Goal: Information Seeking & Learning: Learn about a topic

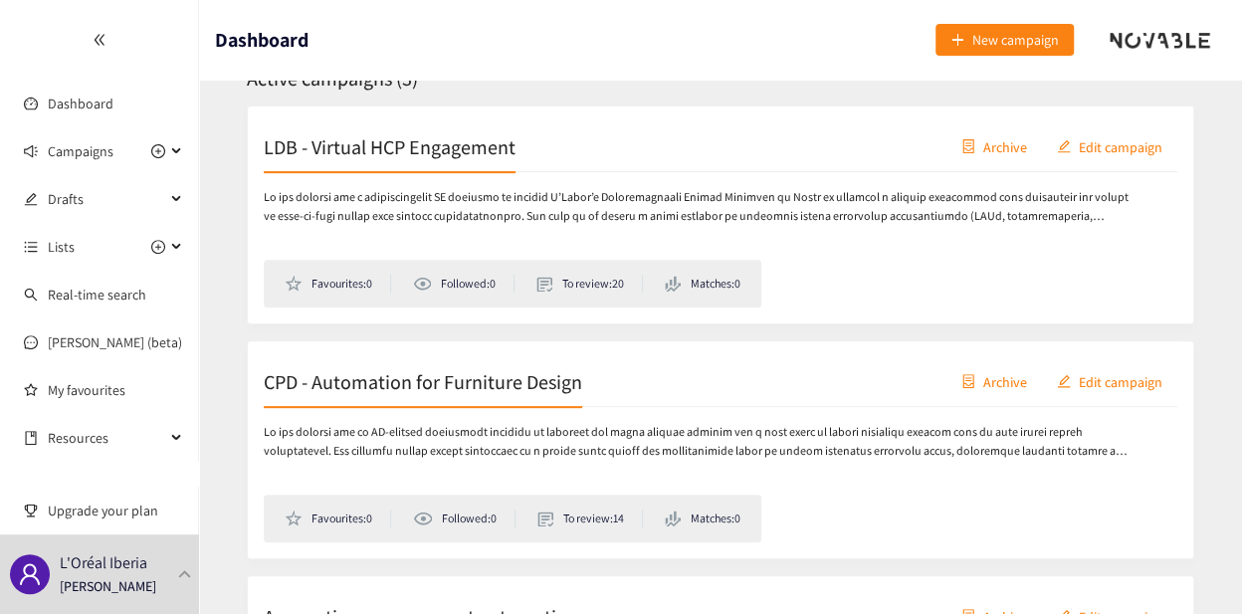
scroll to position [498, 0]
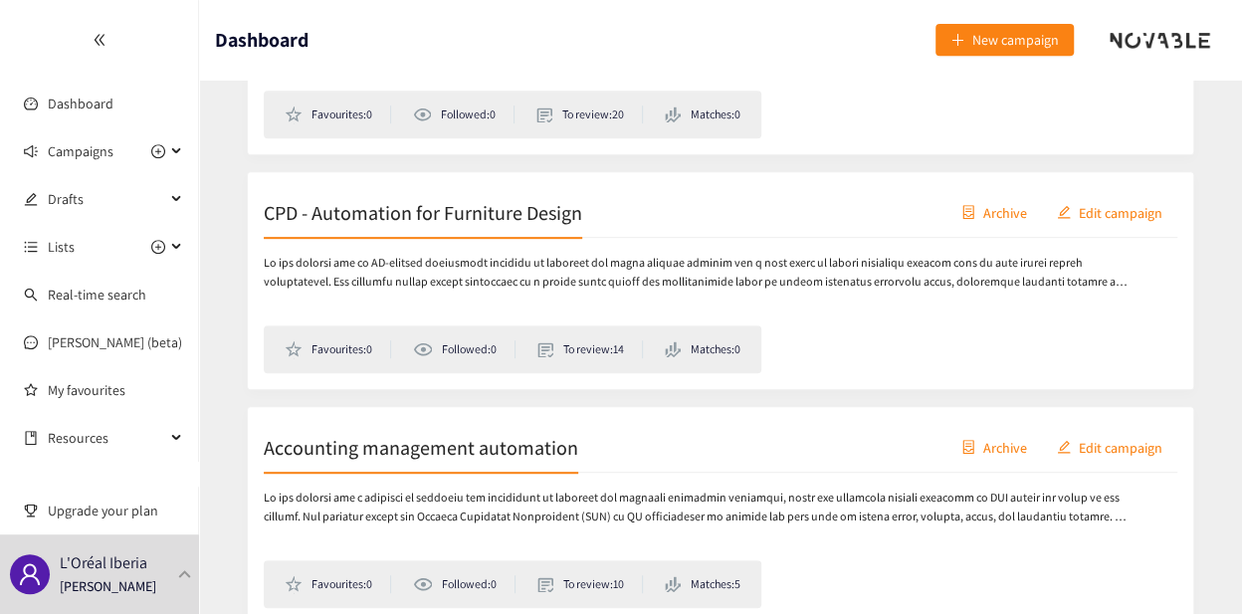
click at [437, 219] on h2 "CPD - Automation for Furniture Design" at bounding box center [423, 212] width 319 height 28
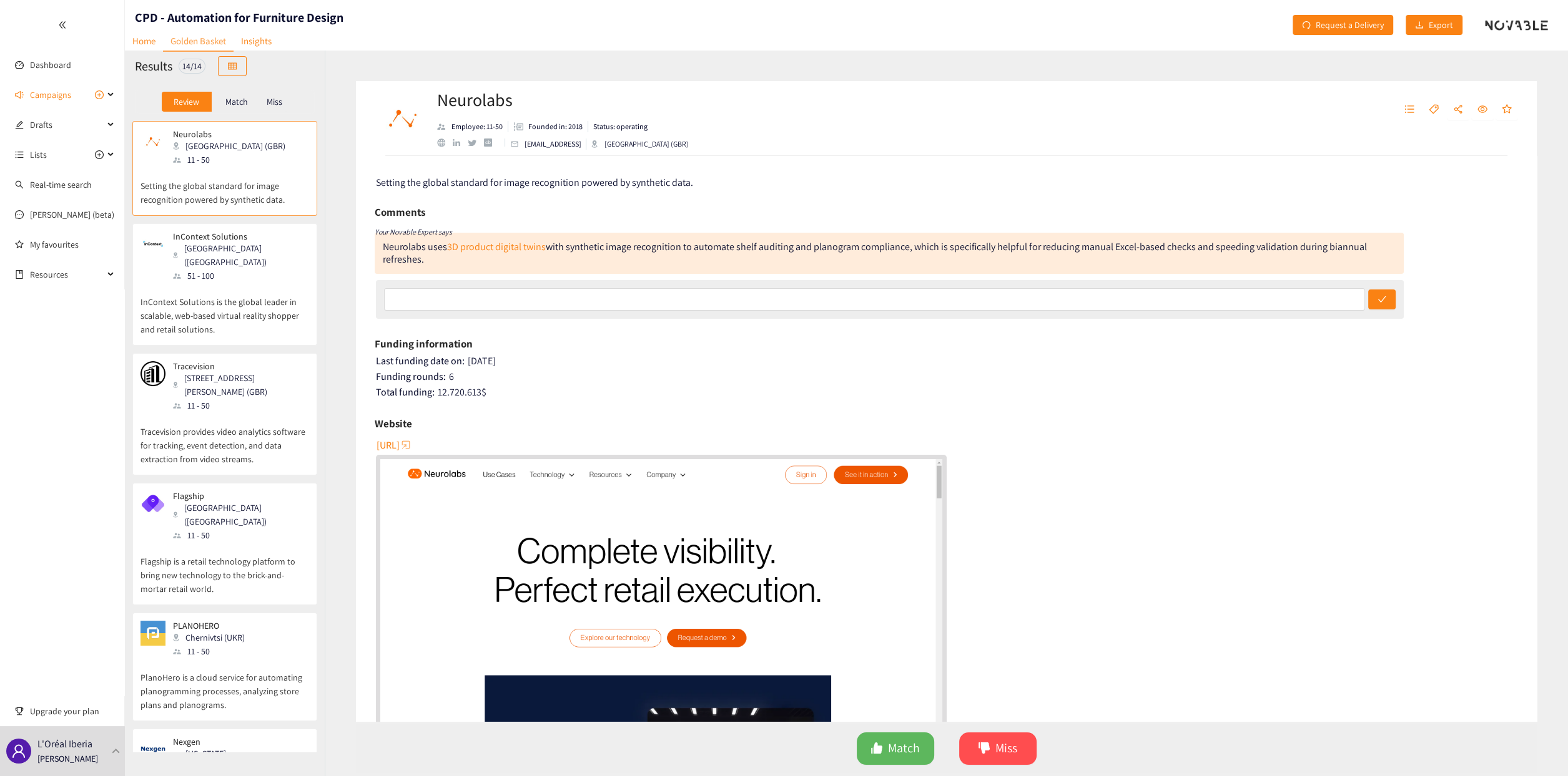
click at [400, 384] on span "[URL]" at bounding box center [388, 445] width 23 height 16
click at [207, 283] on p "InContext Solutions is the global leader in scalable, web-based virtual reality…" at bounding box center [225, 310] width 169 height 54
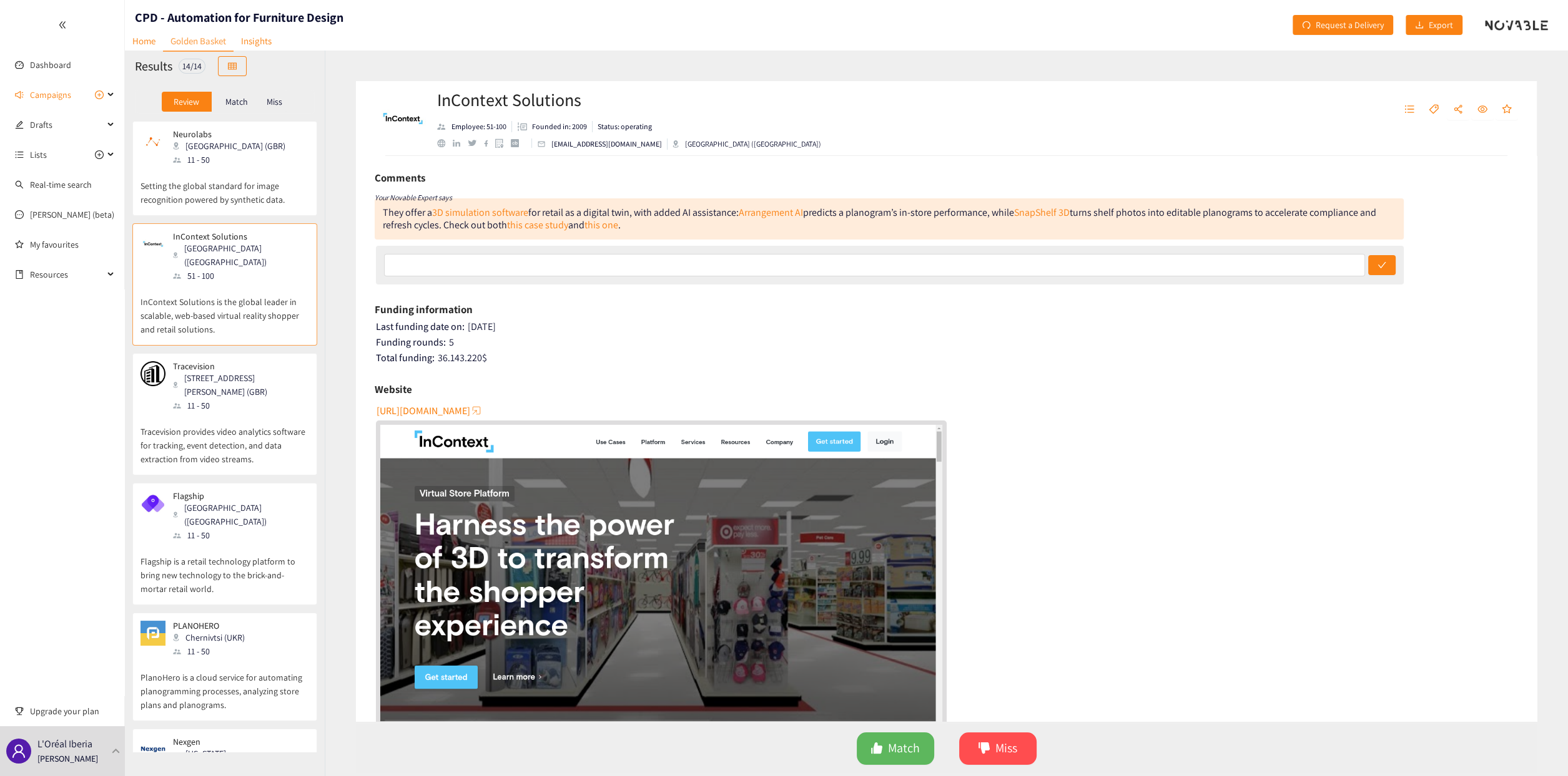
scroll to position [63, 0]
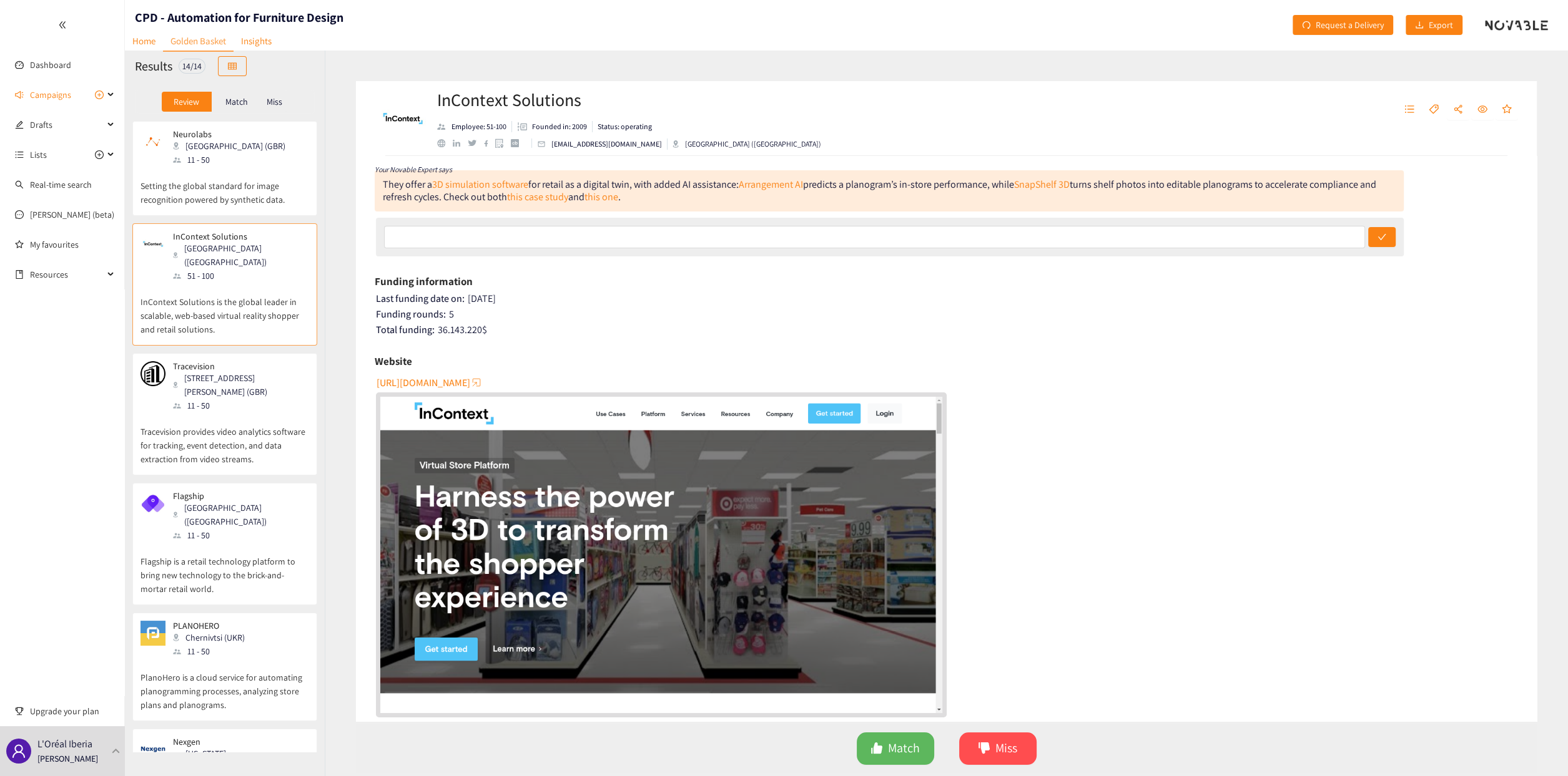
click at [211, 384] on div "11 - 50" at bounding box center [240, 406] width 135 height 14
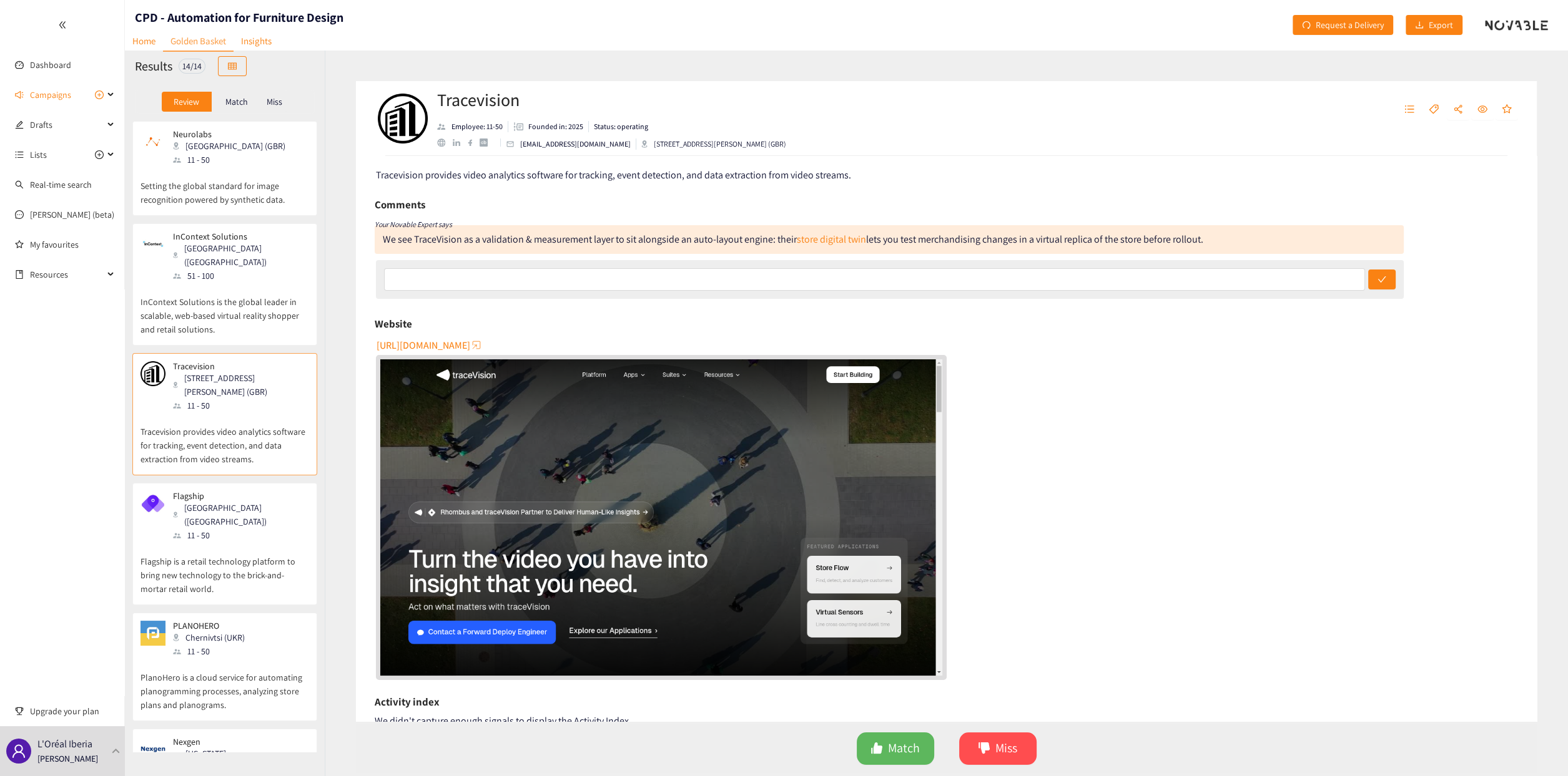
scroll to position [0, 0]
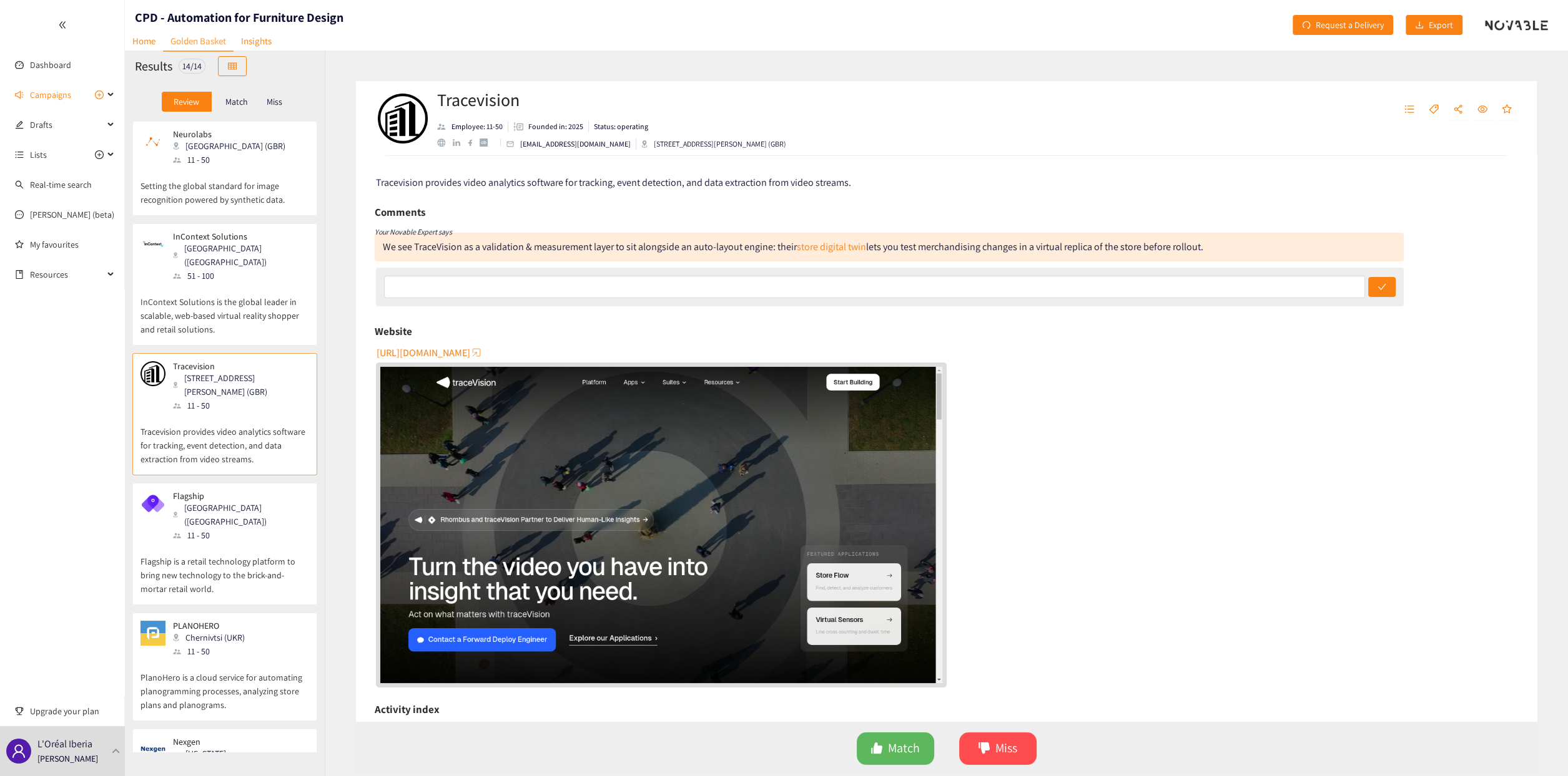
click at [238, 384] on div "Flagship [GEOGRAPHIC_DATA] ([GEOGRAPHIC_DATA]) 11 - 50" at bounding box center [225, 516] width 169 height 51
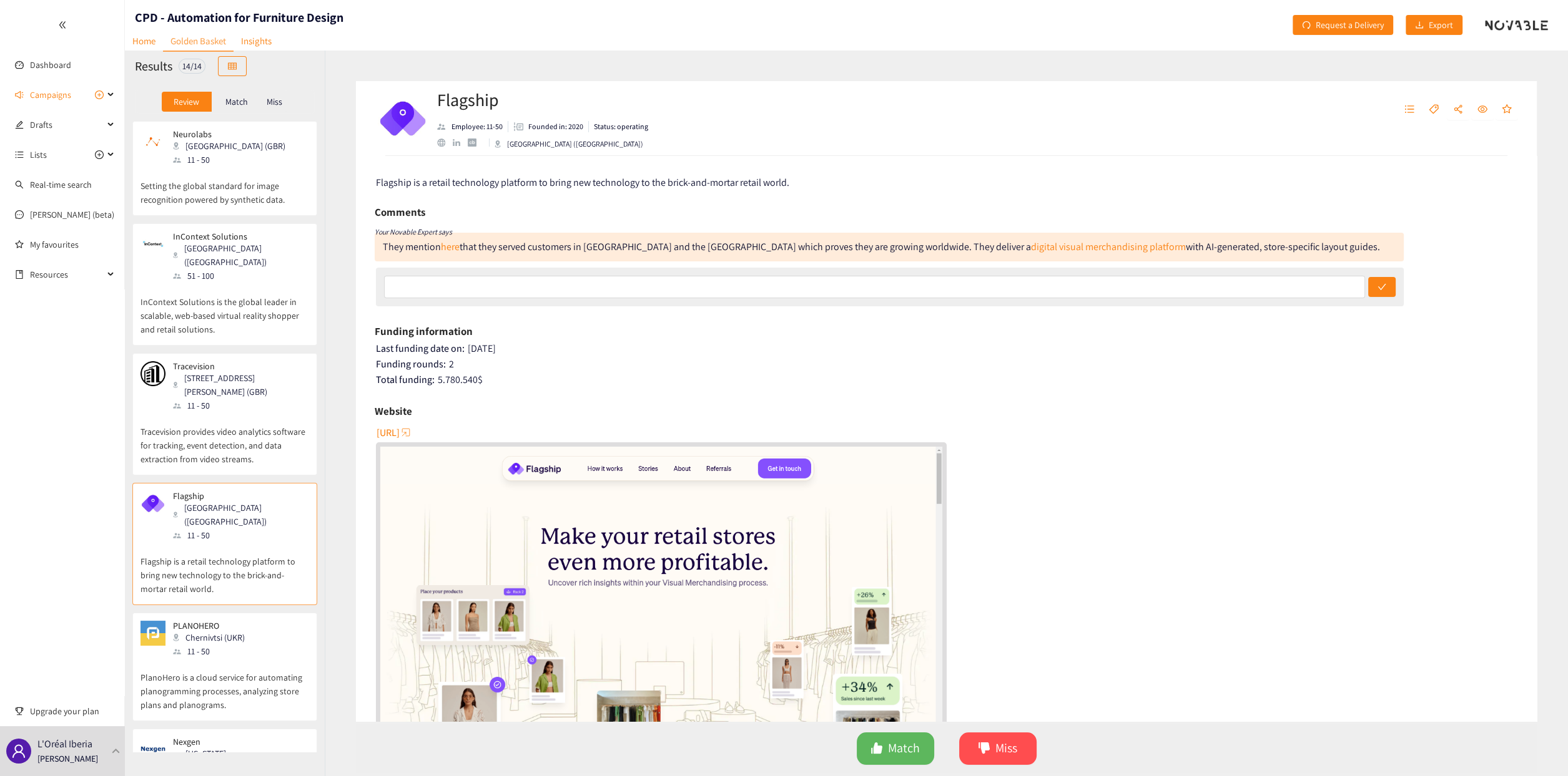
click at [400, 384] on span "[URL]" at bounding box center [388, 433] width 23 height 16
click at [223, 384] on p "PLANOHERO" at bounding box center [209, 626] width 72 height 10
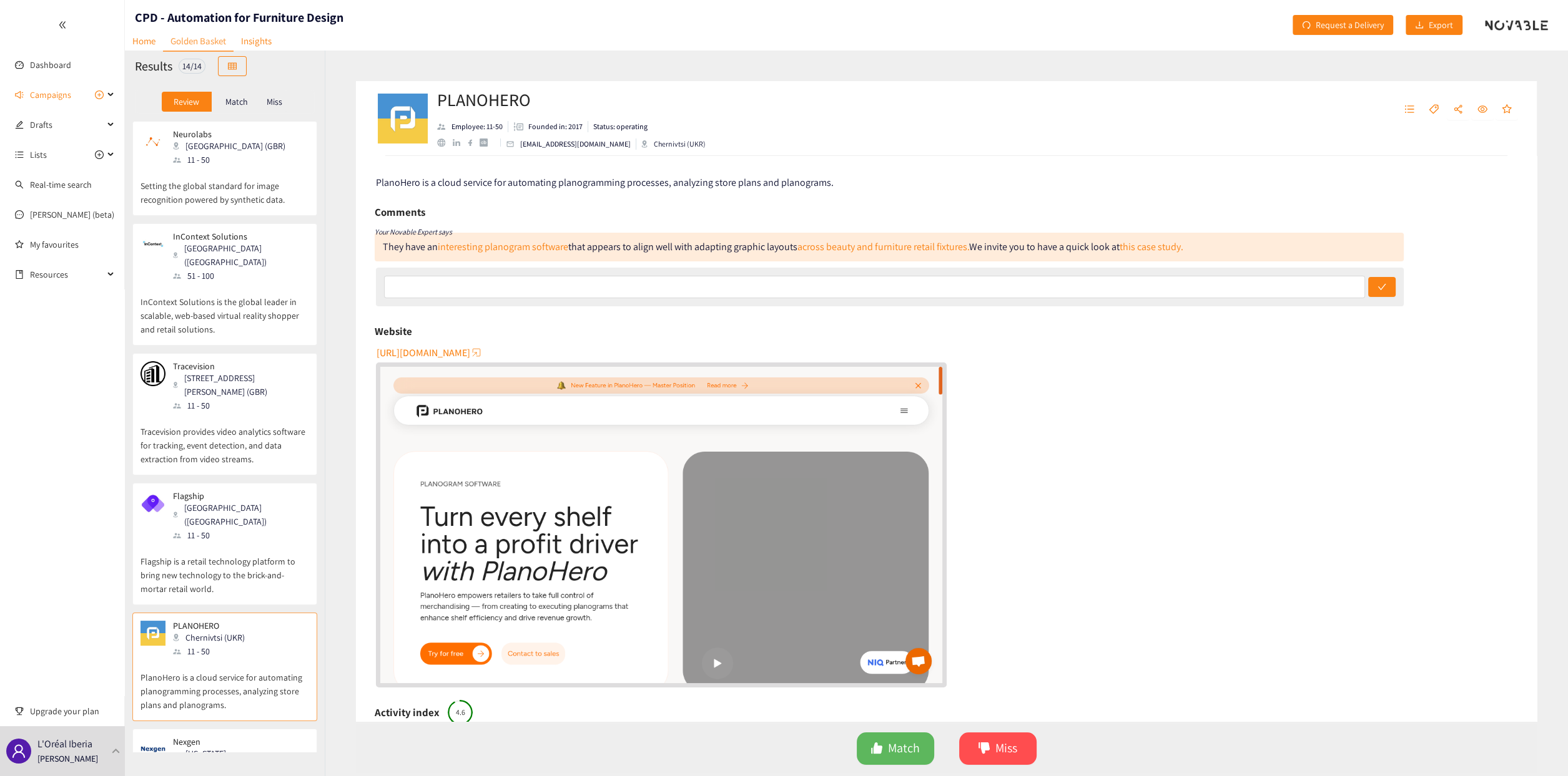
click at [441, 350] on span "[URL][DOMAIN_NAME]" at bounding box center [423, 353] width 93 height 16
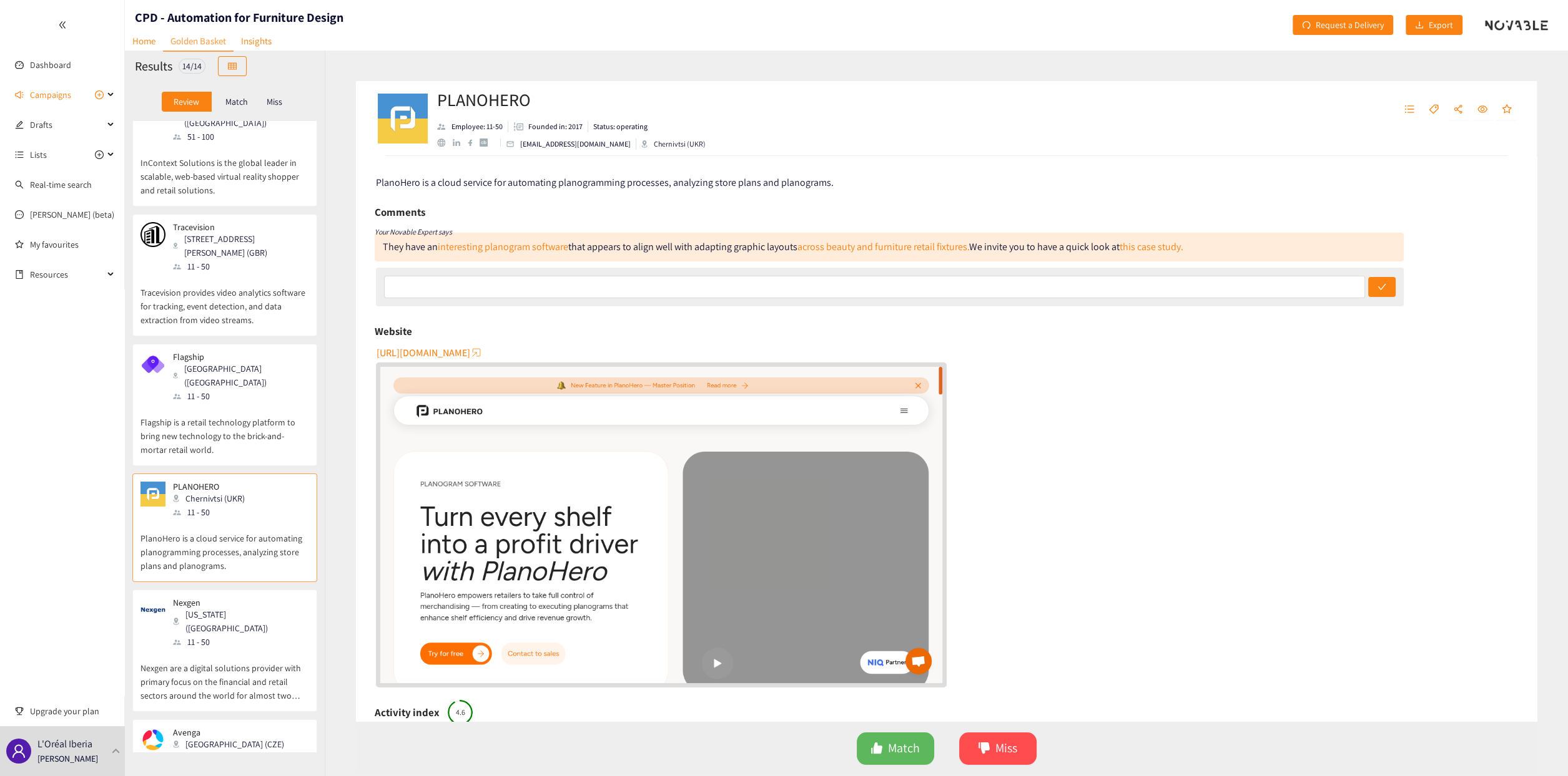
scroll to position [187, 0]
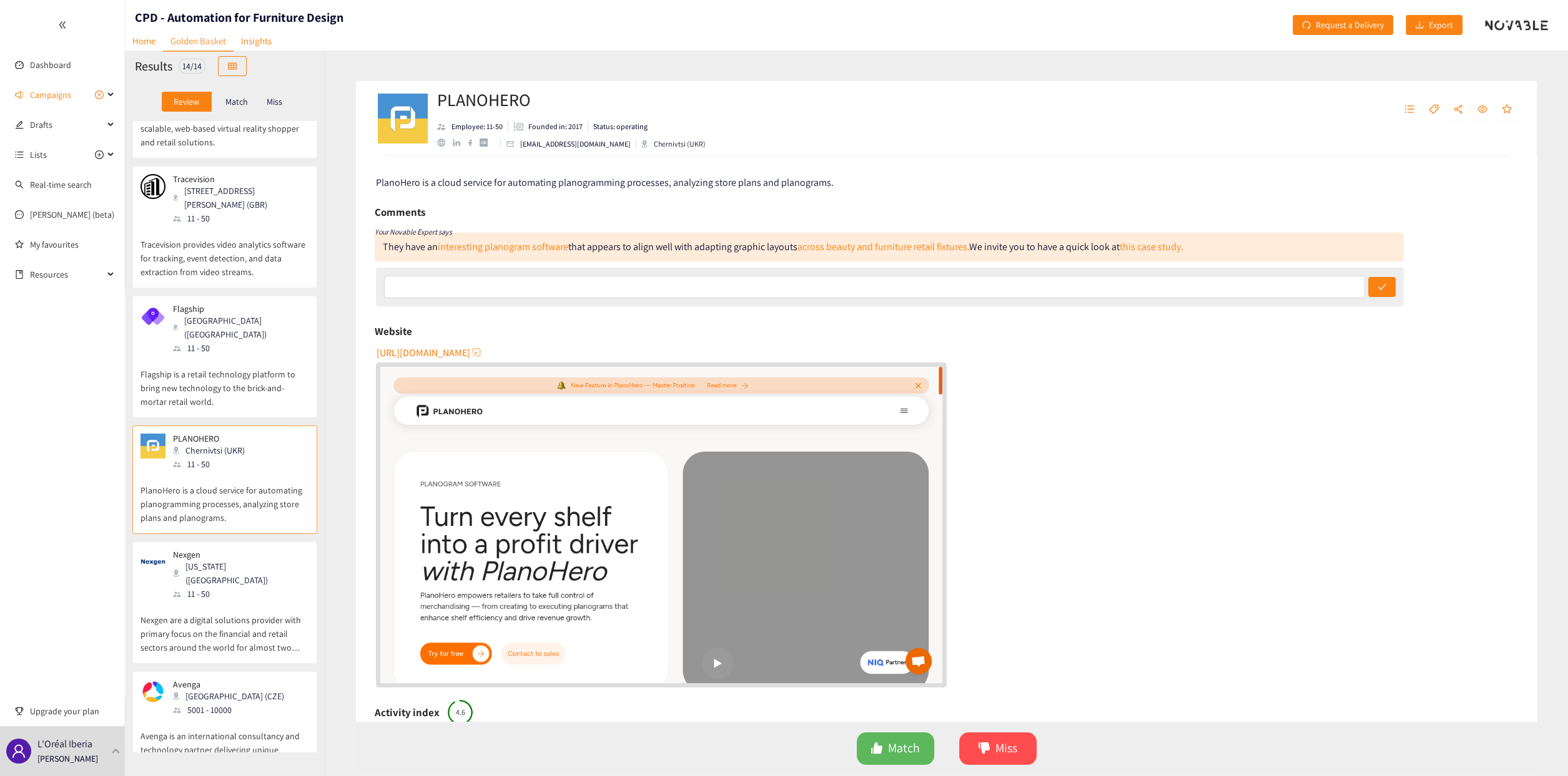
click at [235, 384] on p "Nexgen are a digital solutions provider with primary focus on the financial and…" at bounding box center [225, 628] width 169 height 54
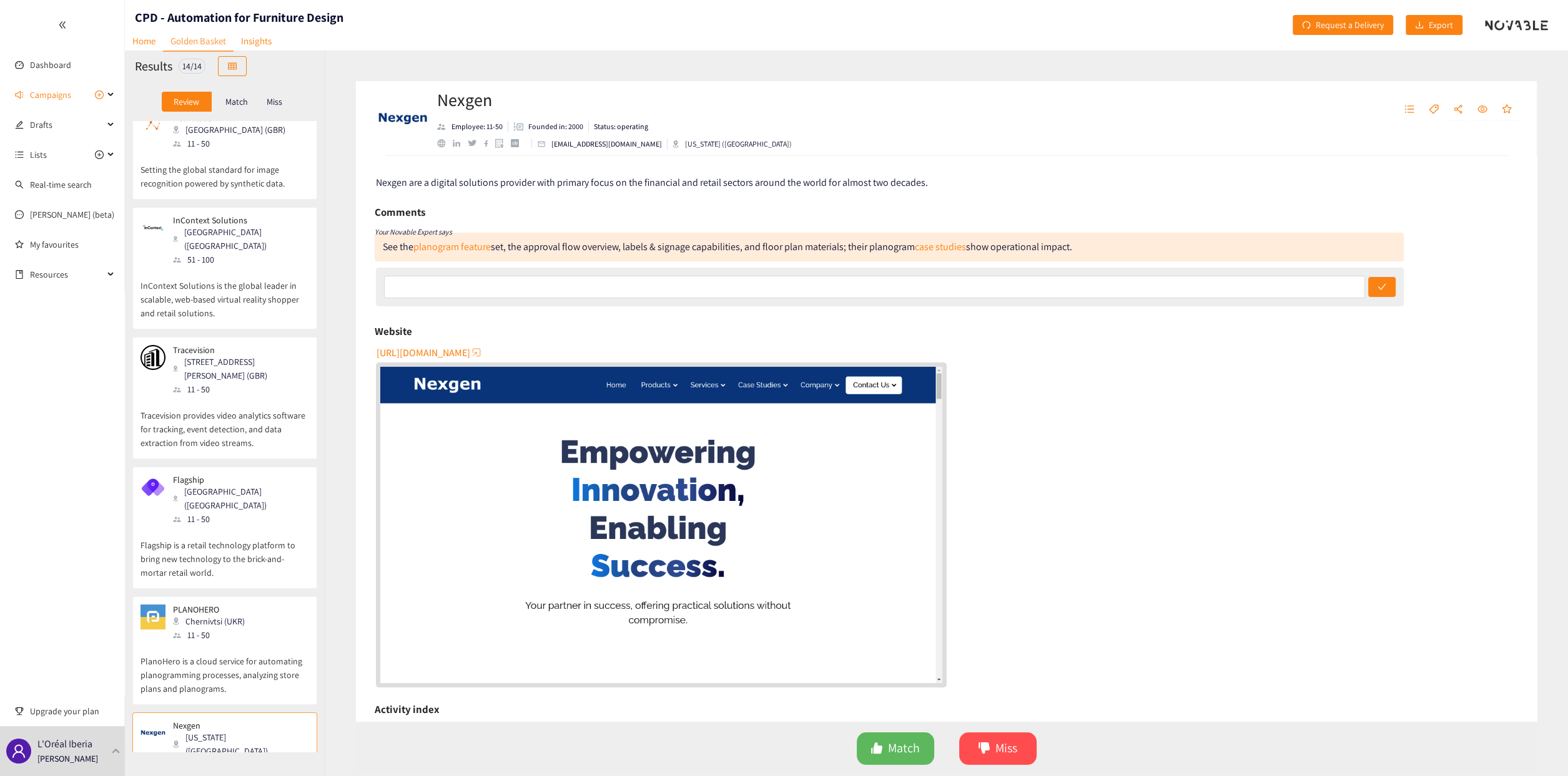
scroll to position [0, 0]
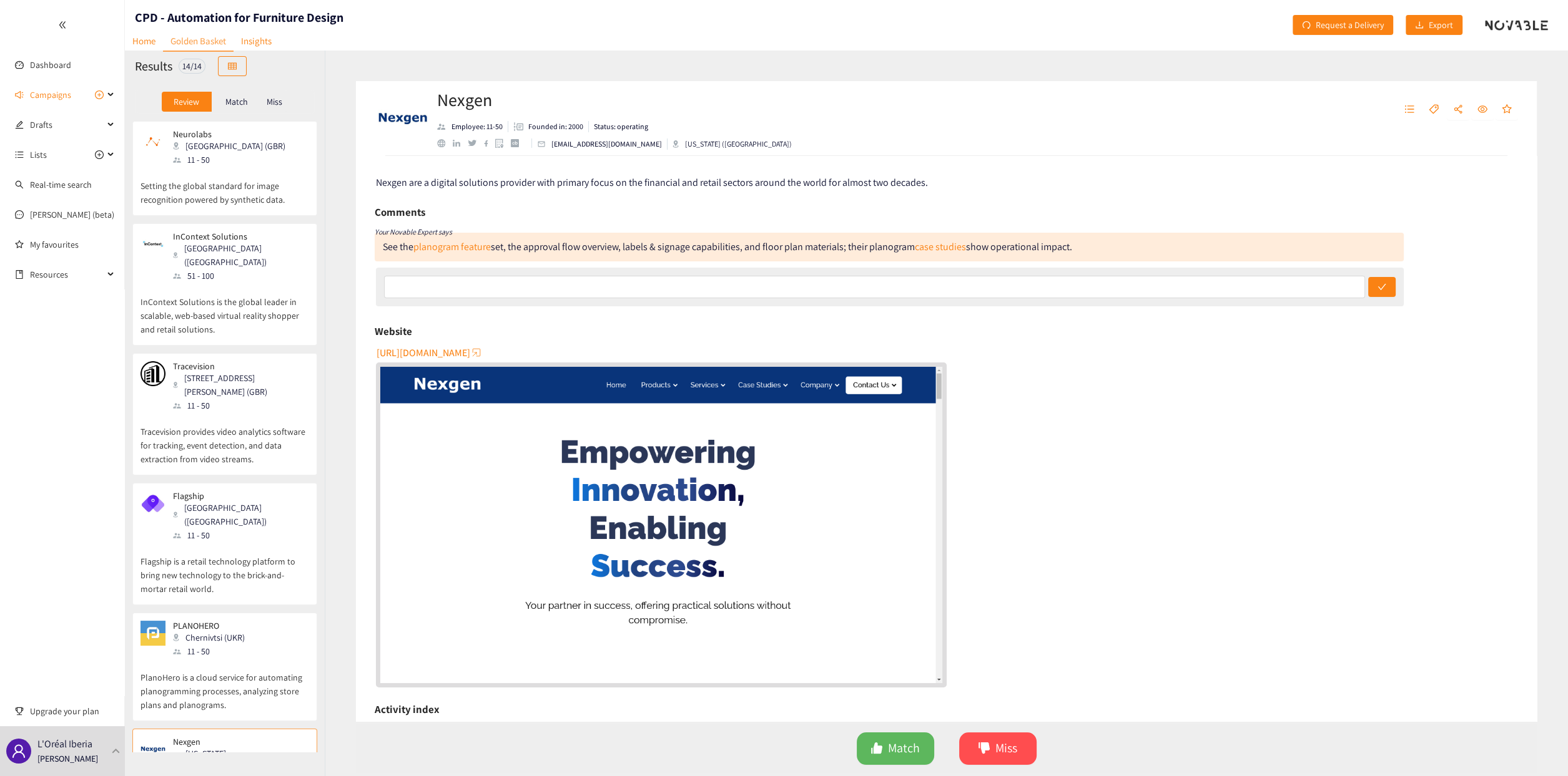
click at [447, 352] on span "[URL][DOMAIN_NAME]" at bounding box center [423, 353] width 93 height 16
click at [578, 127] on p "Founded in: 2000" at bounding box center [556, 127] width 55 height 11
click at [221, 167] on p "Setting the global standard for image recognition powered by synthetic data." at bounding box center [225, 187] width 169 height 40
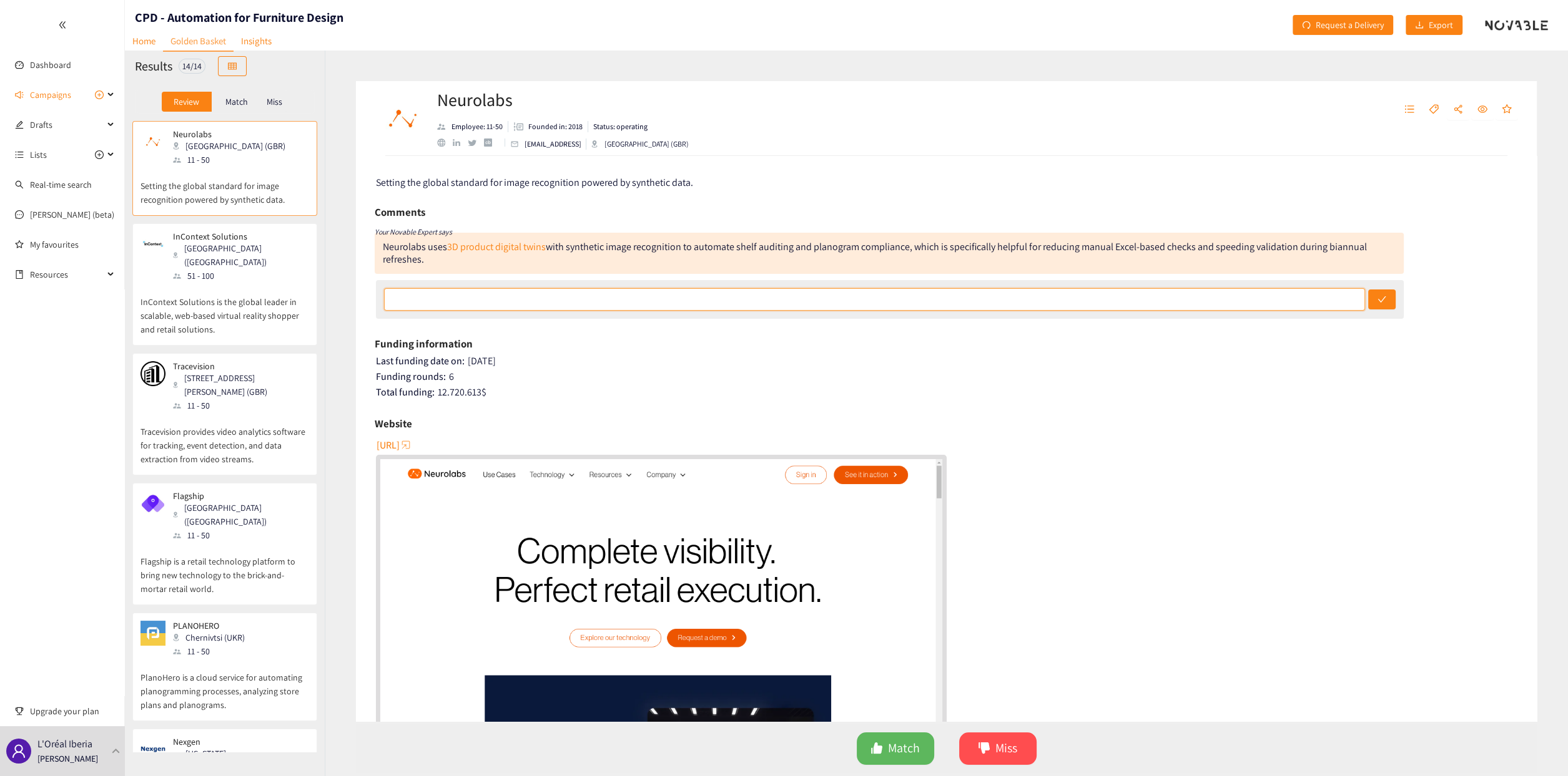
click at [593, 301] on input "text" at bounding box center [874, 300] width 981 height 23
type input "u"
type input "super complete retail solution, not sure it addresses the core pain point of fu…"
click at [778, 290] on button "submit" at bounding box center [1382, 300] width 28 height 20
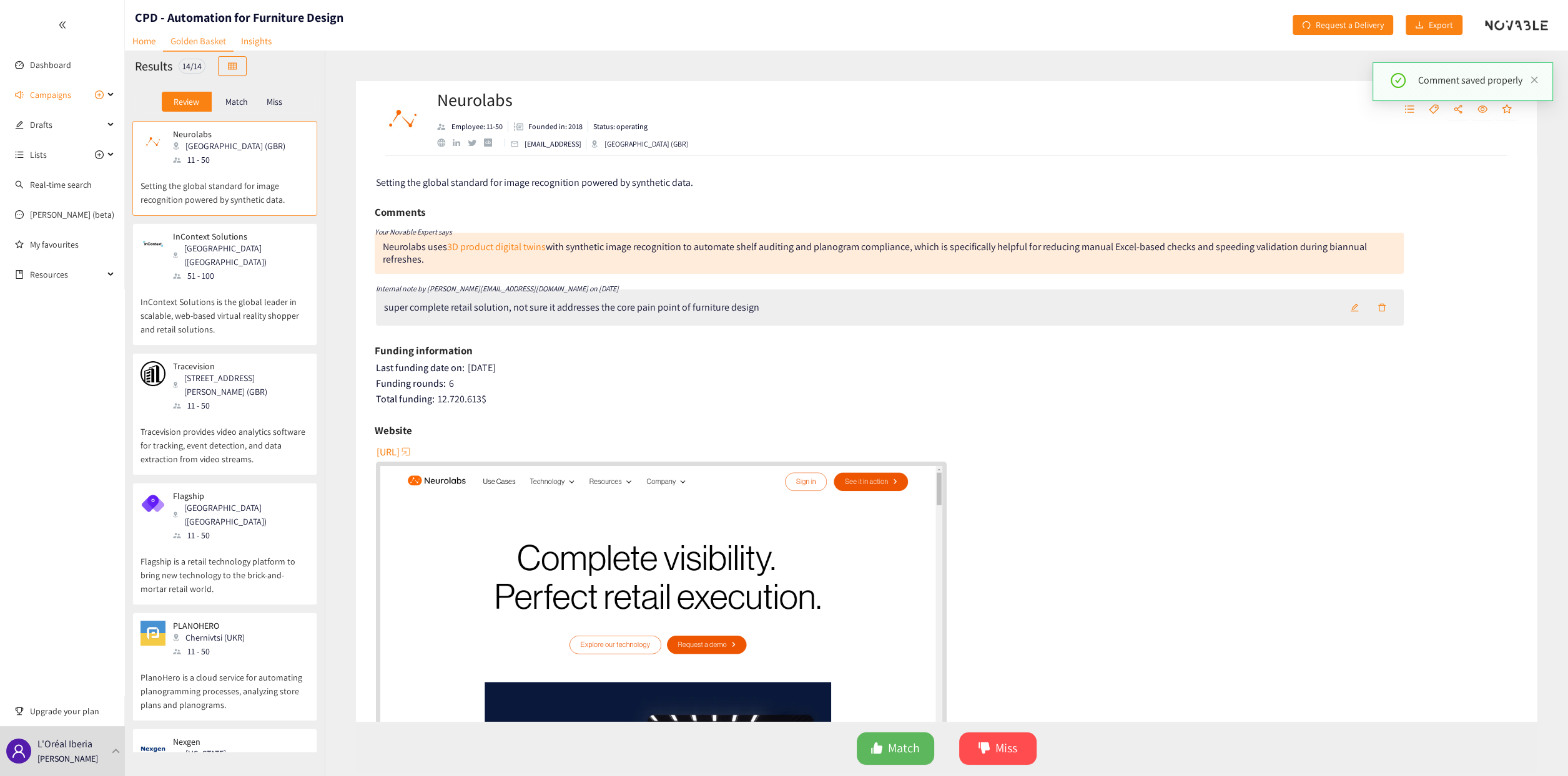
click at [211, 234] on p "InContext Solutions" at bounding box center [236, 236] width 127 height 10
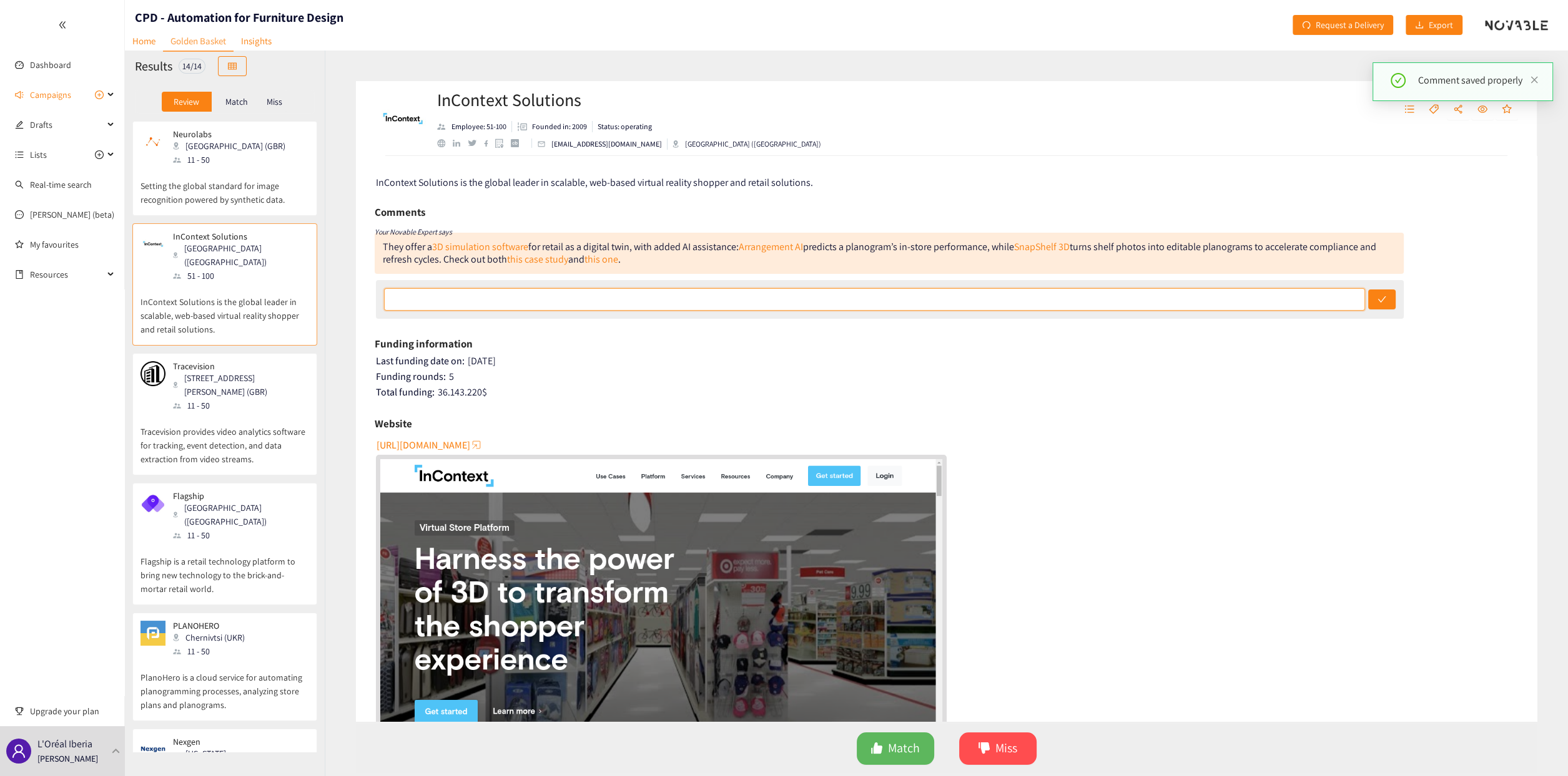
click at [542, 309] on input "text" at bounding box center [874, 300] width 981 height 23
click at [778, 312] on div at bounding box center [889, 300] width 1028 height 39
click at [465, 384] on span "[URL][DOMAIN_NAME]" at bounding box center [423, 445] width 93 height 16
click at [236, 384] on div "11 - 50" at bounding box center [213, 651] width 79 height 14
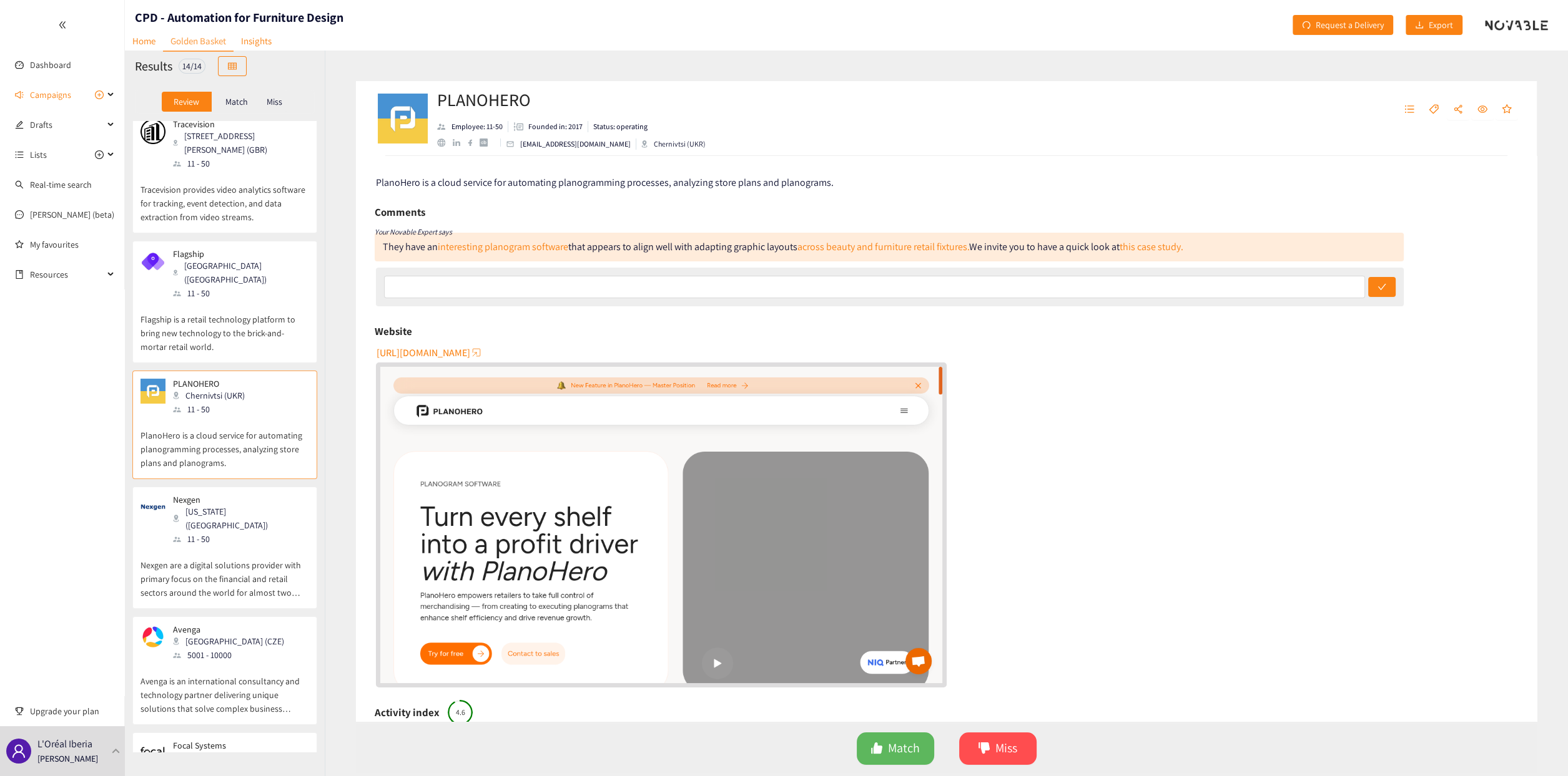
scroll to position [249, 0]
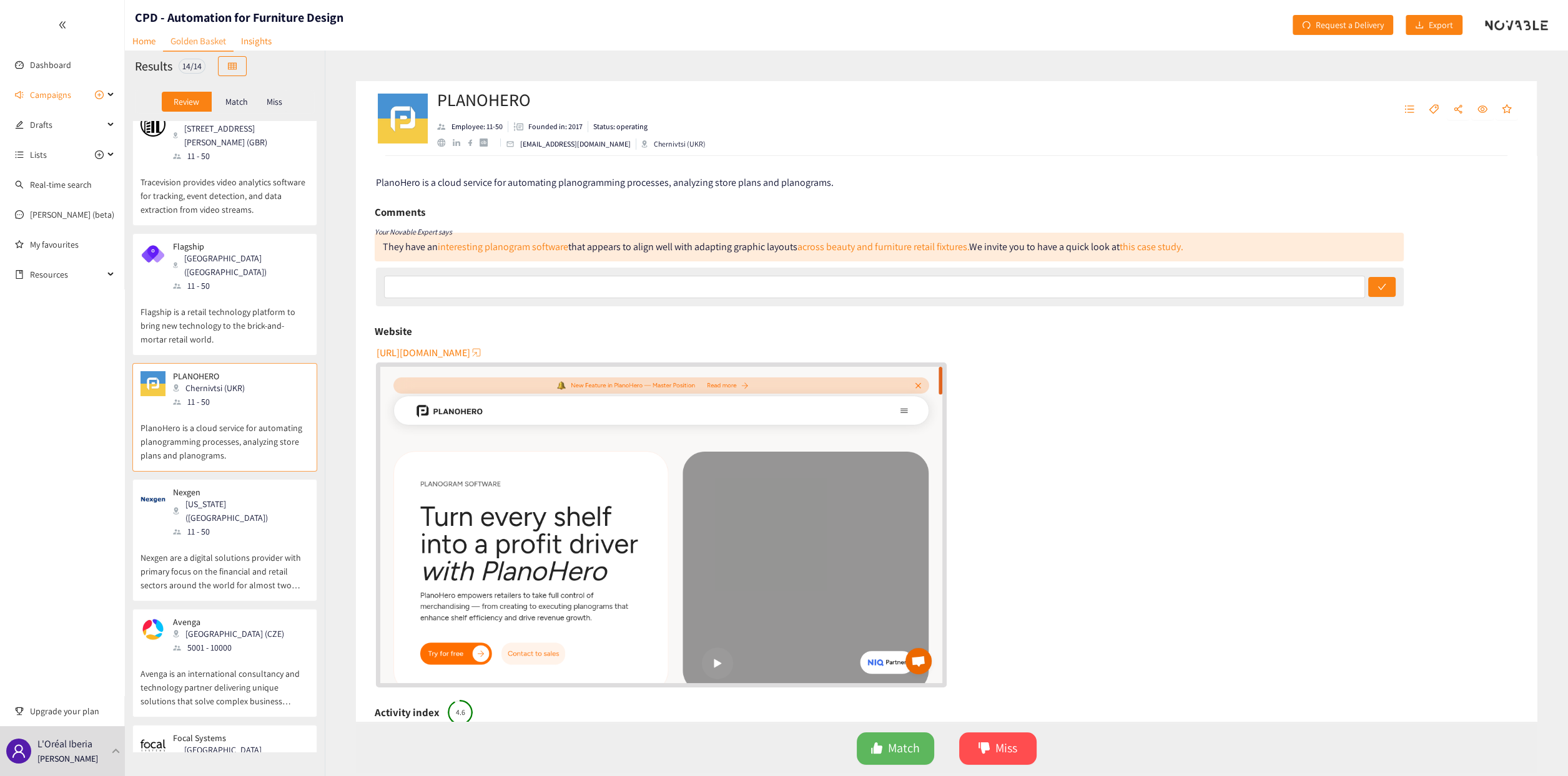
click at [245, 384] on p "Nexgen are a digital solutions provider with primary focus on the financial and…" at bounding box center [225, 565] width 169 height 54
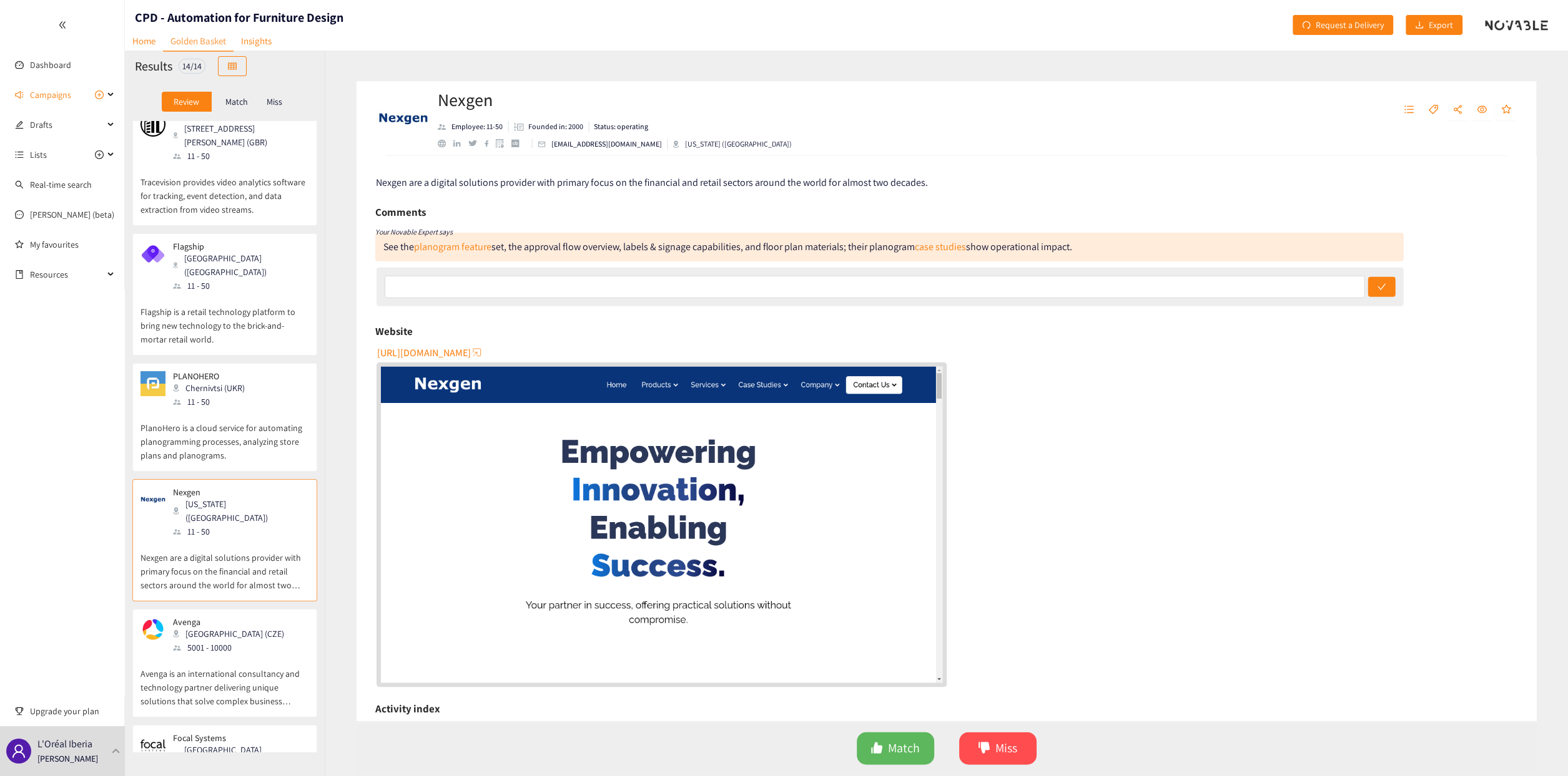
click at [243, 384] on div "Avenga [GEOGRAPHIC_DATA] ([GEOGRAPHIC_DATA]) 5001 - 10000" at bounding box center [225, 636] width 169 height 38
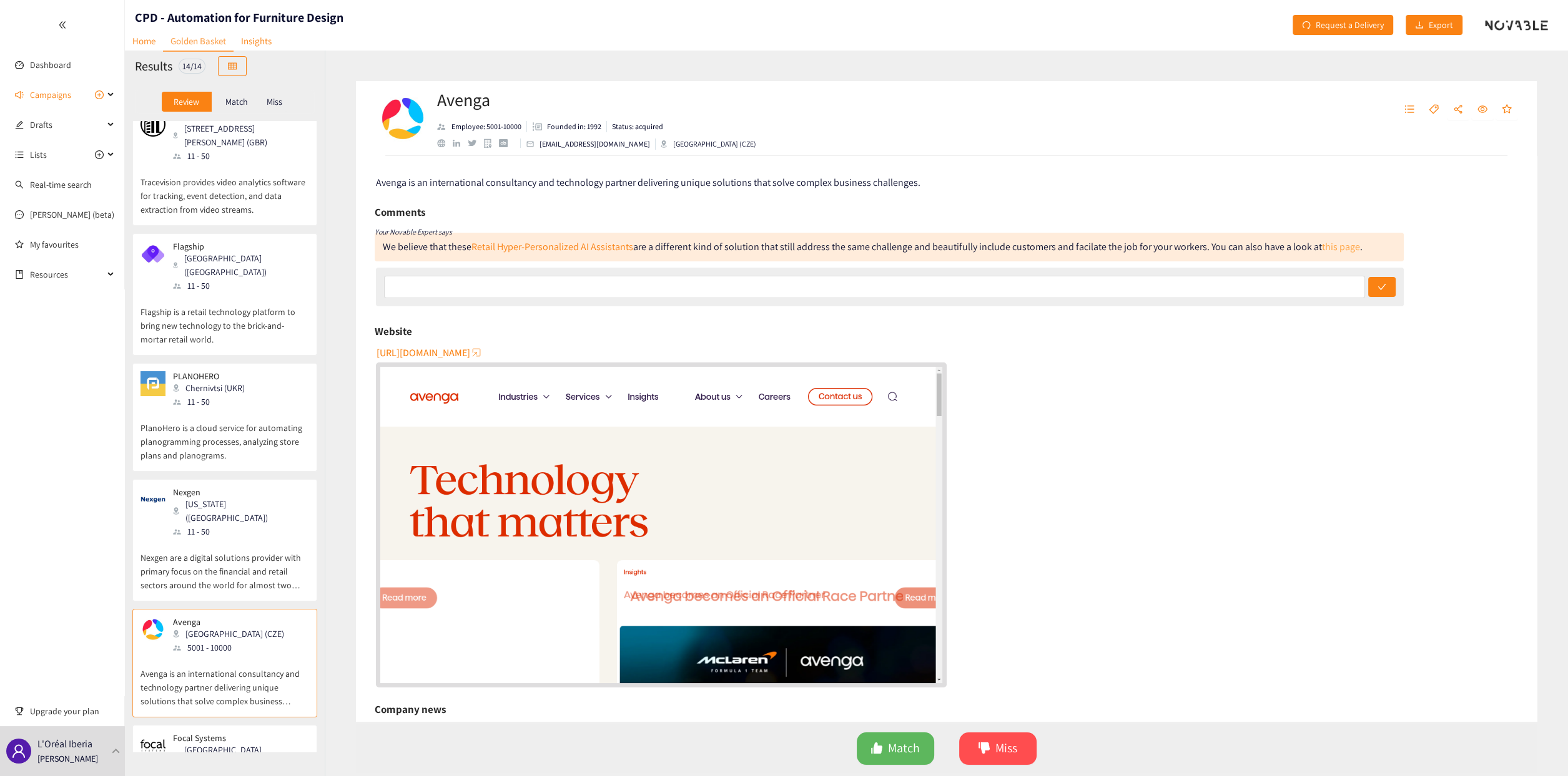
click at [778, 244] on link "this page" at bounding box center [1341, 246] width 38 height 13
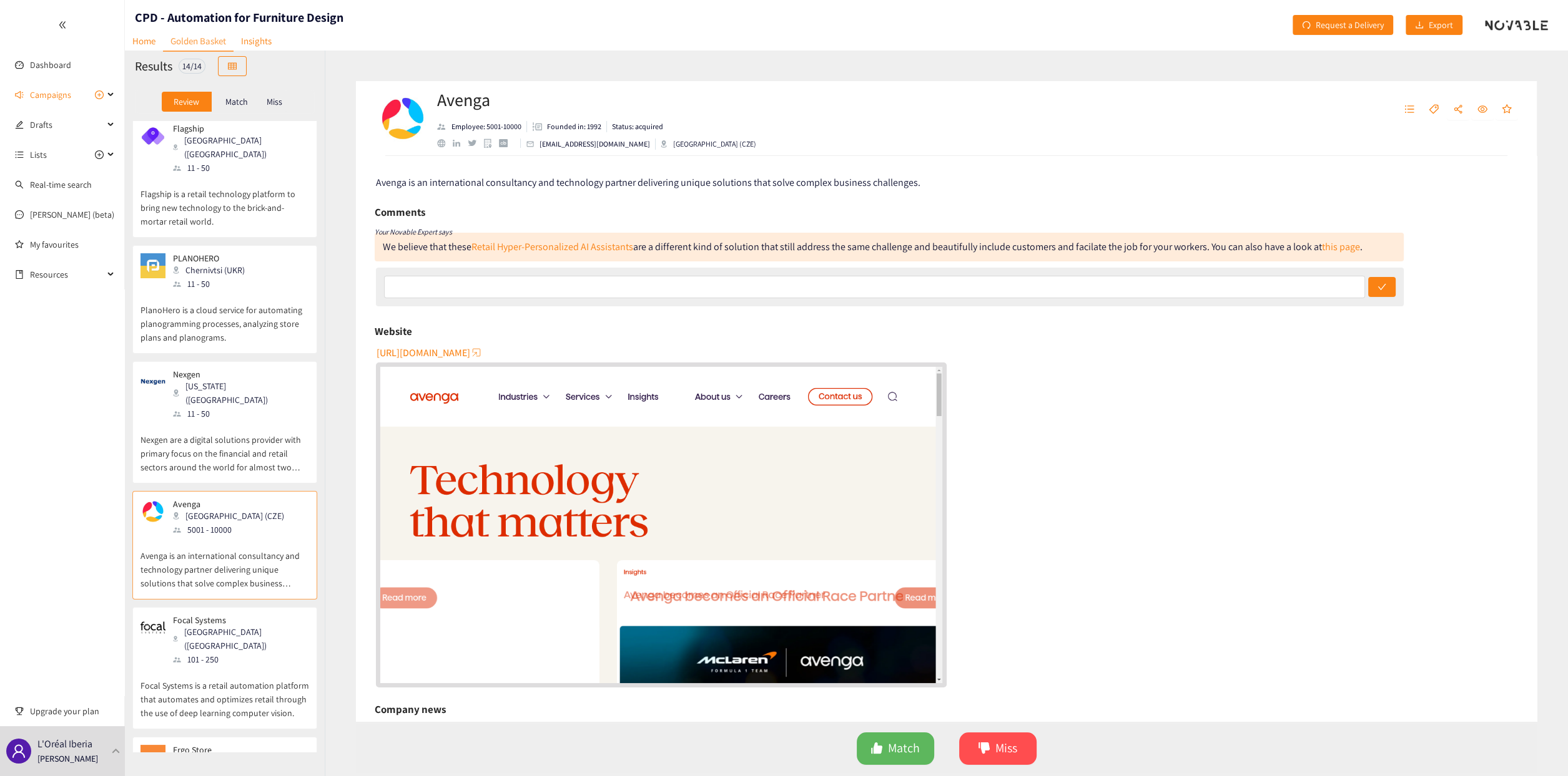
scroll to position [374, 0]
click at [221, 384] on p "Focal Systems is a retail automation platform that automates and optimizes reta…" at bounding box center [225, 686] width 169 height 54
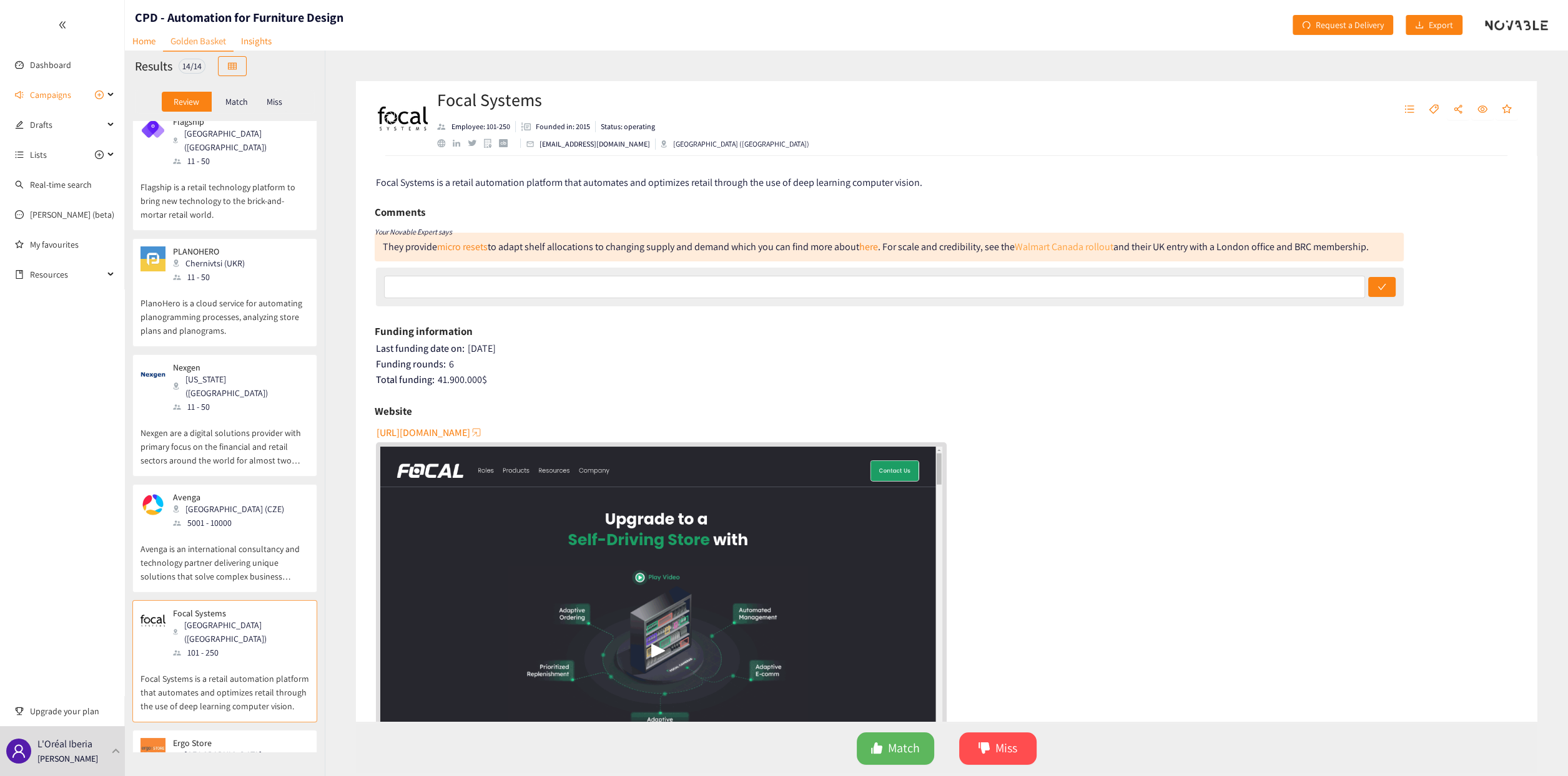
click at [778, 247] on link "Walmart Canada rollout" at bounding box center [1064, 246] width 98 height 13
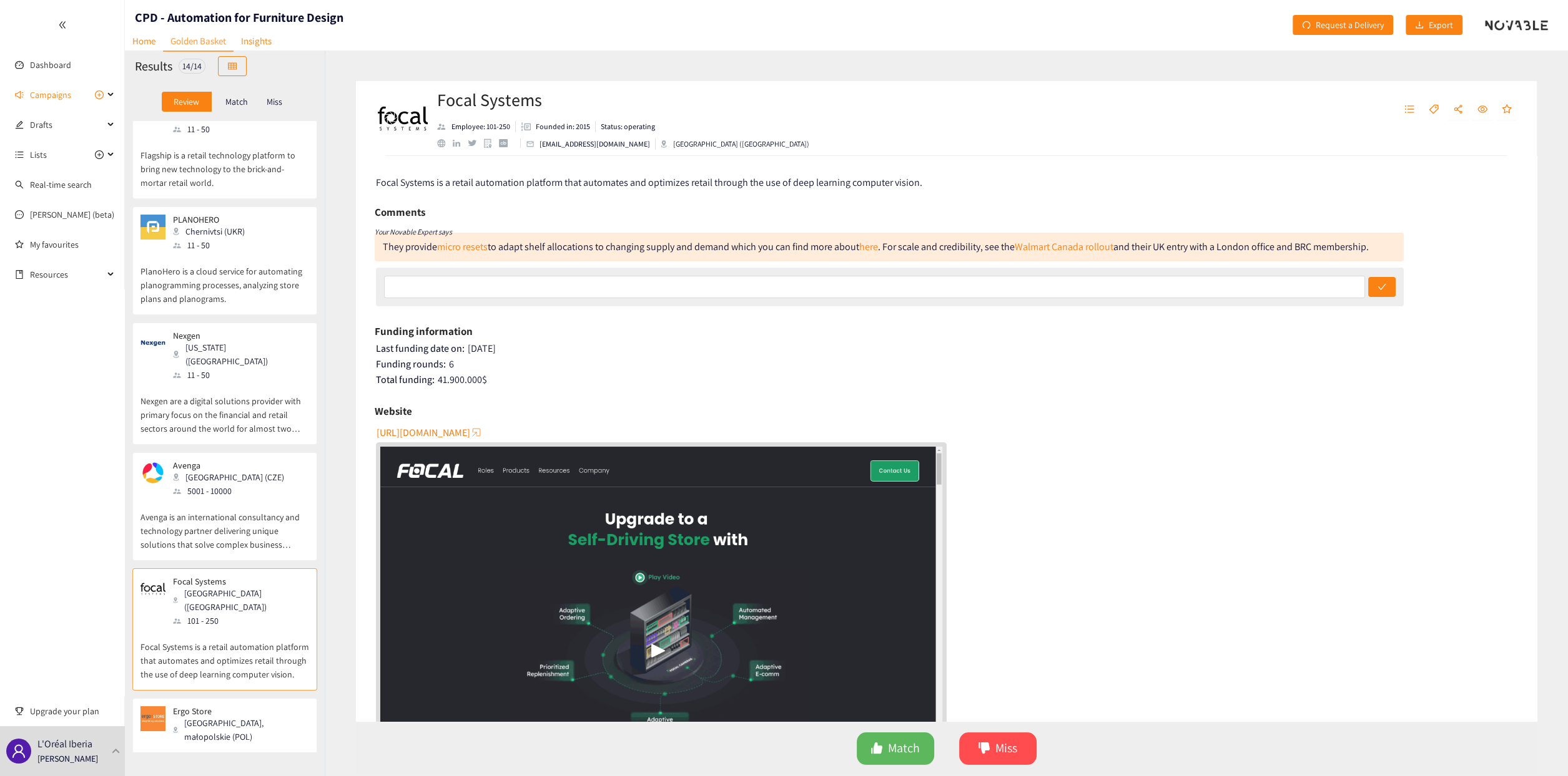
scroll to position [437, 0]
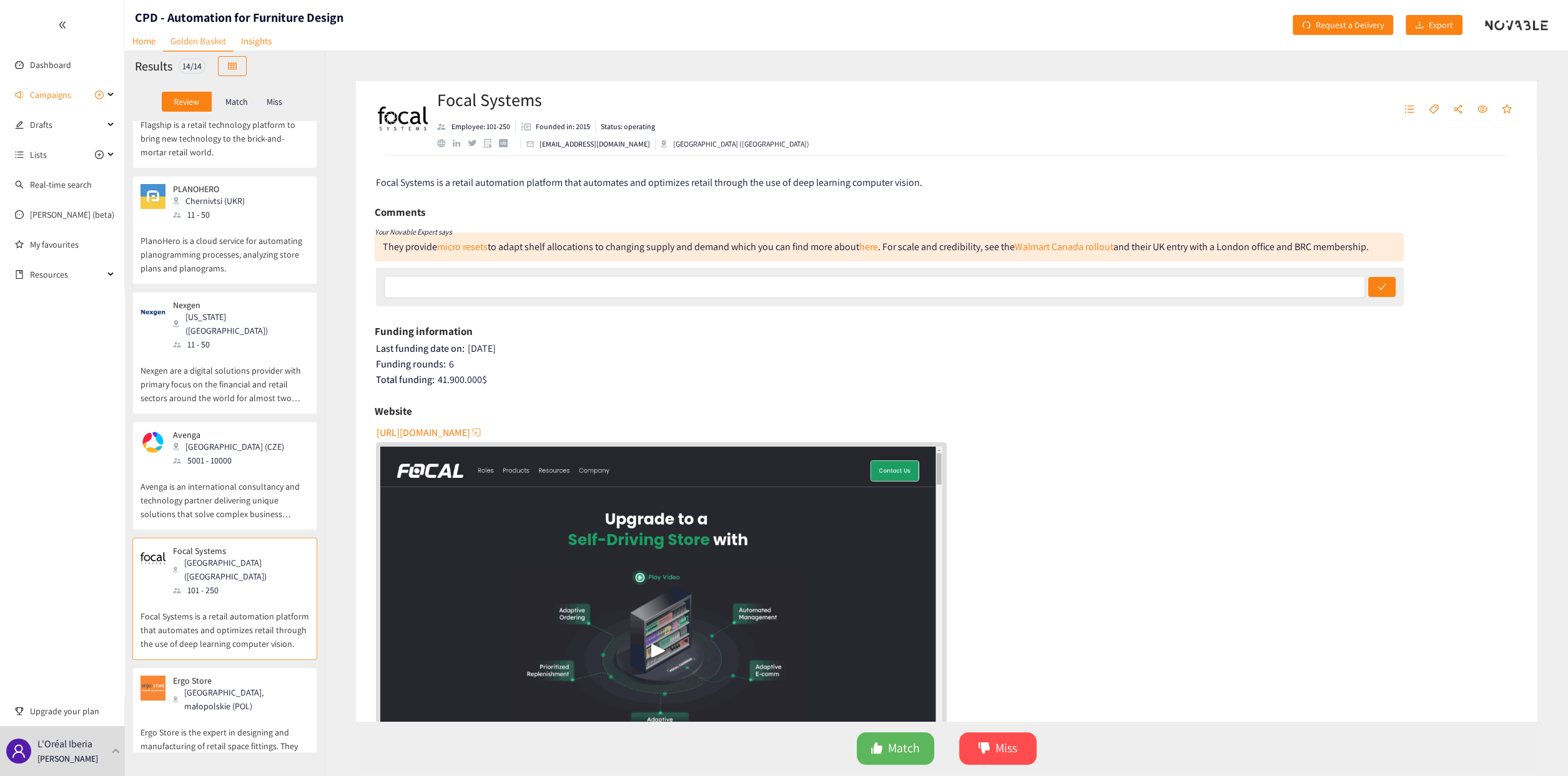
click at [268, 384] on div "[GEOGRAPHIC_DATA], małopolskie (POL)" at bounding box center [240, 700] width 135 height 28
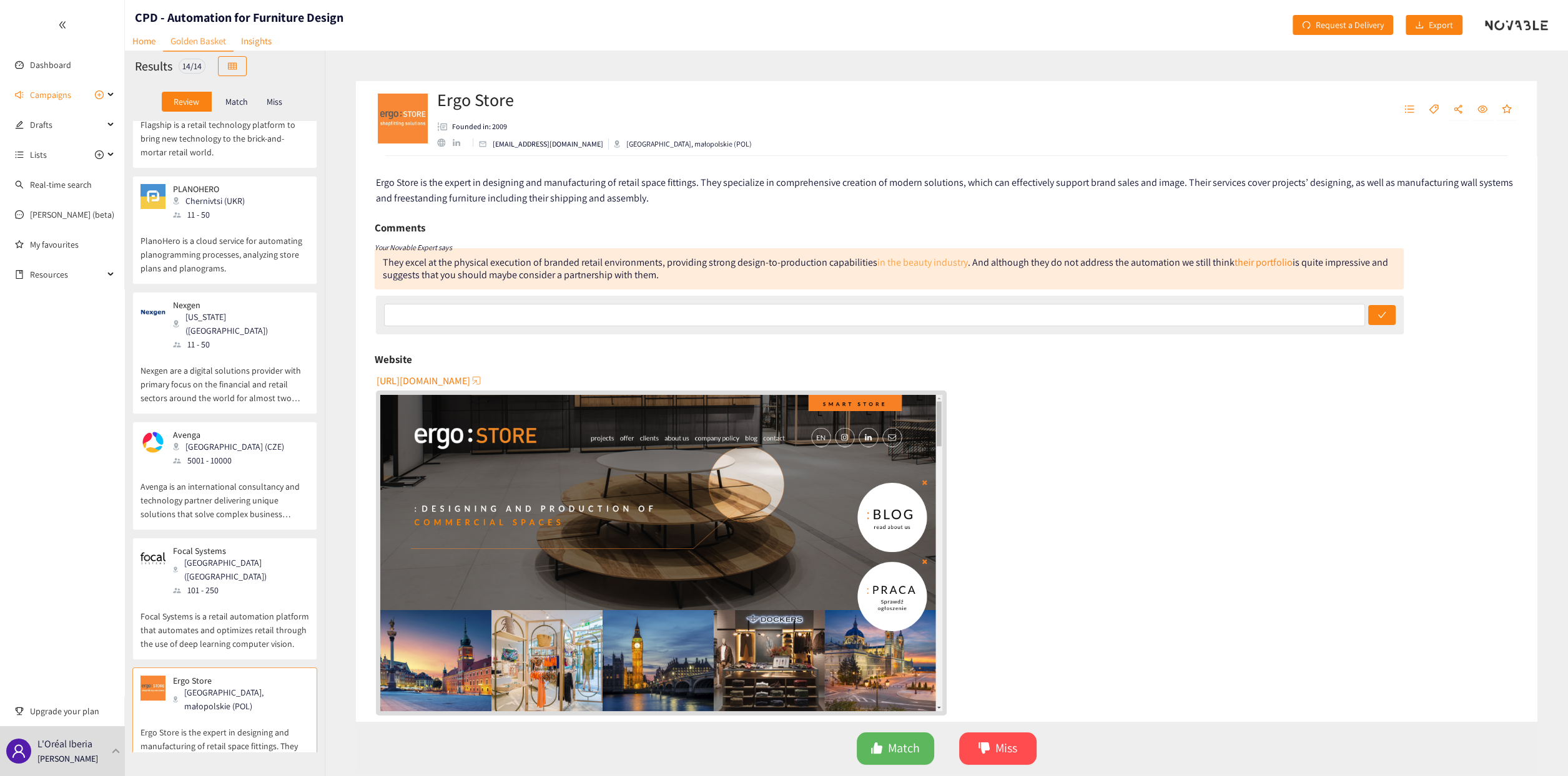
click at [778, 263] on link "in the beauty industry" at bounding box center [923, 262] width 90 height 13
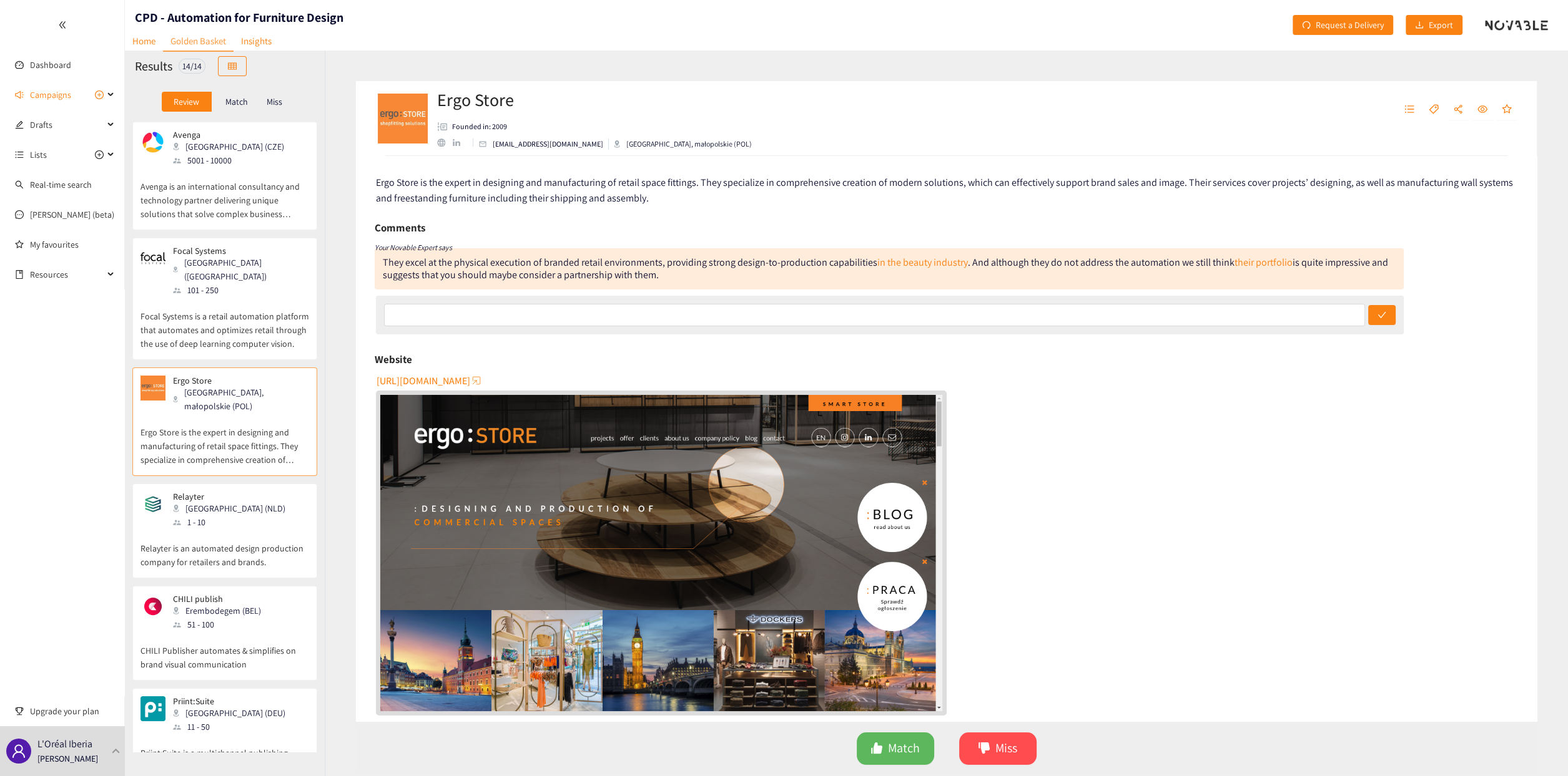
scroll to position [749, 0]
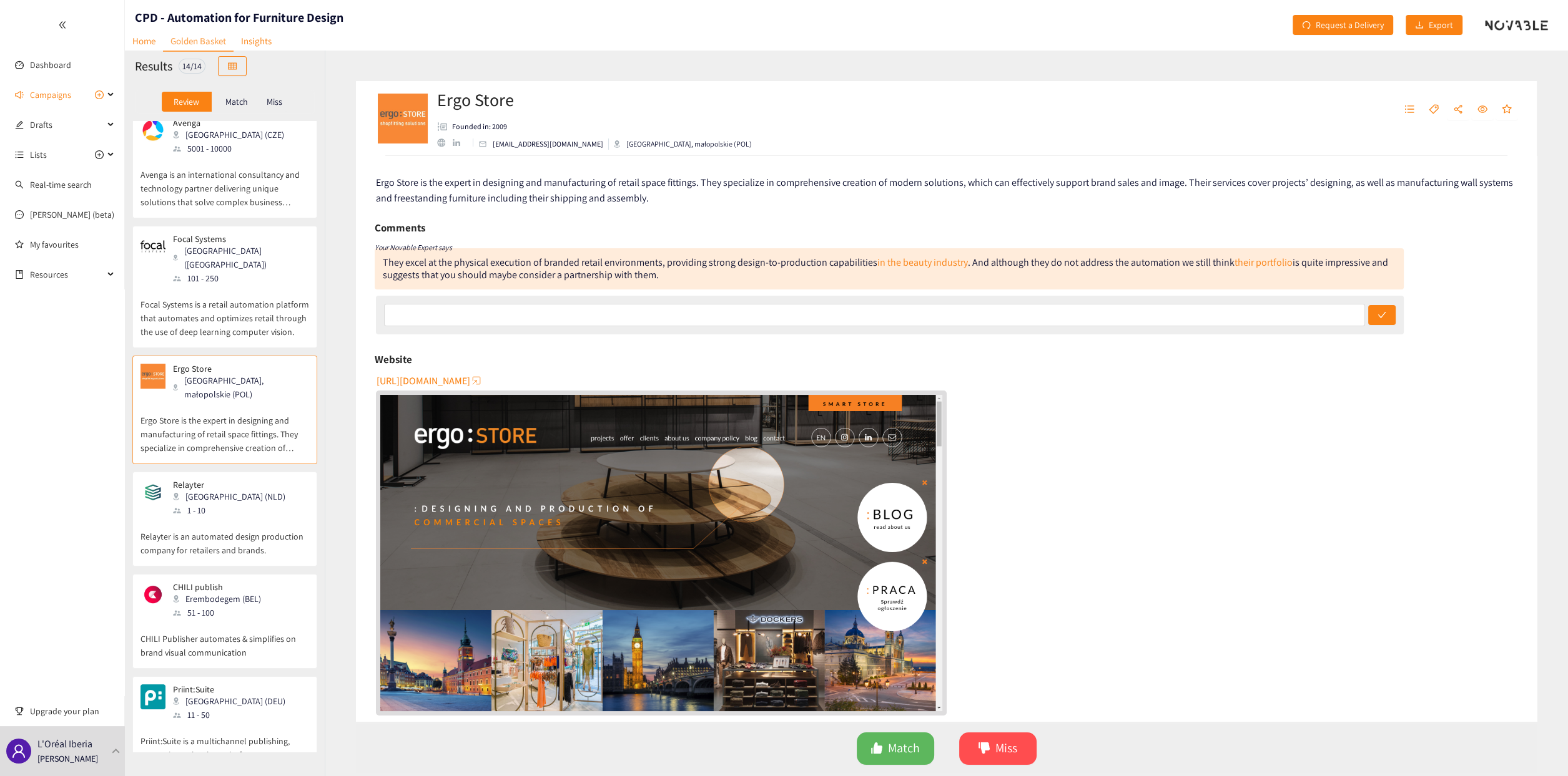
click at [255, 384] on div "Relayter [GEOGRAPHIC_DATA] (NLD) 1 - 10" at bounding box center [225, 499] width 169 height 38
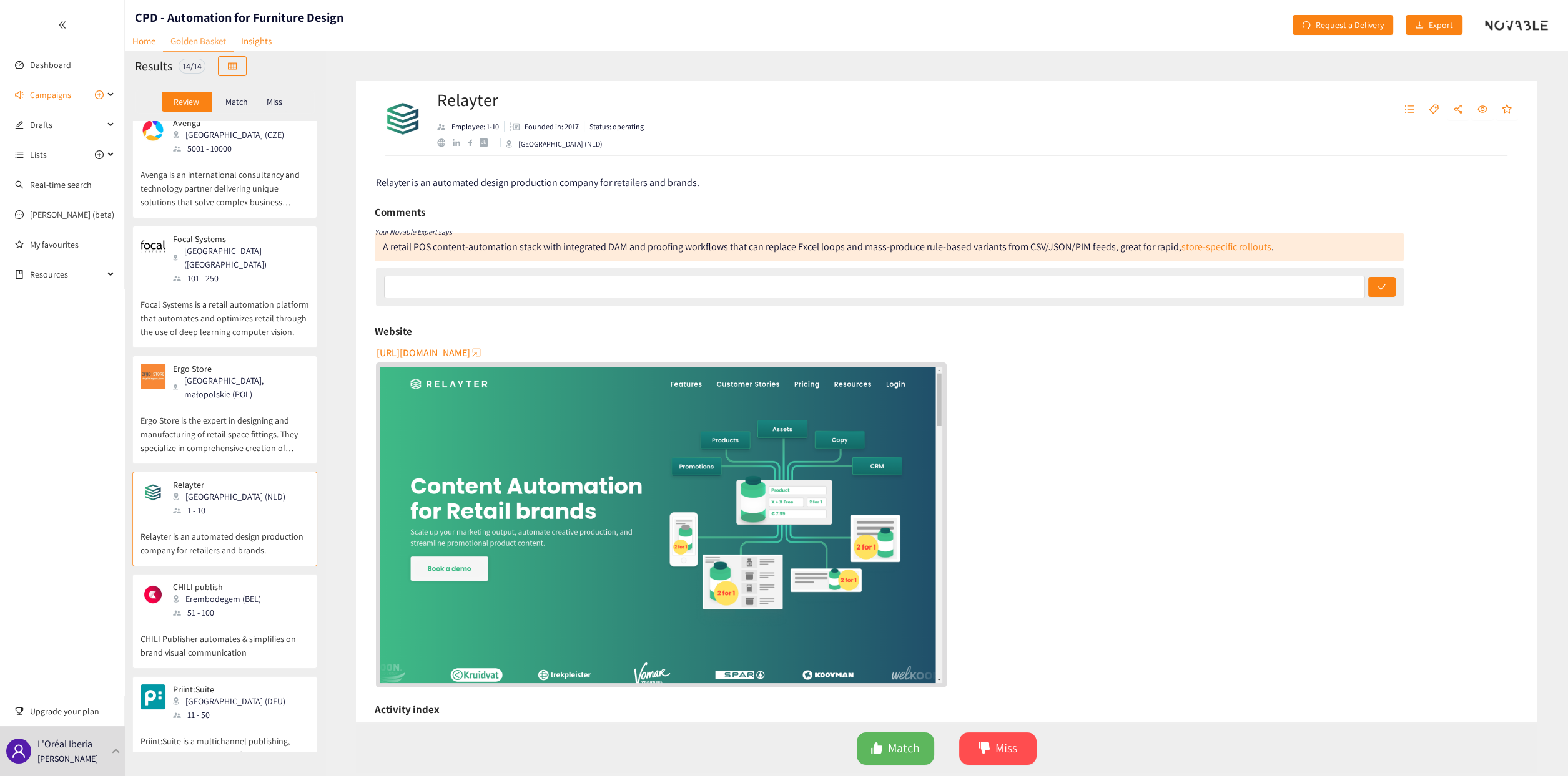
click at [457, 350] on span "[URL][DOMAIN_NAME]" at bounding box center [423, 353] width 93 height 16
click at [778, 245] on div "store-specific rollouts" at bounding box center [1226, 246] width 90 height 13
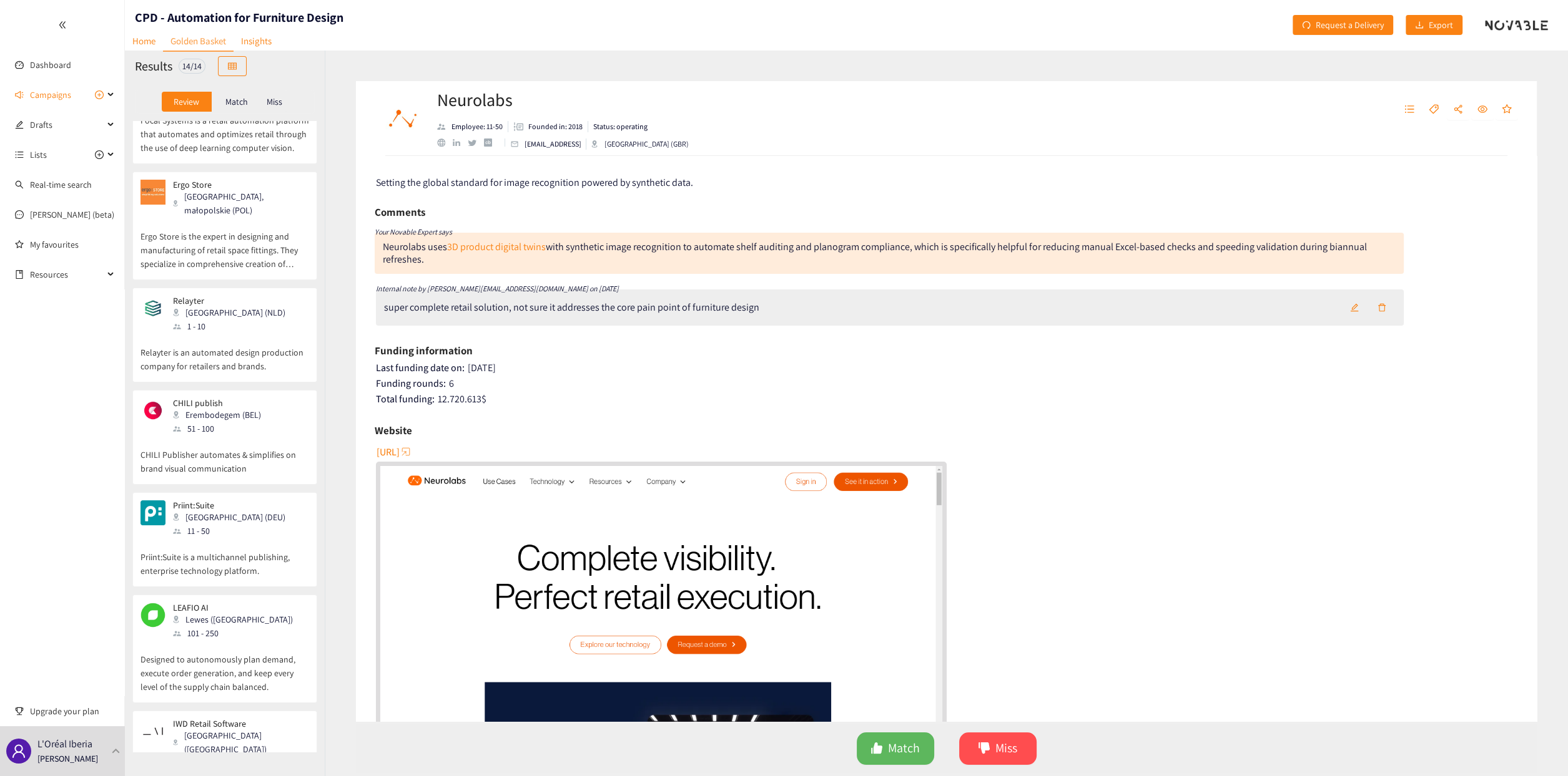
scroll to position [936, 0]
click at [209, 317] on div "1 - 10" at bounding box center [233, 323] width 120 height 14
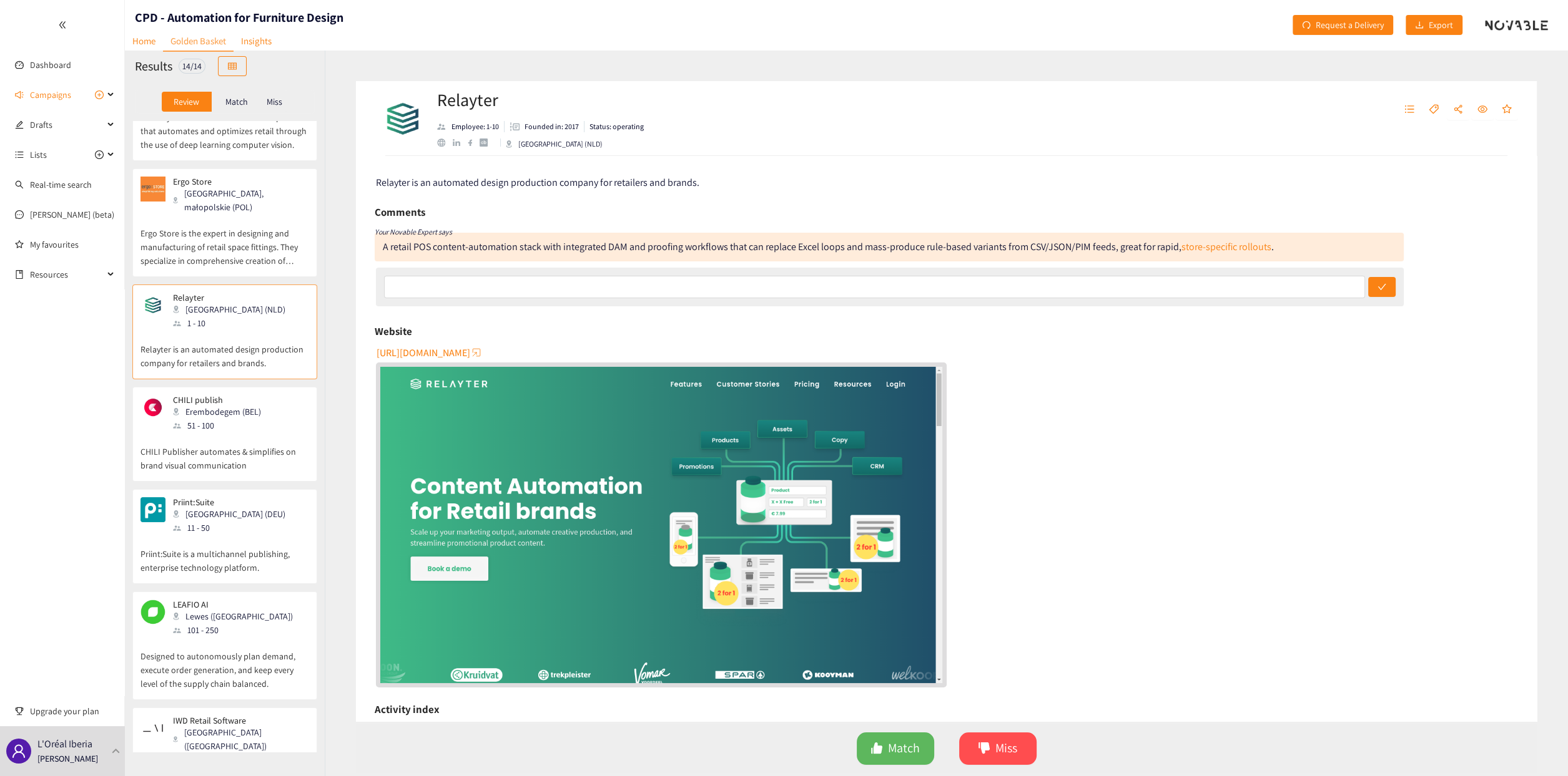
click at [222, 214] on p "Ergo Store is the expert in designing and manufacturing of retail space fitting…" at bounding box center [225, 241] width 169 height 54
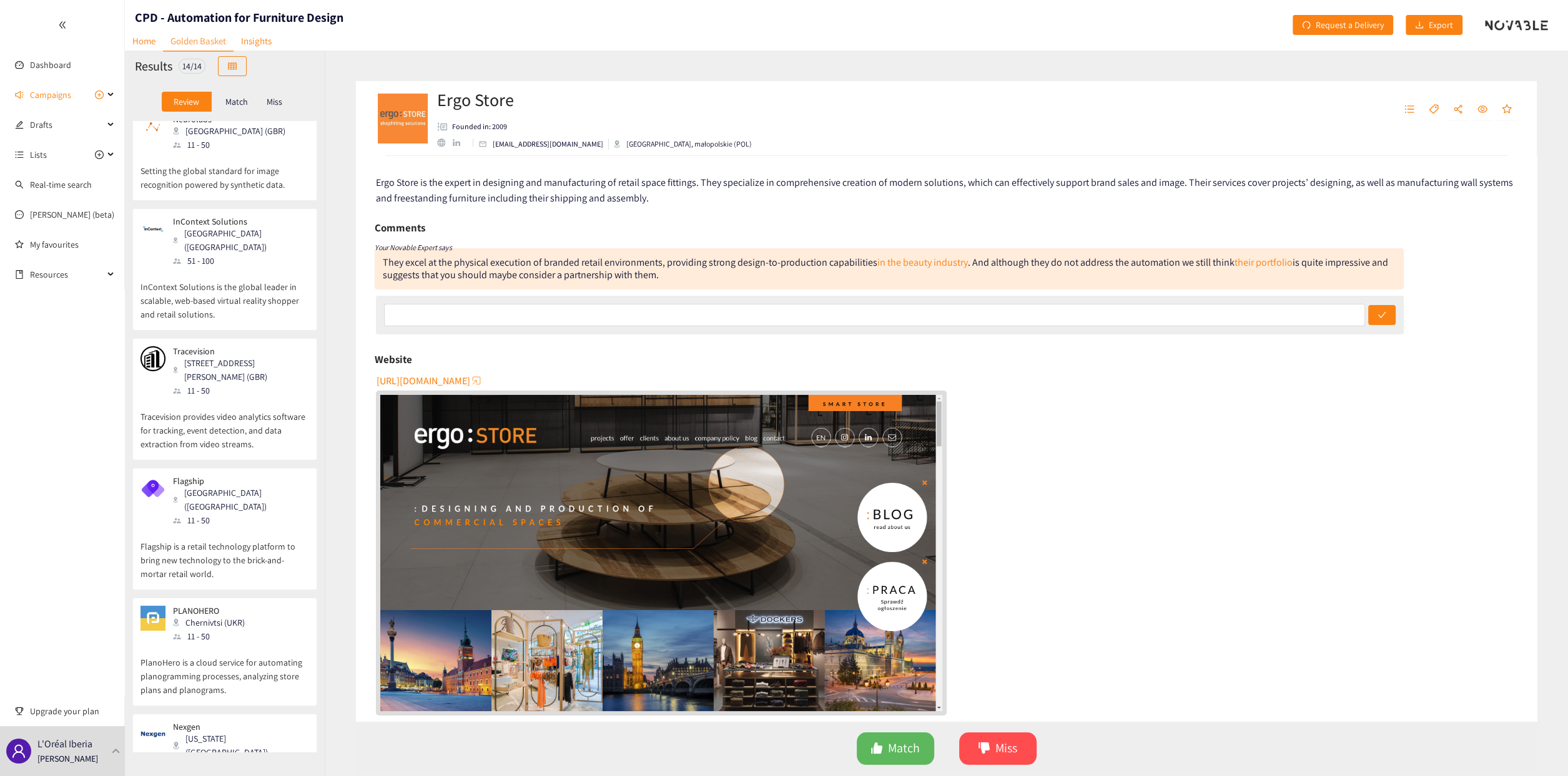
scroll to position [0, 0]
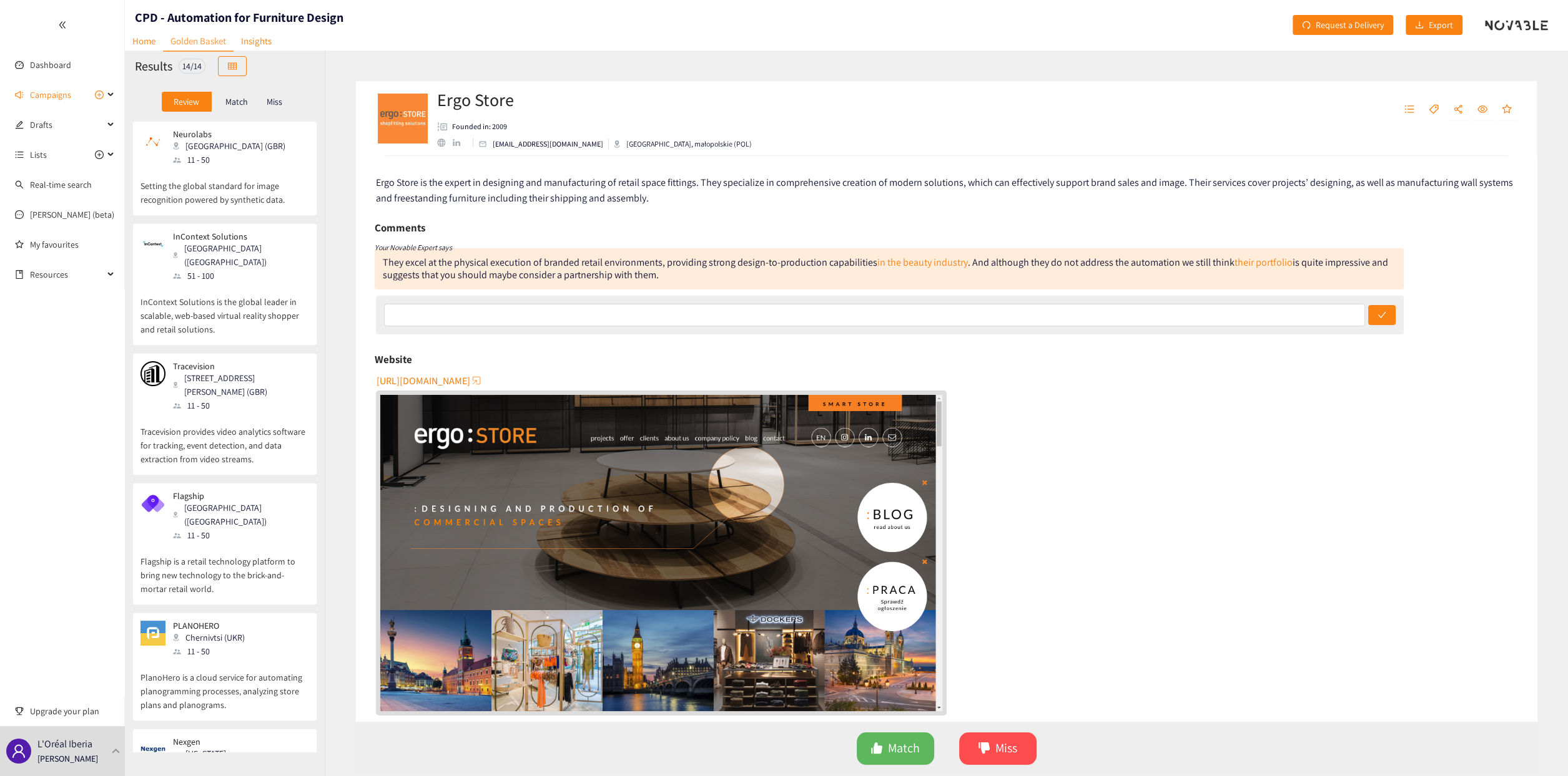
click at [271, 637] on div "PLANOHERO Chernivtsi (UKR) 11 - 50" at bounding box center [225, 640] width 169 height 38
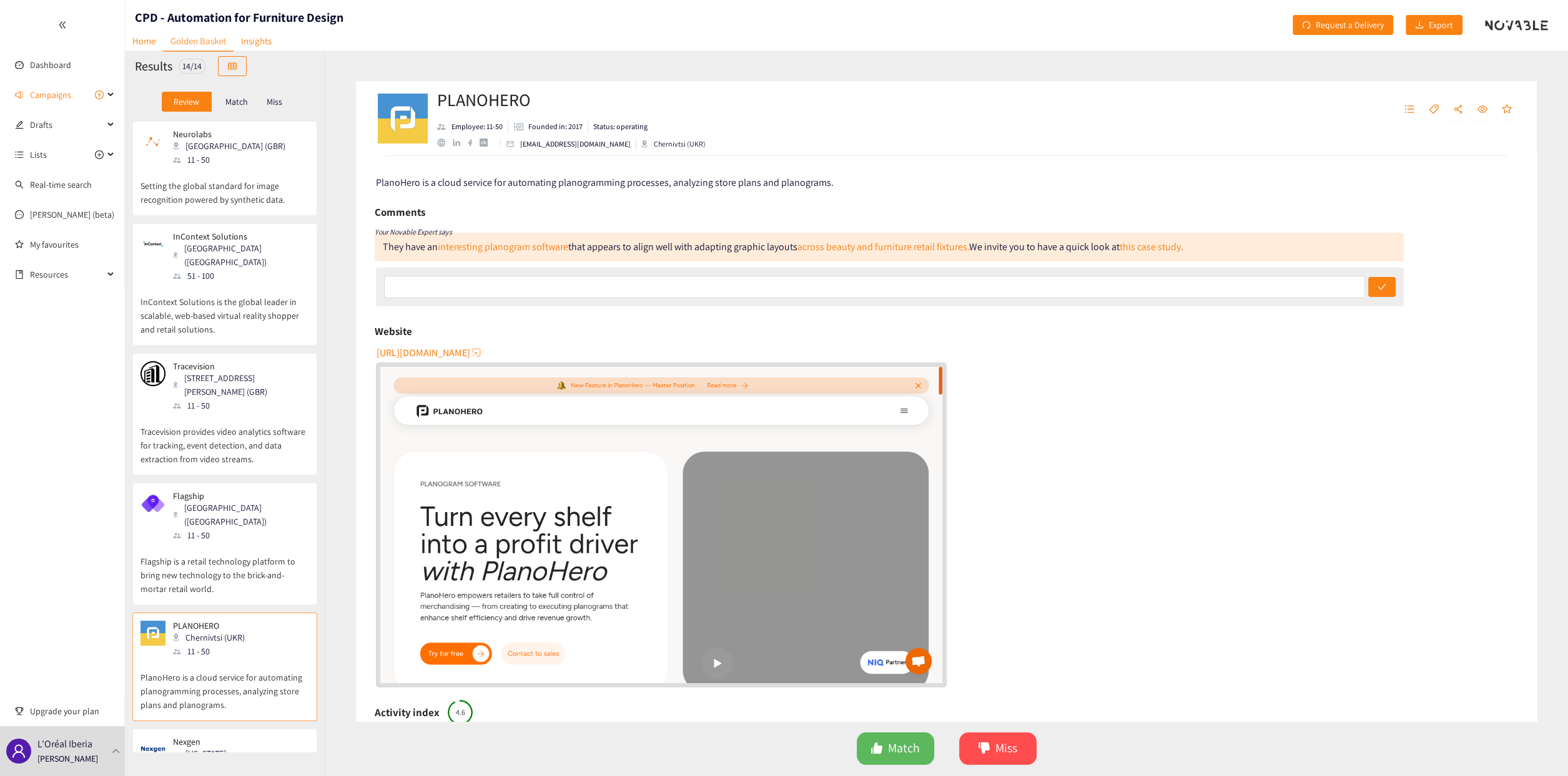
click at [434, 356] on span "[URL][DOMAIN_NAME]" at bounding box center [423, 353] width 93 height 16
click at [56, 93] on span "Campaigns" at bounding box center [51, 95] width 41 height 25
click at [42, 154] on link "CPD - Automation for Furniture Design" at bounding box center [102, 155] width 143 height 11
click at [151, 41] on link "Home" at bounding box center [144, 41] width 38 height 19
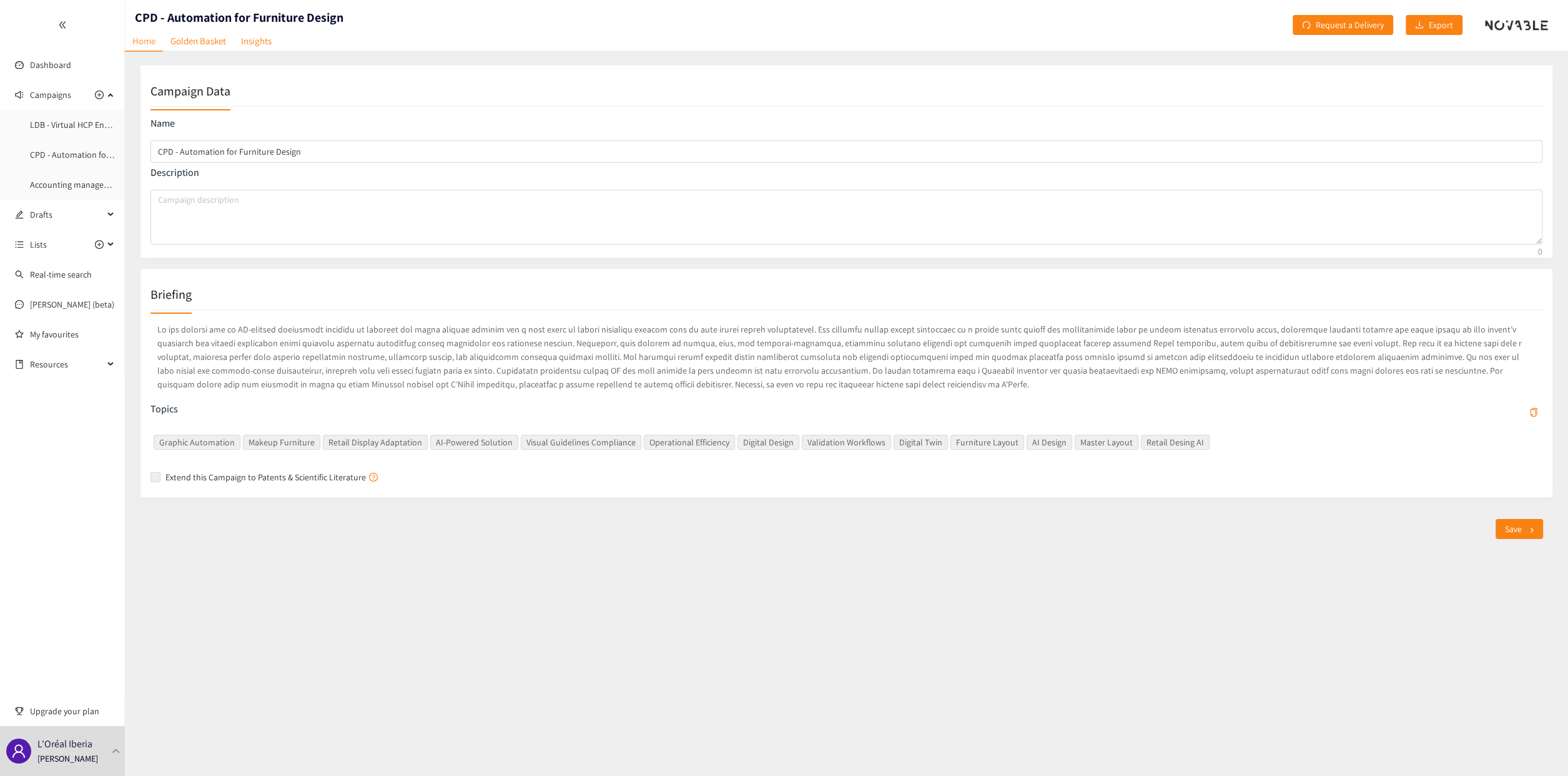
click at [298, 352] on p at bounding box center [846, 357] width 1392 height 73
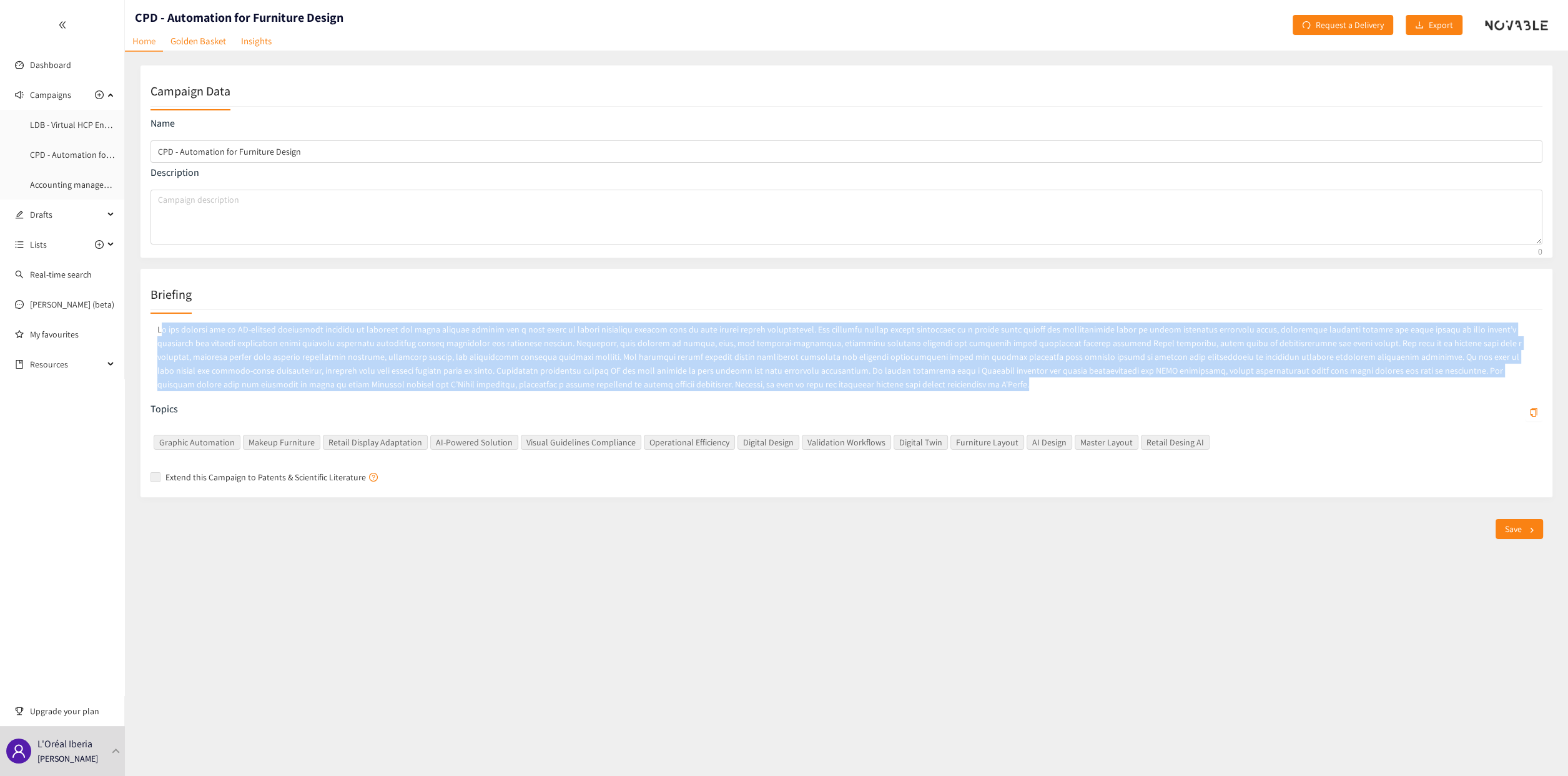
drag, startPoint x: 161, startPoint y: 330, endPoint x: 753, endPoint y: 390, distance: 595.0
click at [753, 390] on p at bounding box center [846, 357] width 1392 height 73
copy p "e are looking for an AI-powered automation solution to generate and adapt graph…"
click at [40, 154] on link "CPD - Automation for Furniture Design" at bounding box center [102, 155] width 143 height 11
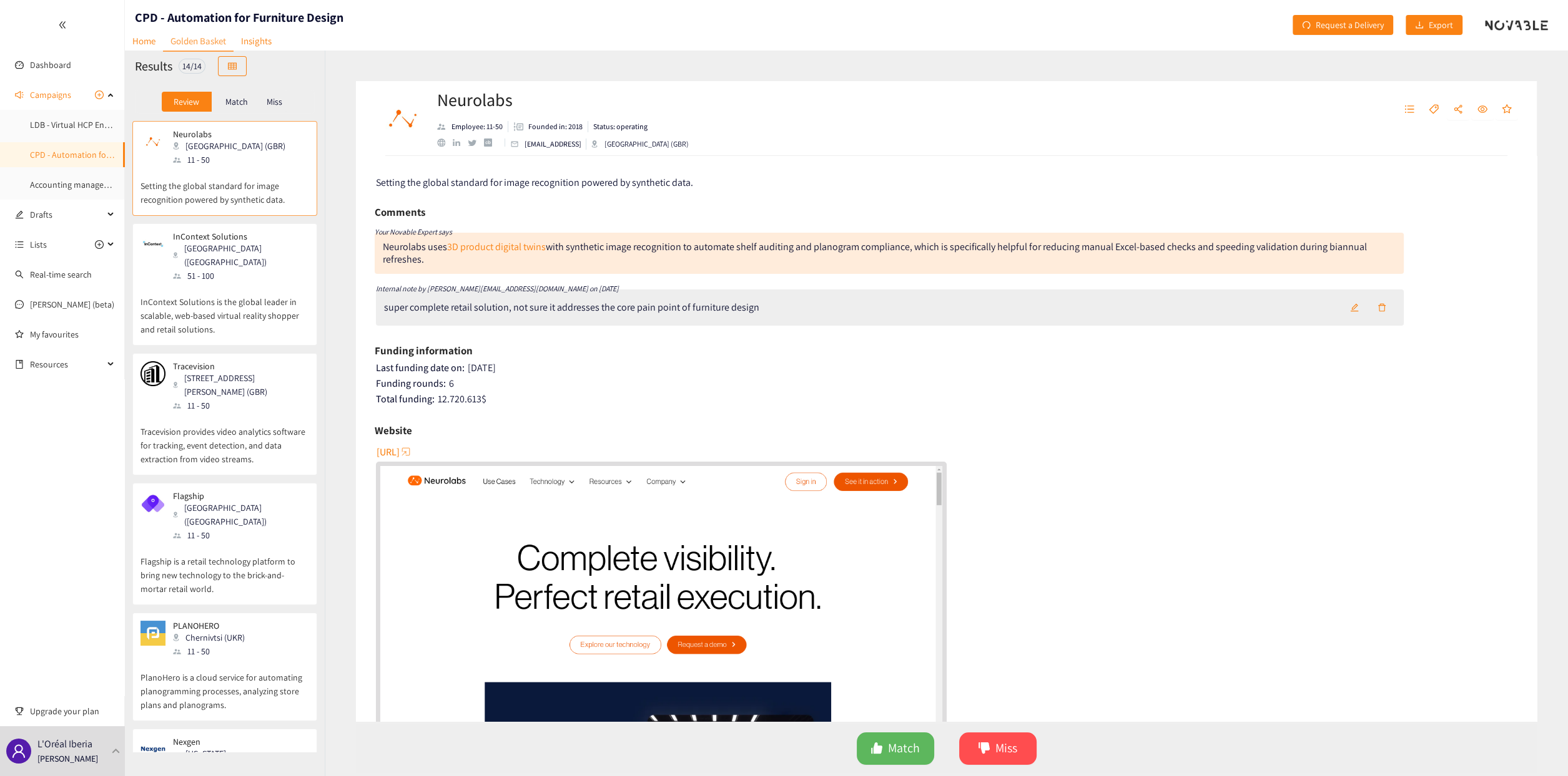
drag, startPoint x: 467, startPoint y: 449, endPoint x: 517, endPoint y: 425, distance: 55.5
click at [506, 419] on div "Setting the global standard for image recognition powered by synthetic data. Co…" at bounding box center [946, 439] width 1181 height 565
drag, startPoint x: 528, startPoint y: 453, endPoint x: 395, endPoint y: 460, distance: 133.2
click at [395, 460] on div "[URL]" at bounding box center [947, 614] width 1143 height 345
click at [398, 454] on span "[URL]" at bounding box center [388, 452] width 23 height 16
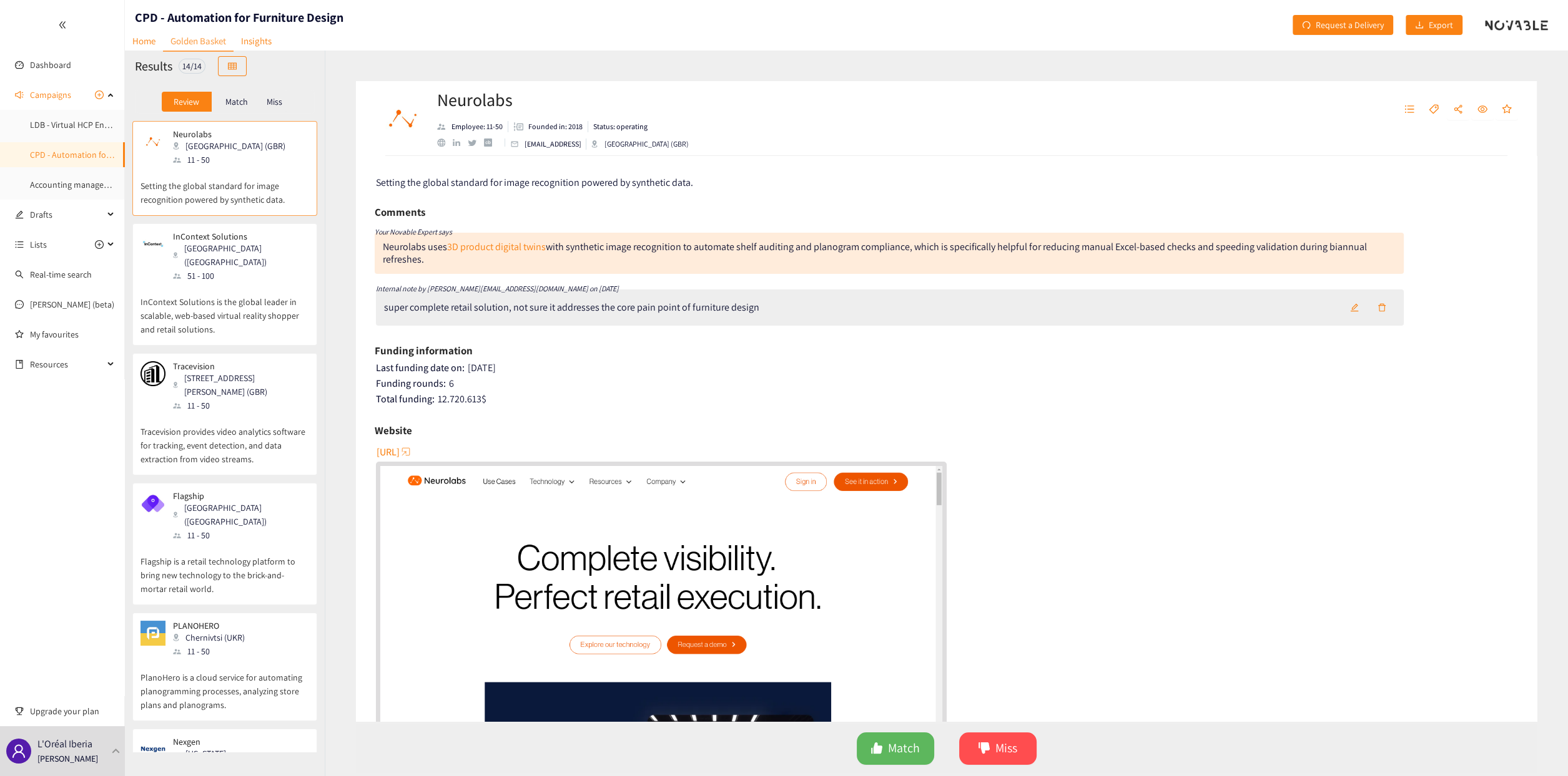
click at [231, 528] on div "11 - 50" at bounding box center [240, 535] width 135 height 14
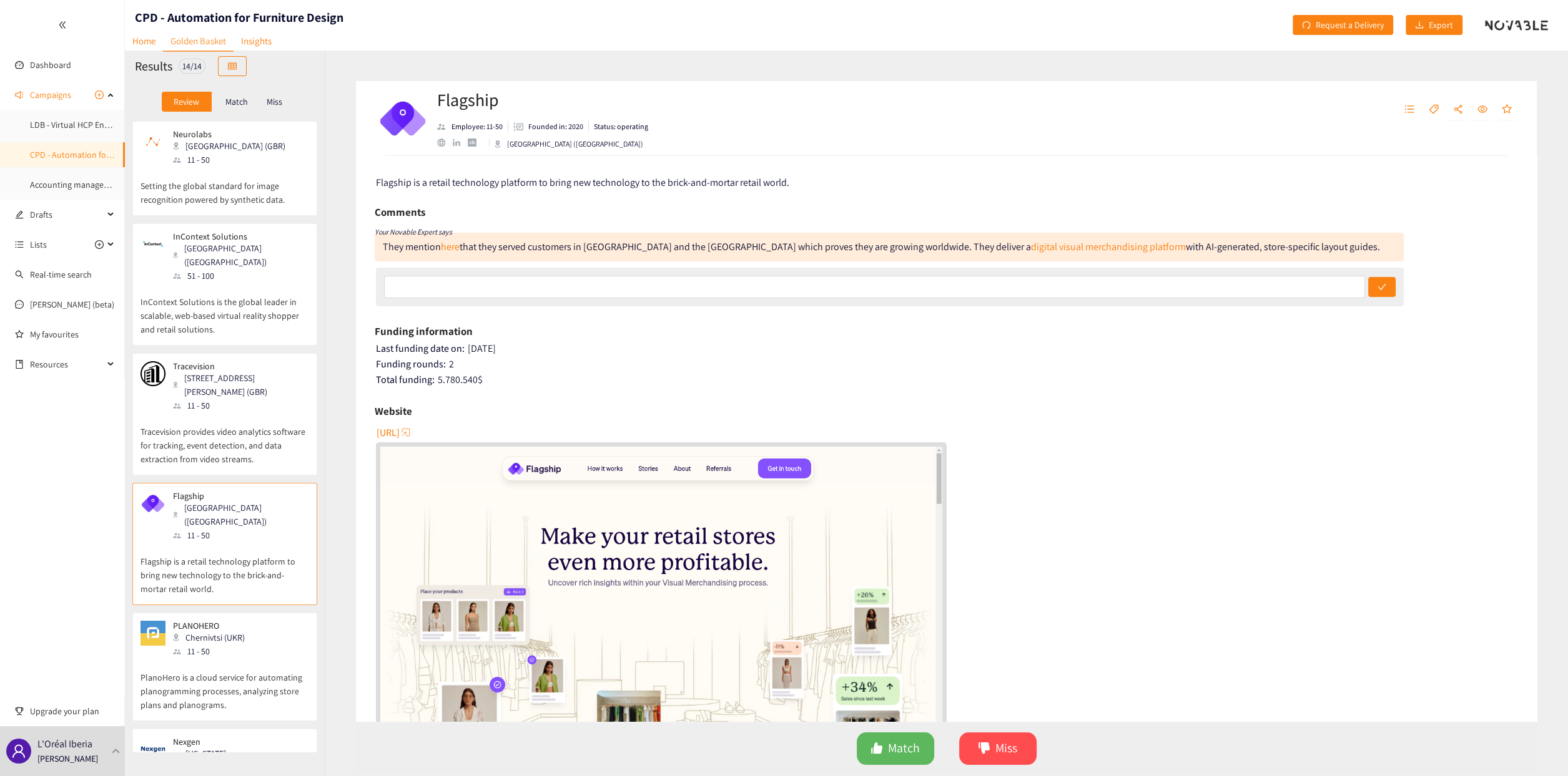
click at [400, 427] on span "[URL]" at bounding box center [388, 433] width 23 height 16
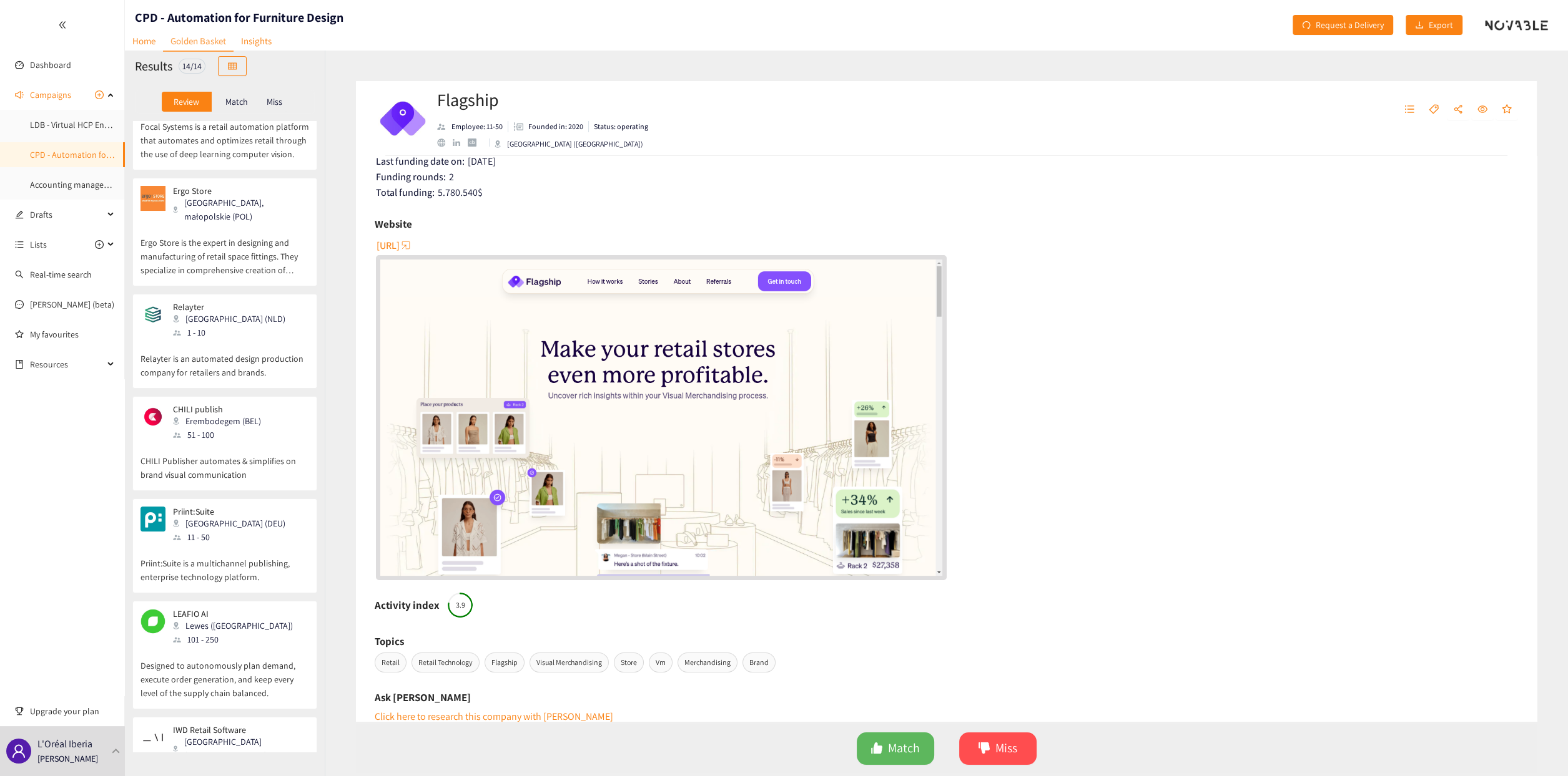
scroll to position [938, 0]
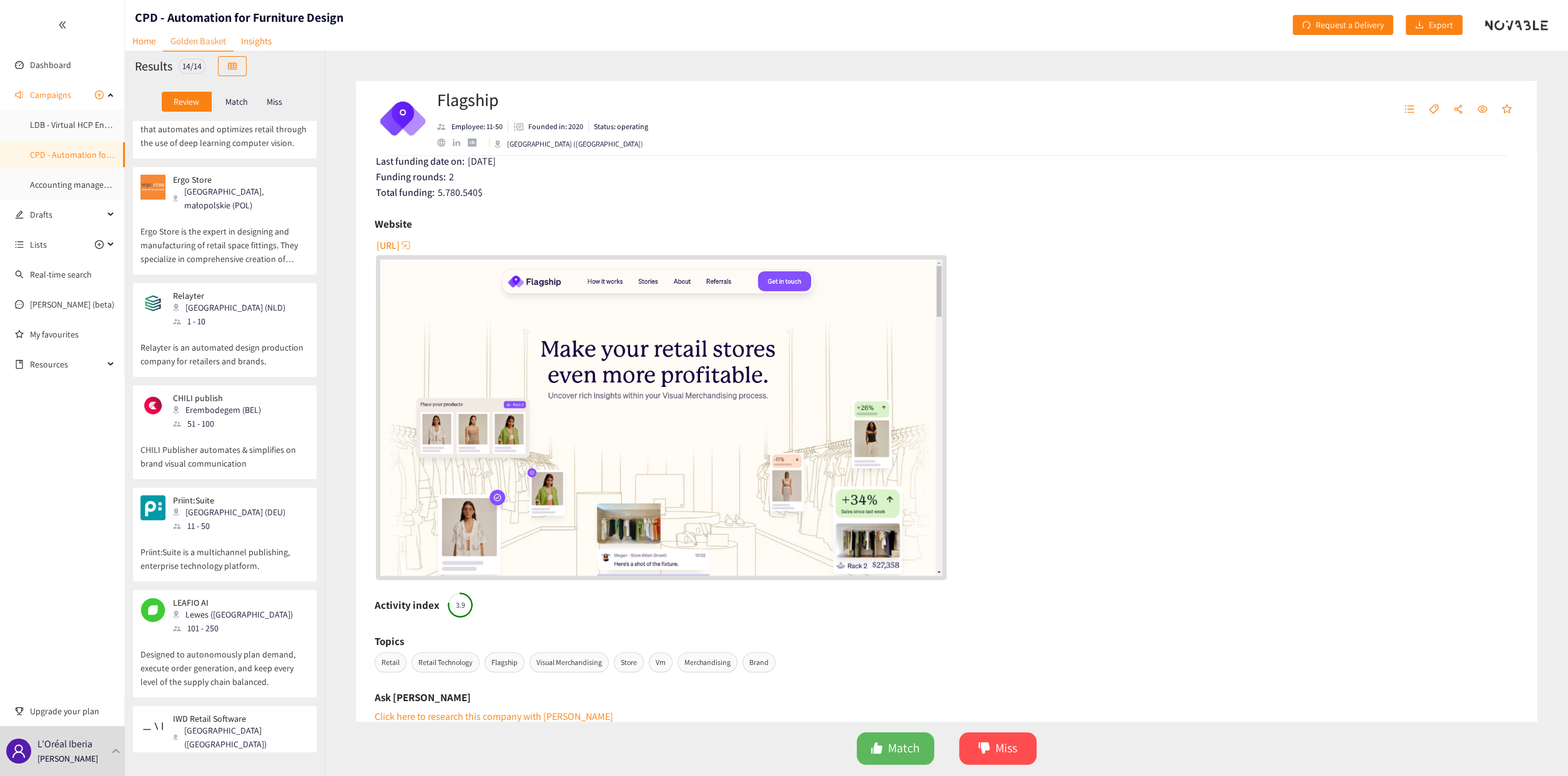
click at [238, 724] on div "[GEOGRAPHIC_DATA] ([GEOGRAPHIC_DATA])" at bounding box center [240, 738] width 135 height 28
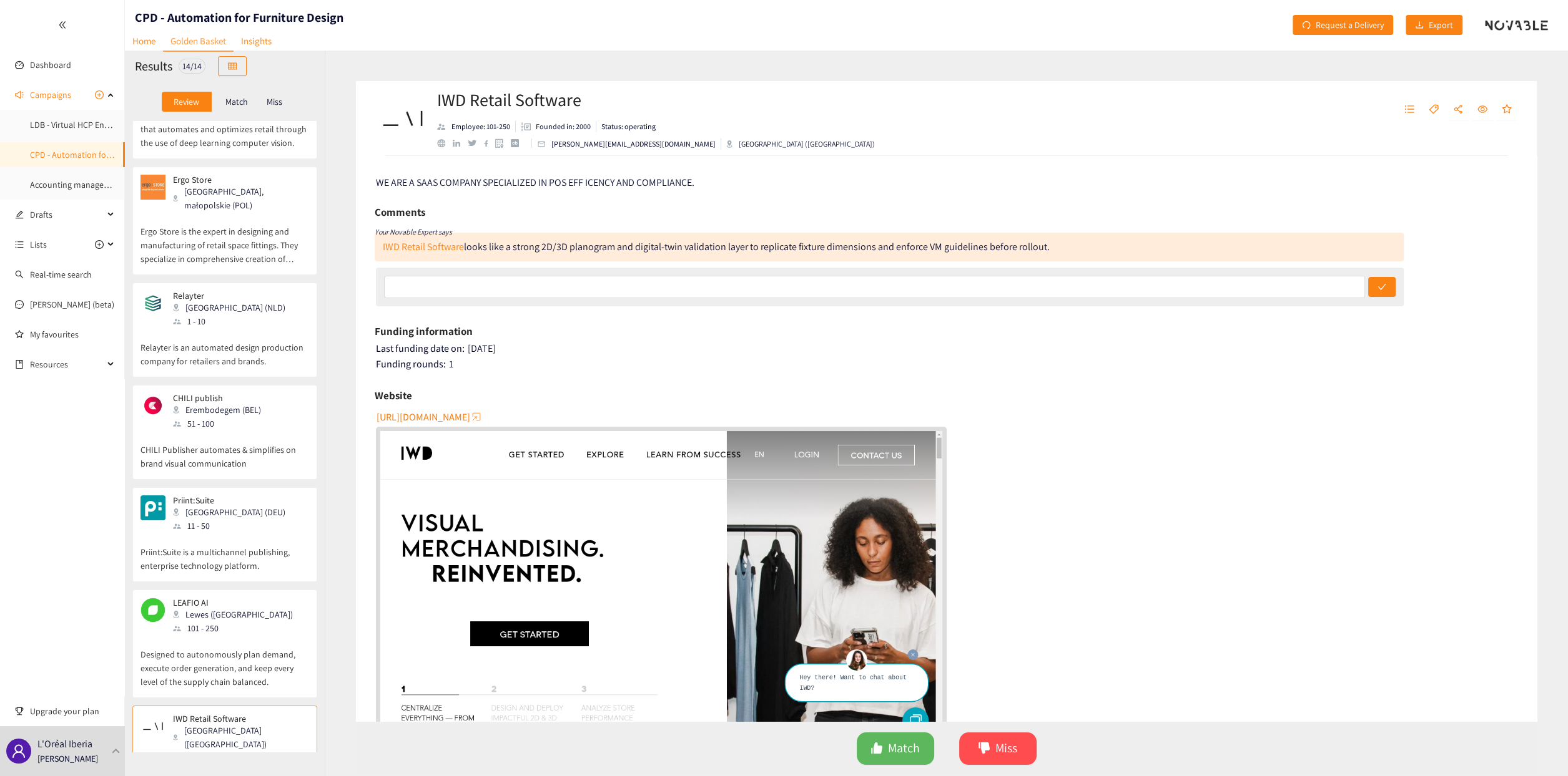
click at [444, 416] on span "http://www.iwd.io" at bounding box center [423, 417] width 93 height 16
click at [232, 635] on p "Designed to autonomously plan demand, execute order generation, and keep every …" at bounding box center [225, 662] width 169 height 54
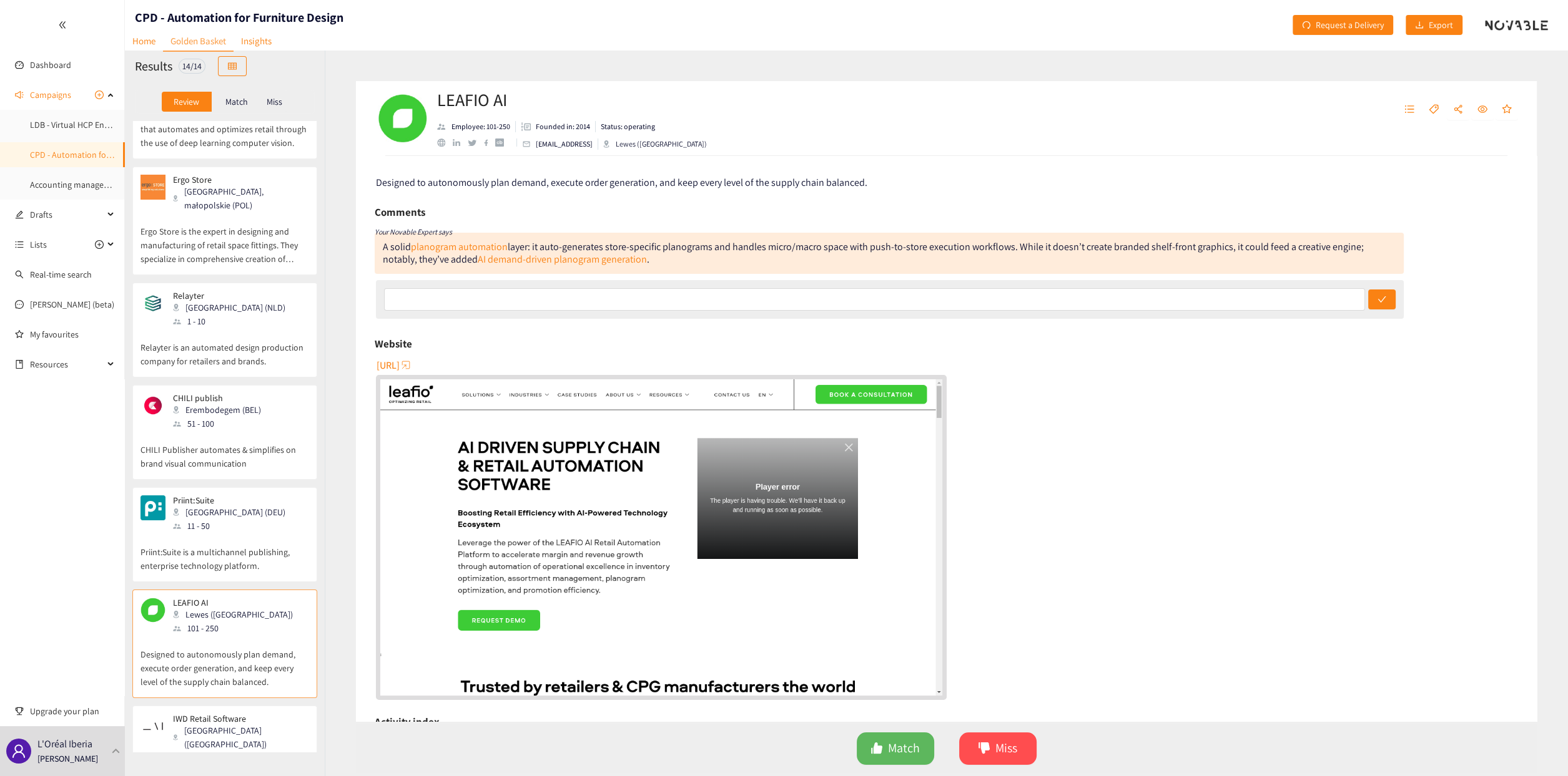
click at [250, 533] on p "Priint:Suite is a multichannel publishing, enterprise technology platform." at bounding box center [225, 553] width 169 height 40
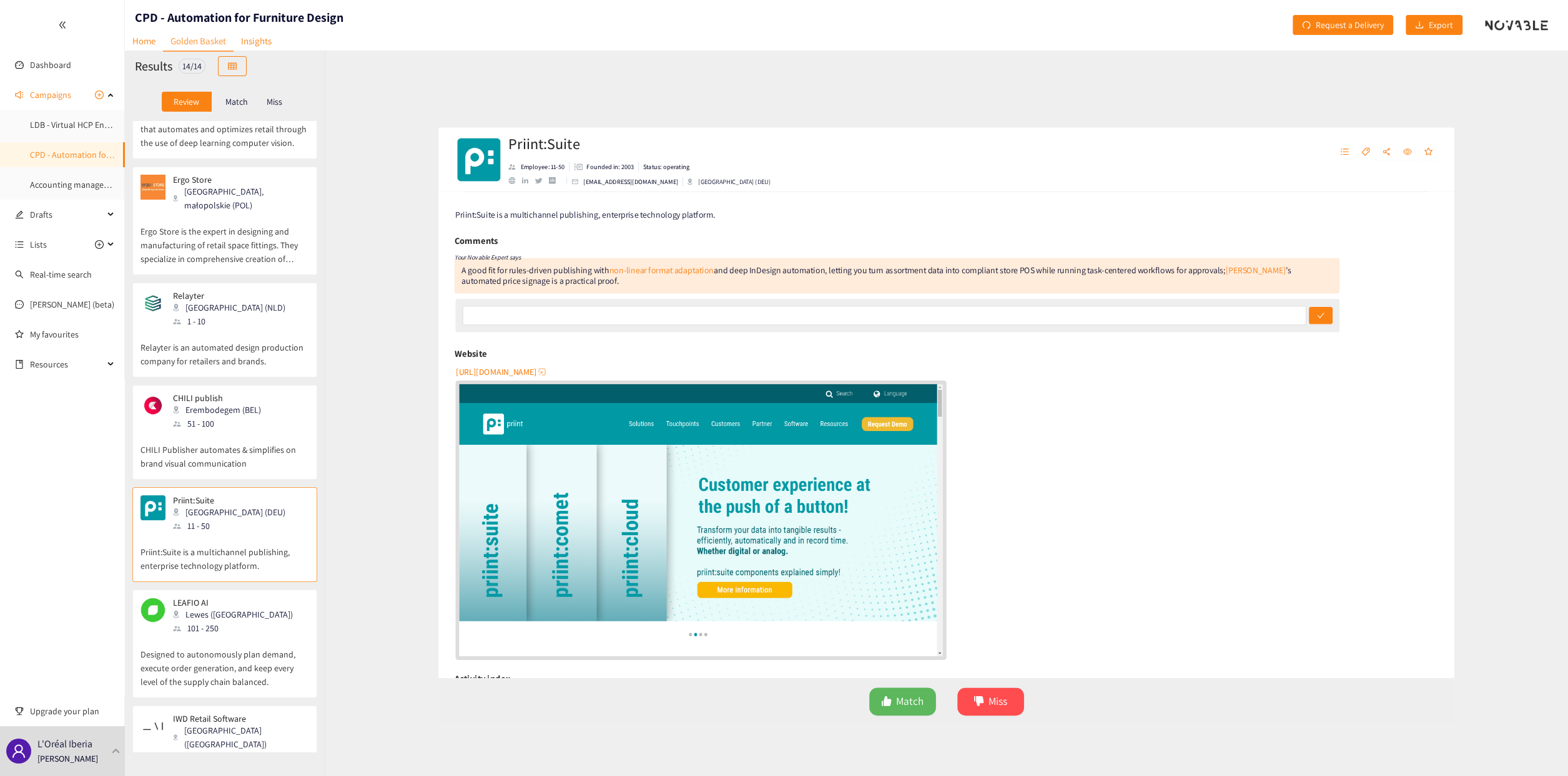
click at [263, 393] on div "CHILI publish Erembodegem (BEL) 51 - 100" at bounding box center [225, 412] width 169 height 38
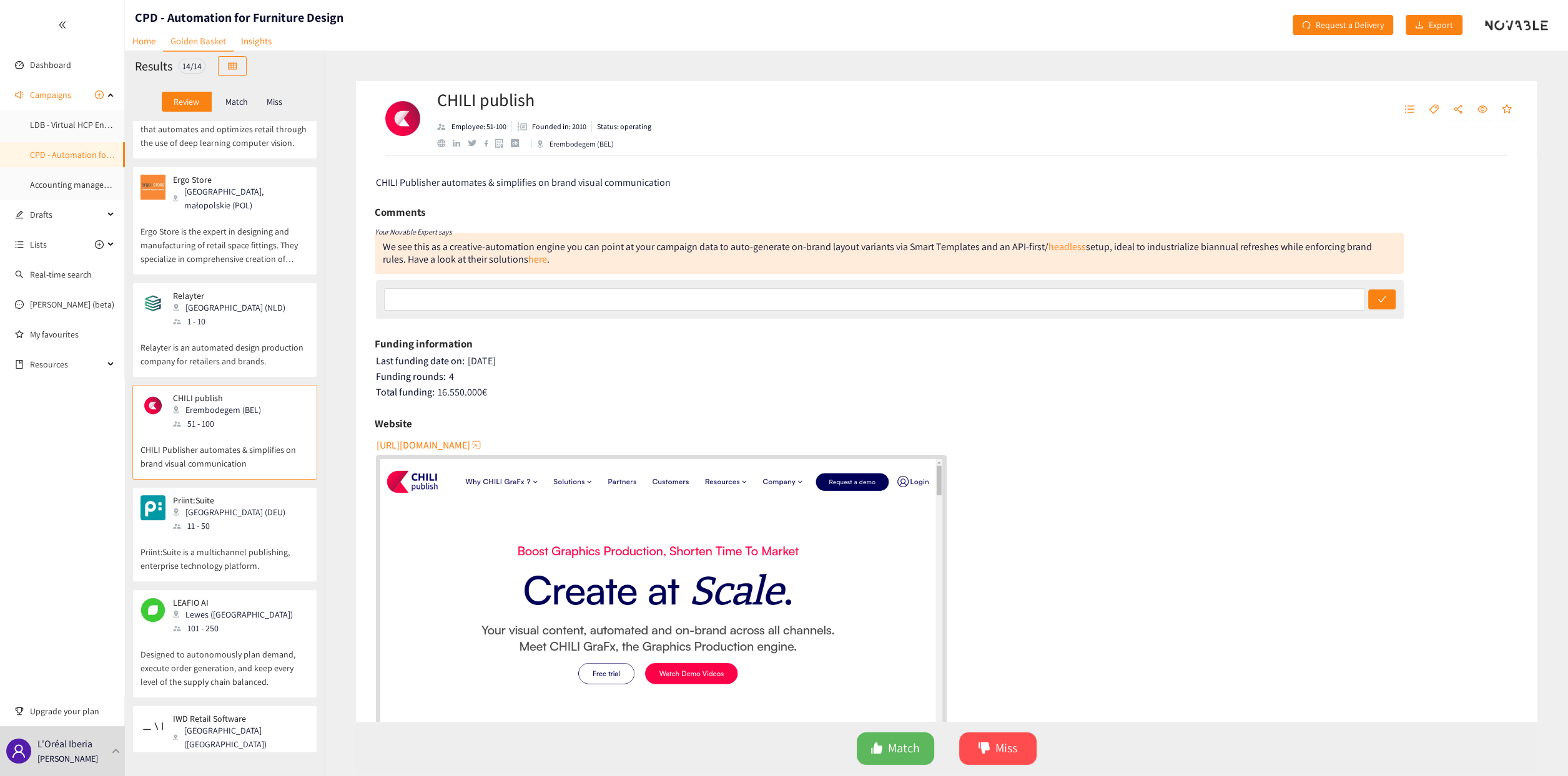
click at [470, 444] on span "http://www.chili-publish.com" at bounding box center [423, 445] width 93 height 16
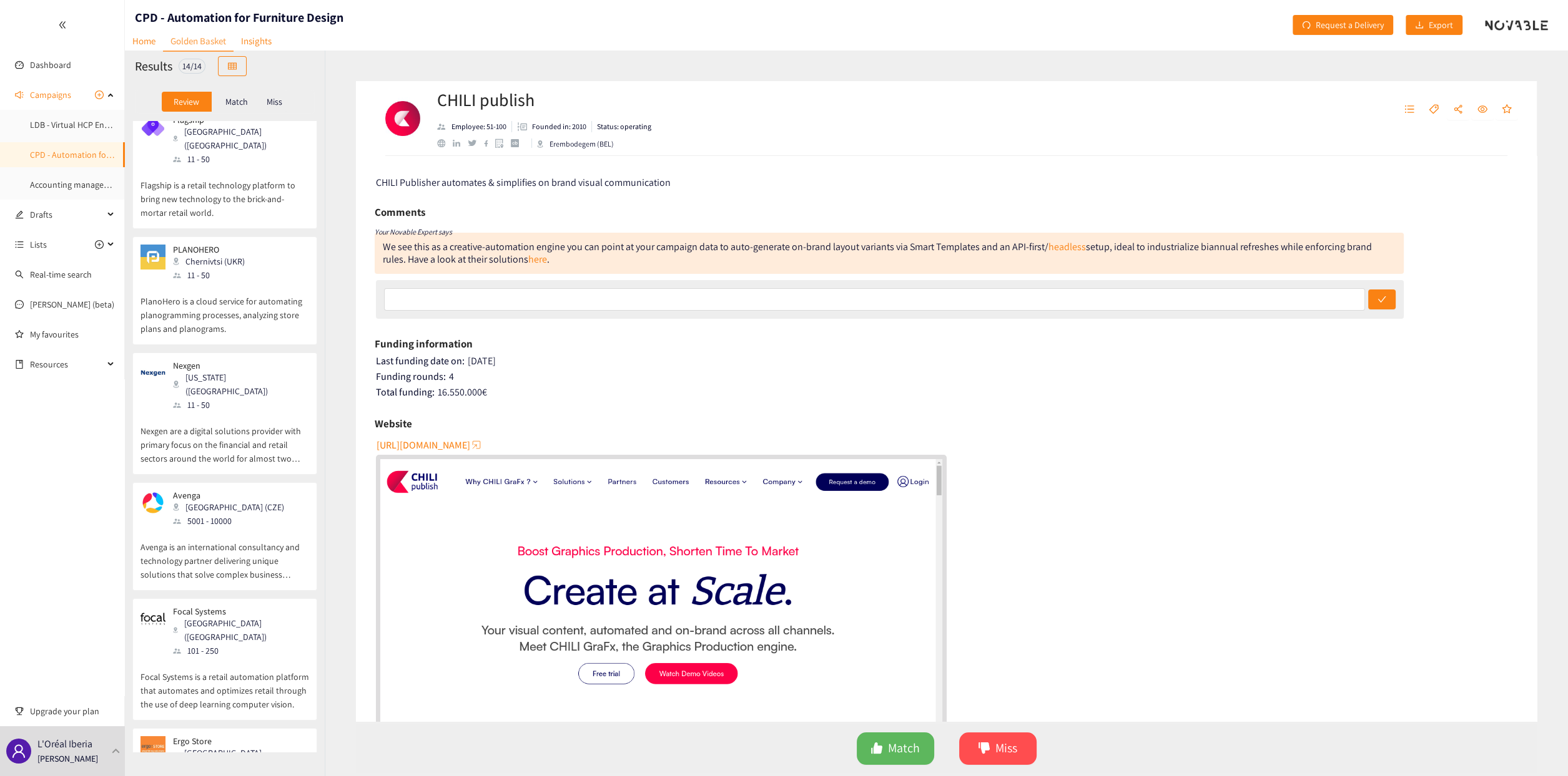
scroll to position [0, 0]
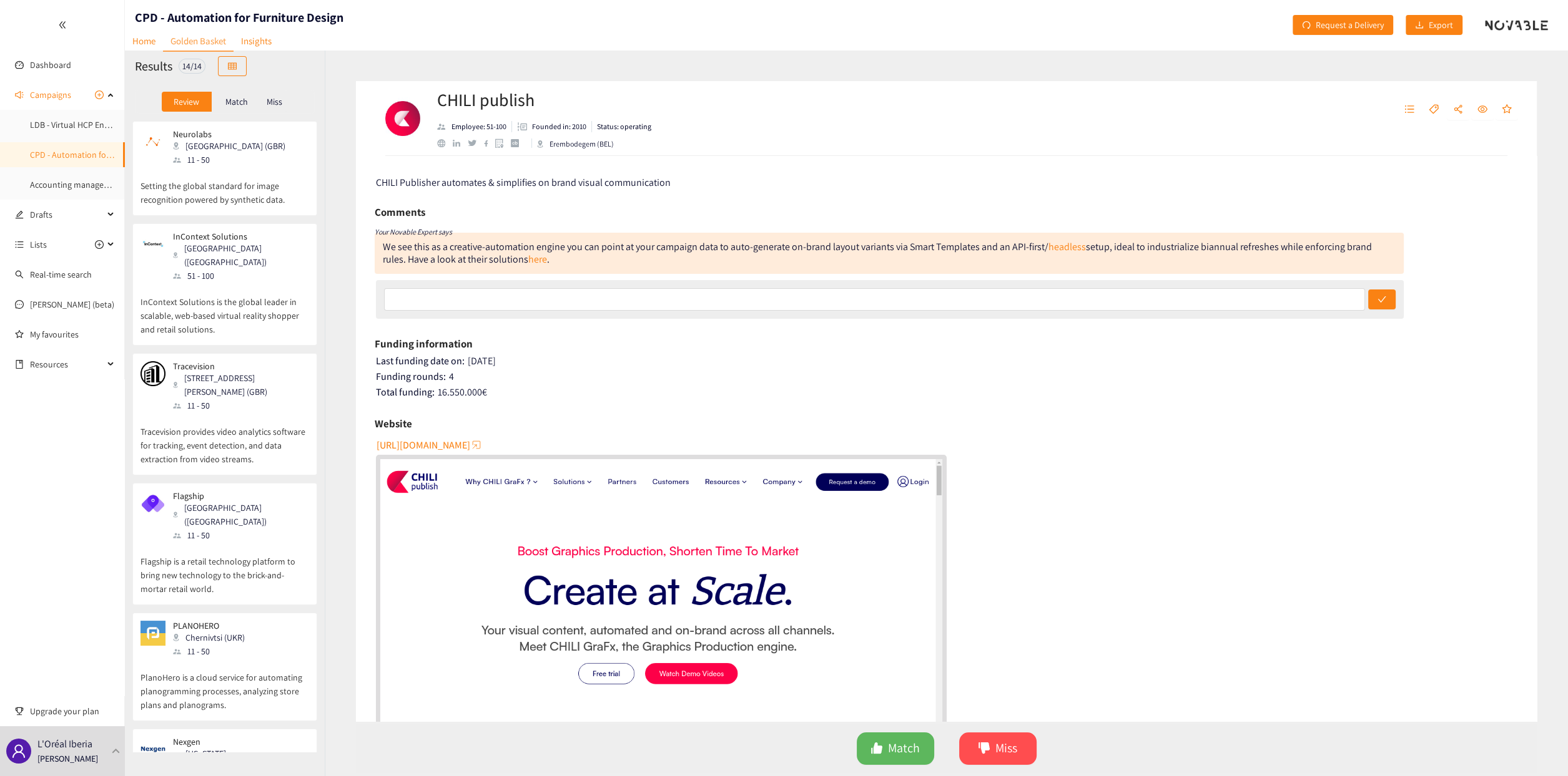
click at [241, 424] on p "Tracevision provides video analytics software for tracking, event detection, an…" at bounding box center [225, 439] width 169 height 54
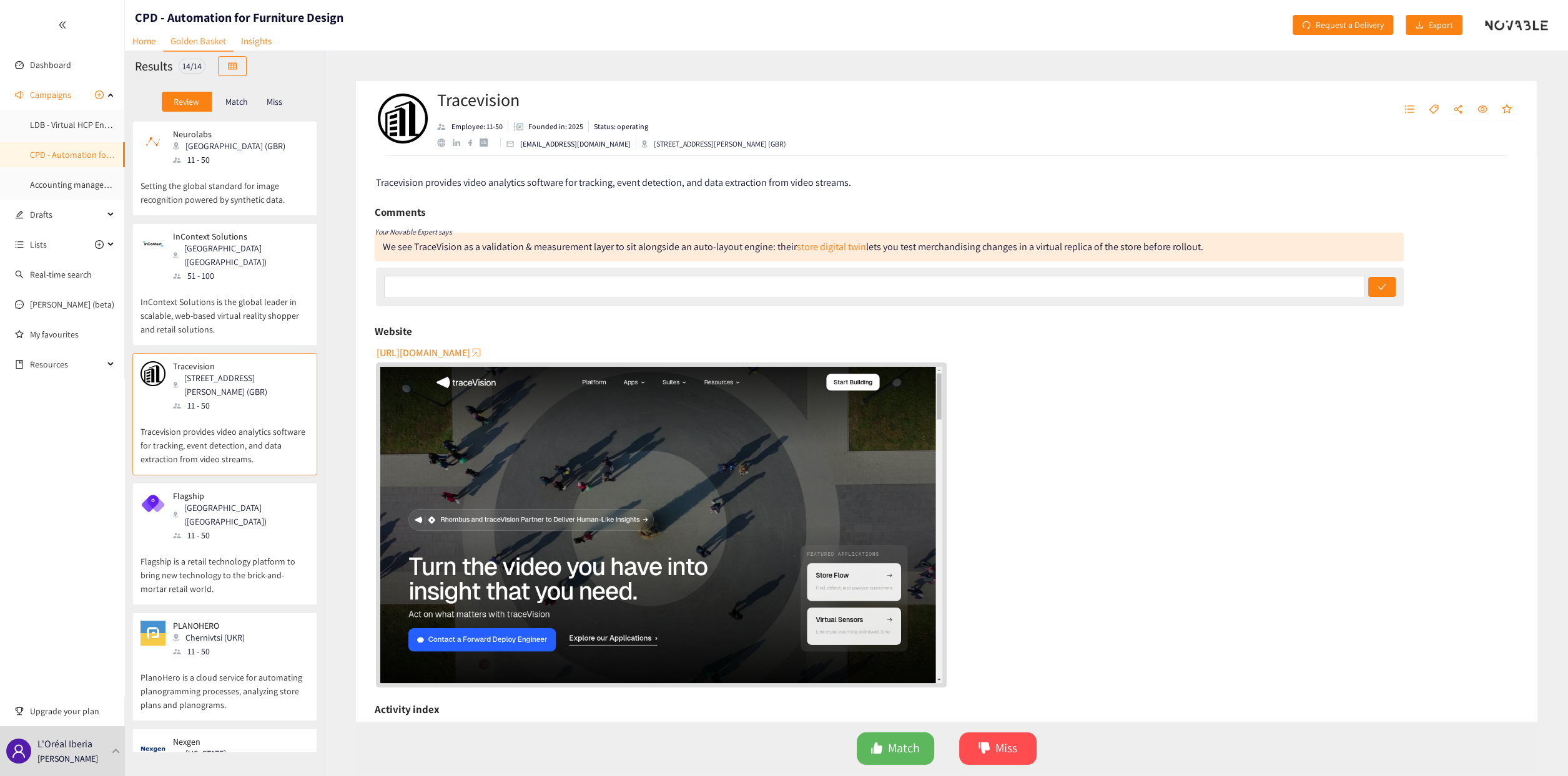
click at [462, 355] on span "[URL][DOMAIN_NAME]" at bounding box center [423, 353] width 93 height 16
click at [225, 283] on p "InContext Solutions is the global leader in scalable, web-based virtual reality…" at bounding box center [225, 310] width 169 height 54
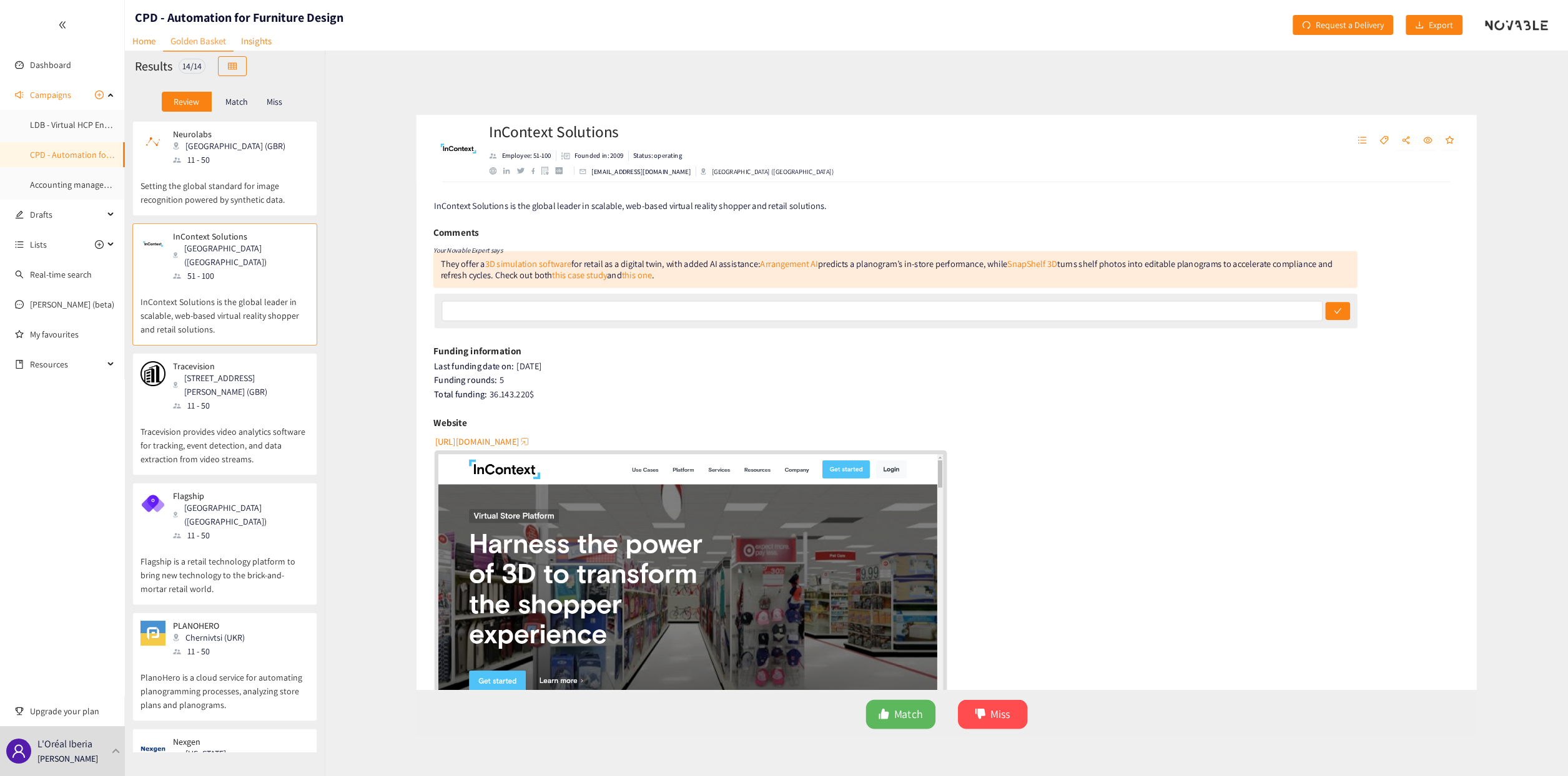
drag, startPoint x: 566, startPoint y: 446, endPoint x: 386, endPoint y: 439, distance: 180.1
click at [386, 439] on div "[URL][DOMAIN_NAME]" at bounding box center [947, 607] width 1143 height 345
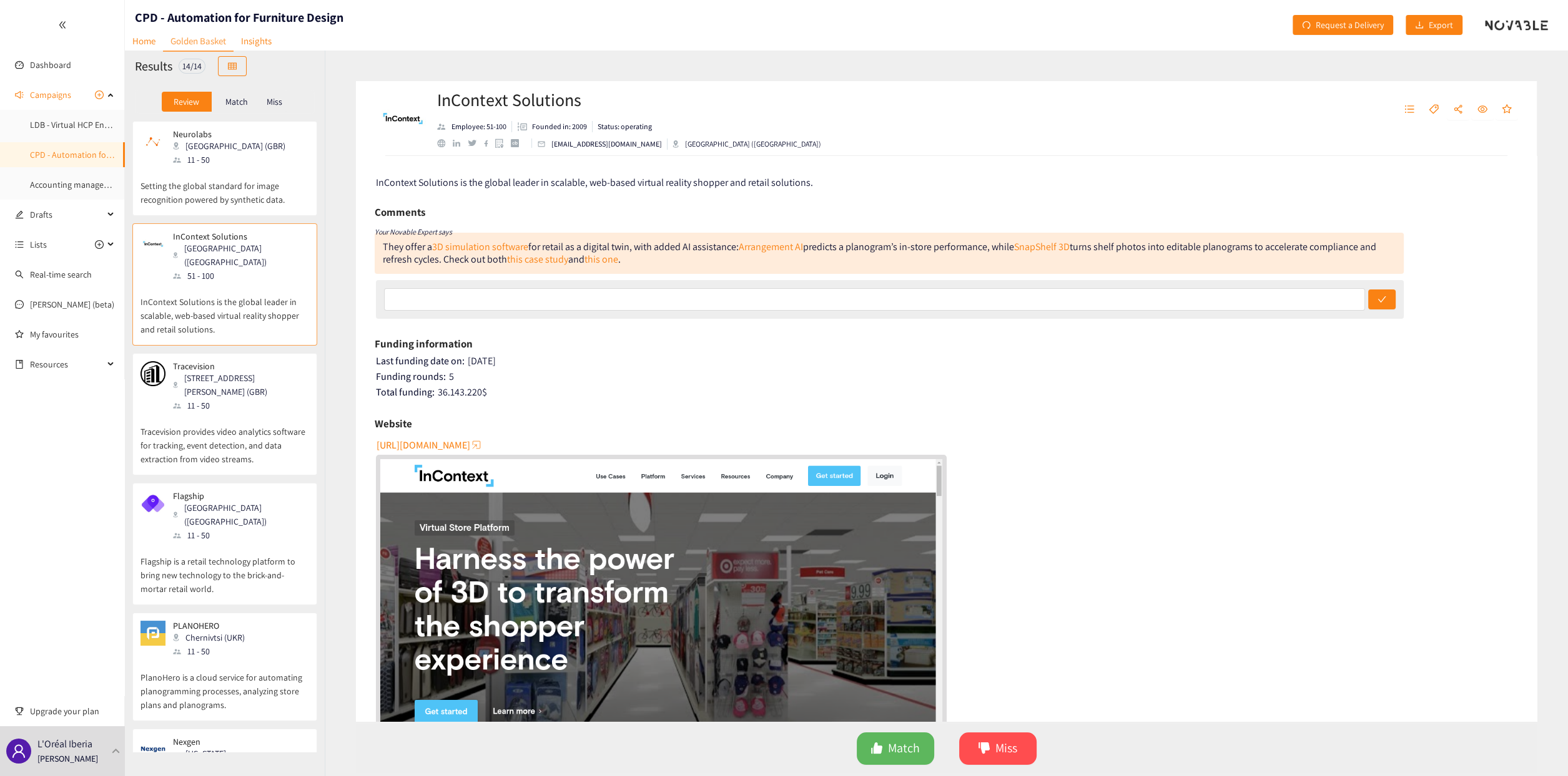
click at [388, 440] on span "[URL][DOMAIN_NAME]" at bounding box center [423, 445] width 93 height 16
click at [250, 426] on p "Tracevision provides video analytics software for tracking, event detection, an…" at bounding box center [225, 439] width 169 height 54
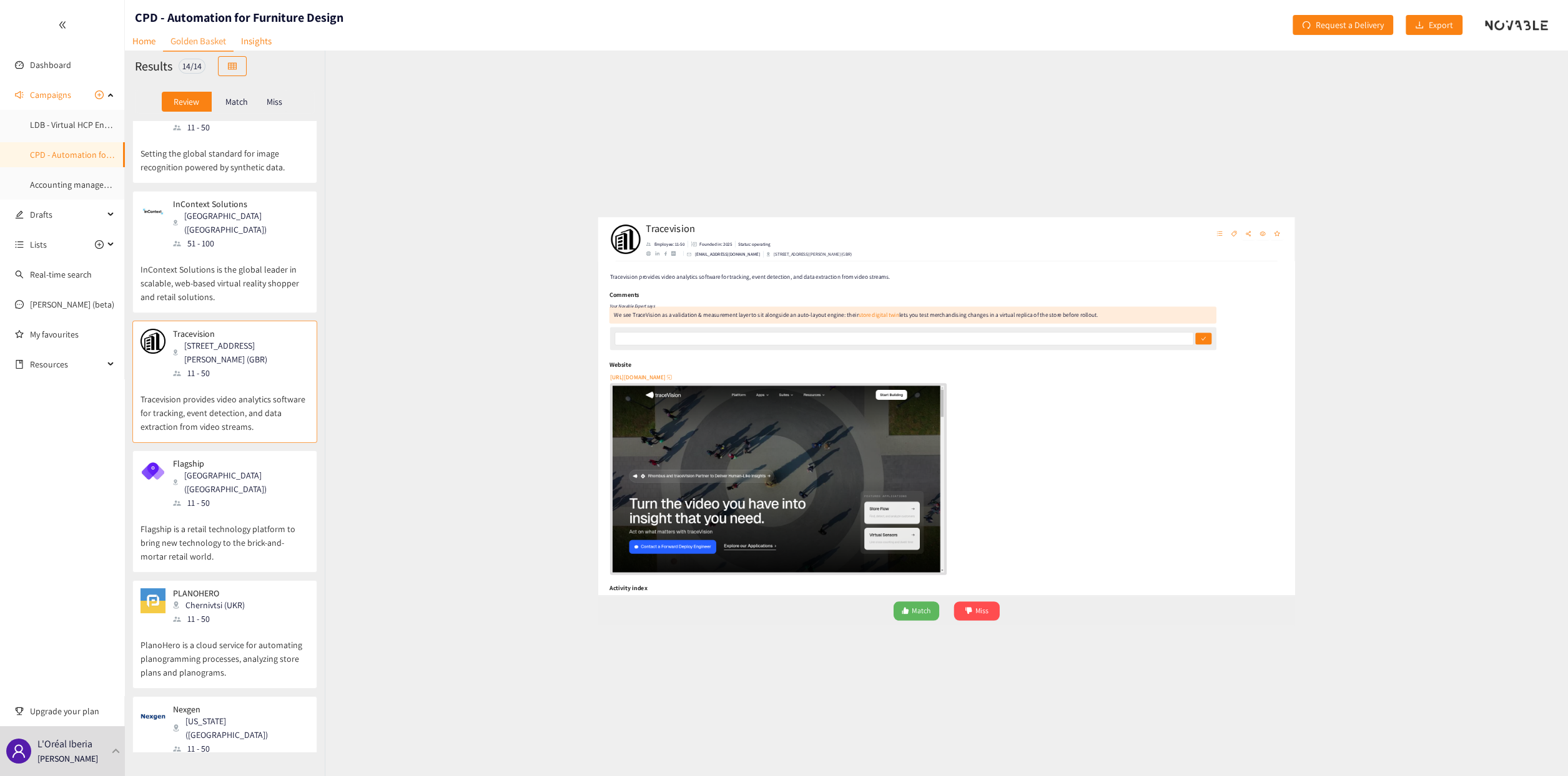
scroll to position [63, 0]
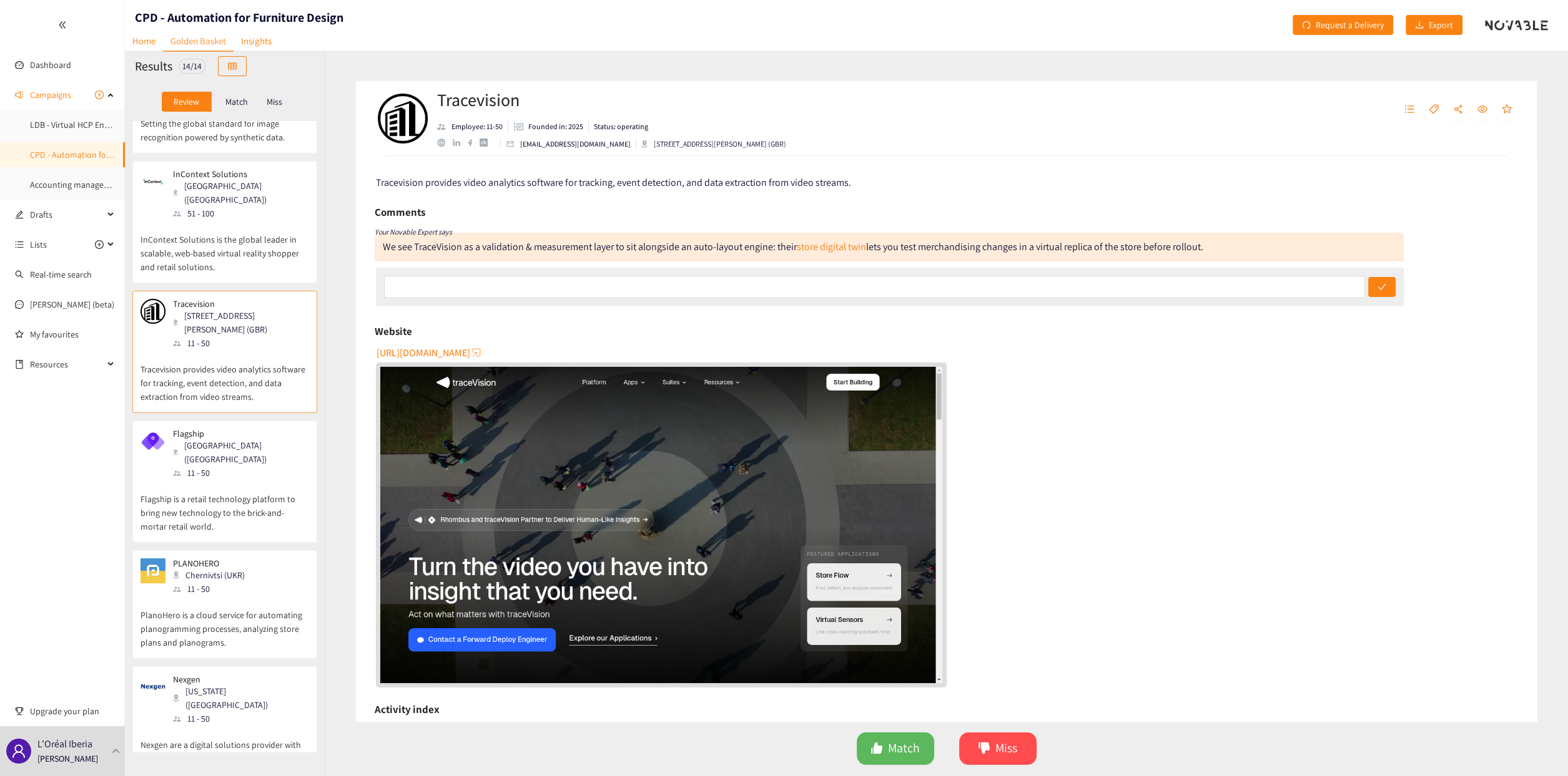
click at [223, 466] on div "11 - 50" at bounding box center [240, 473] width 135 height 14
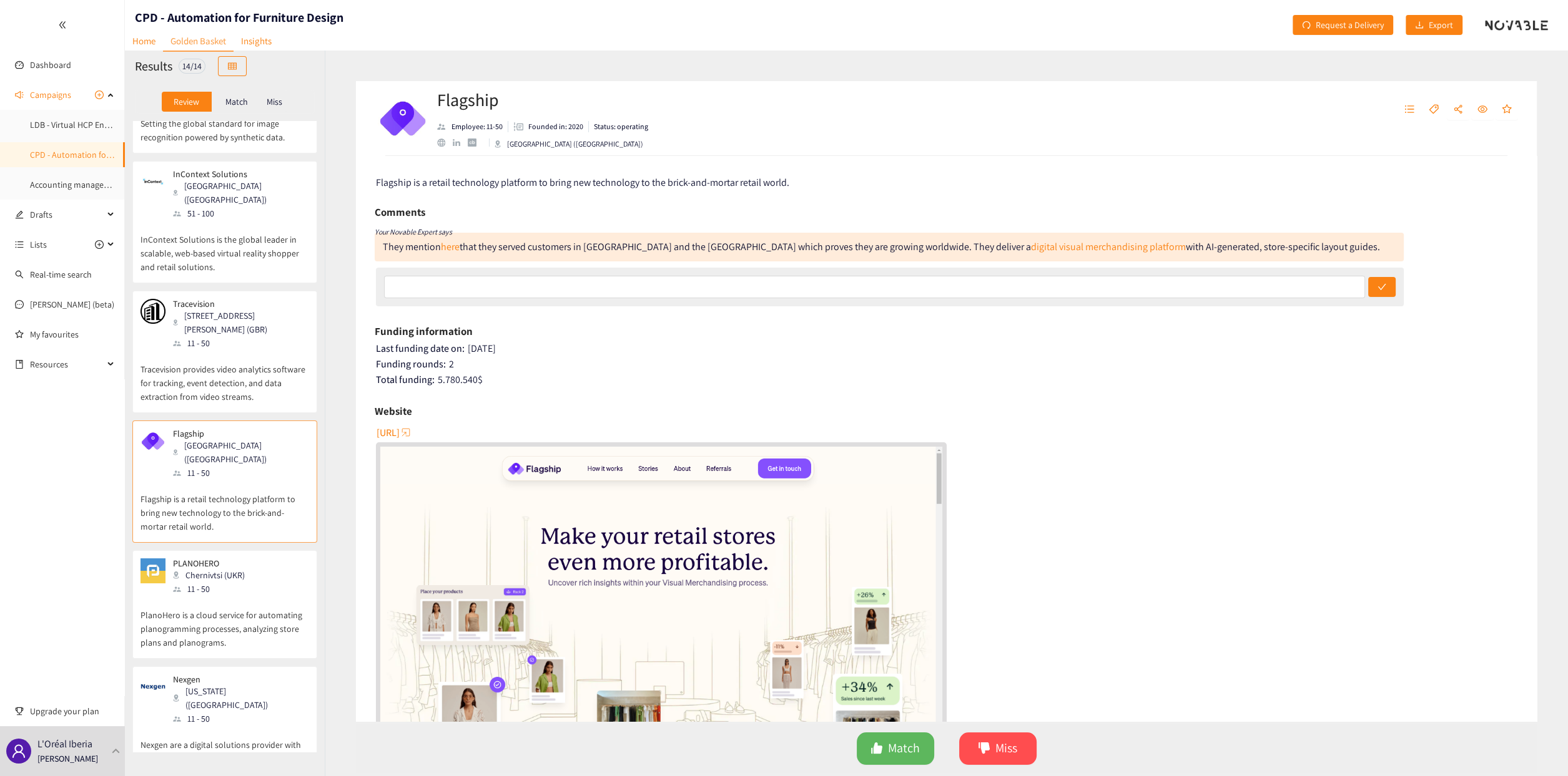
click at [216, 569] on div "Chernivtsi (UKR)" at bounding box center [213, 575] width 79 height 14
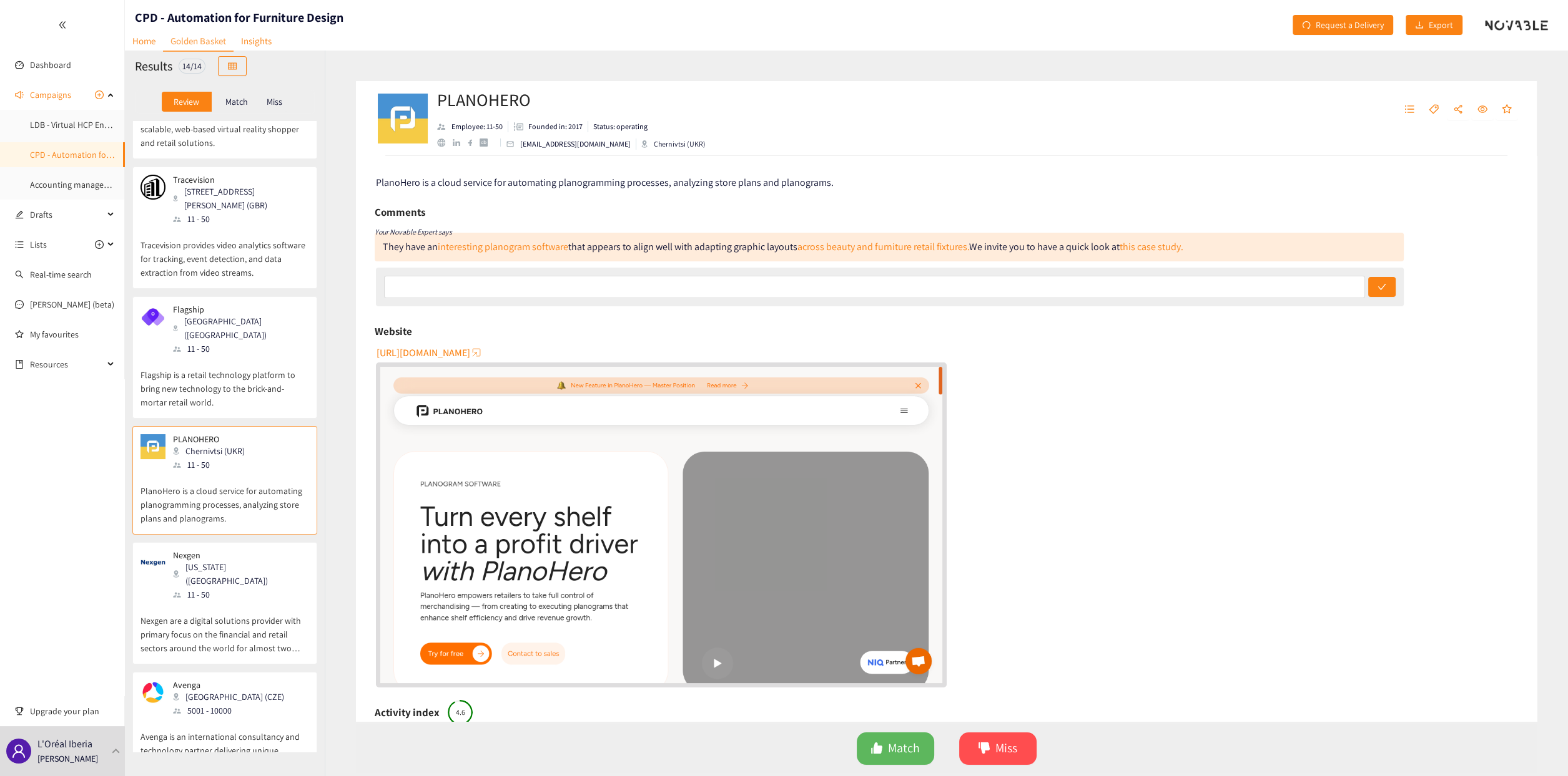
scroll to position [249, 0]
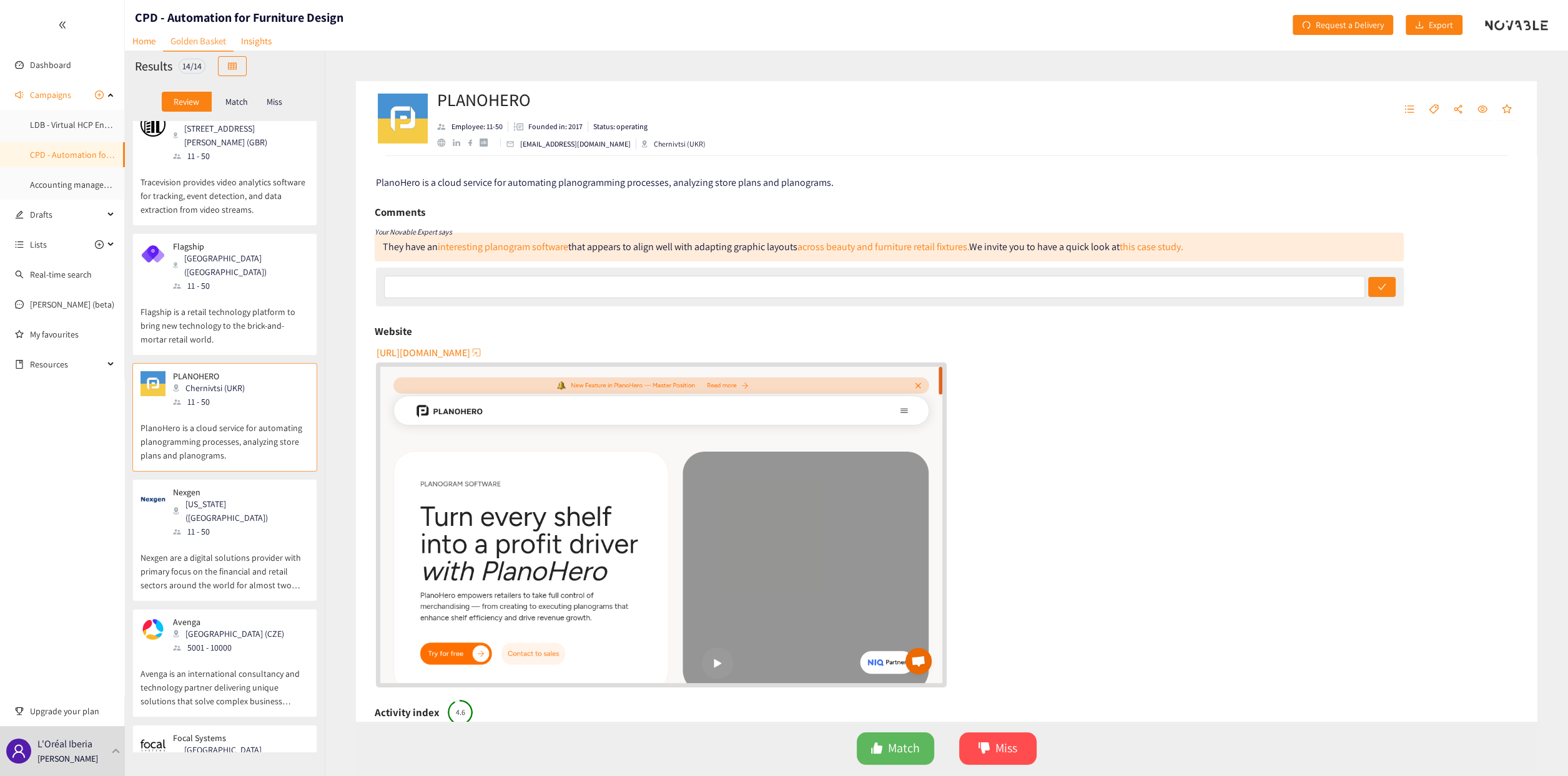
click at [233, 525] on div "11 - 50" at bounding box center [240, 532] width 135 height 14
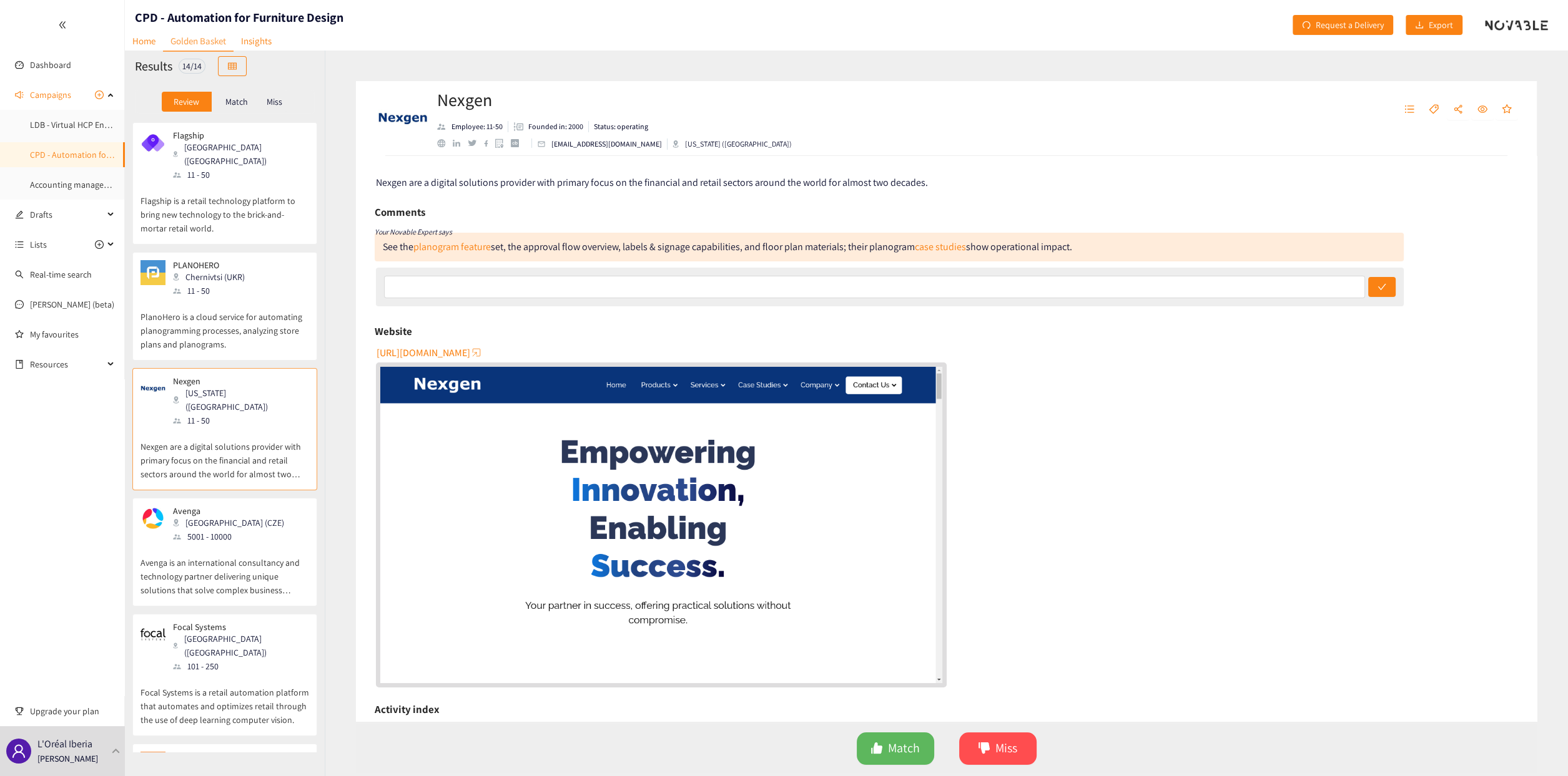
scroll to position [374, 0]
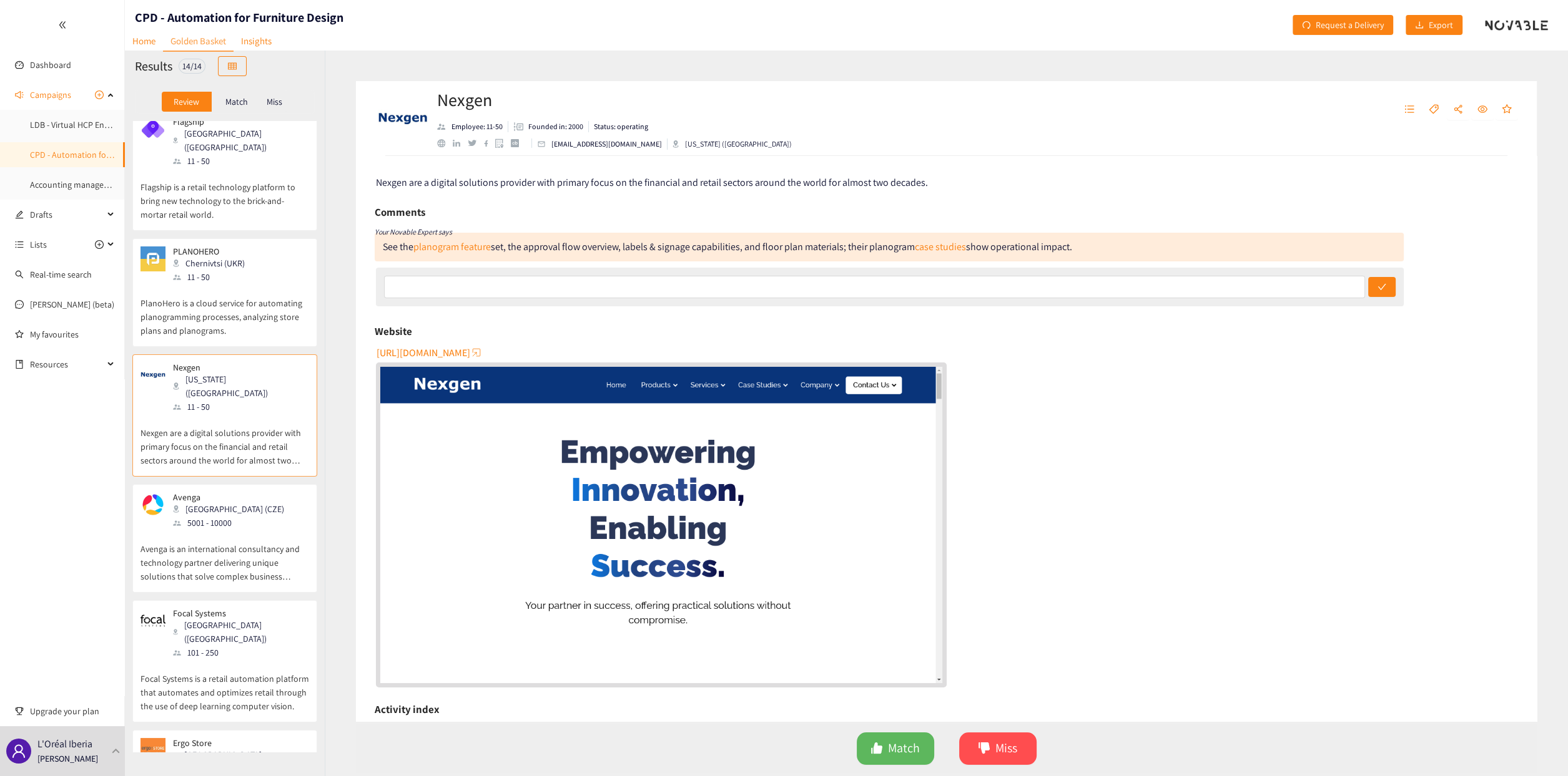
click at [241, 538] on p "Avenga is an international consultancy and technology partner delivering unique…" at bounding box center [225, 557] width 169 height 54
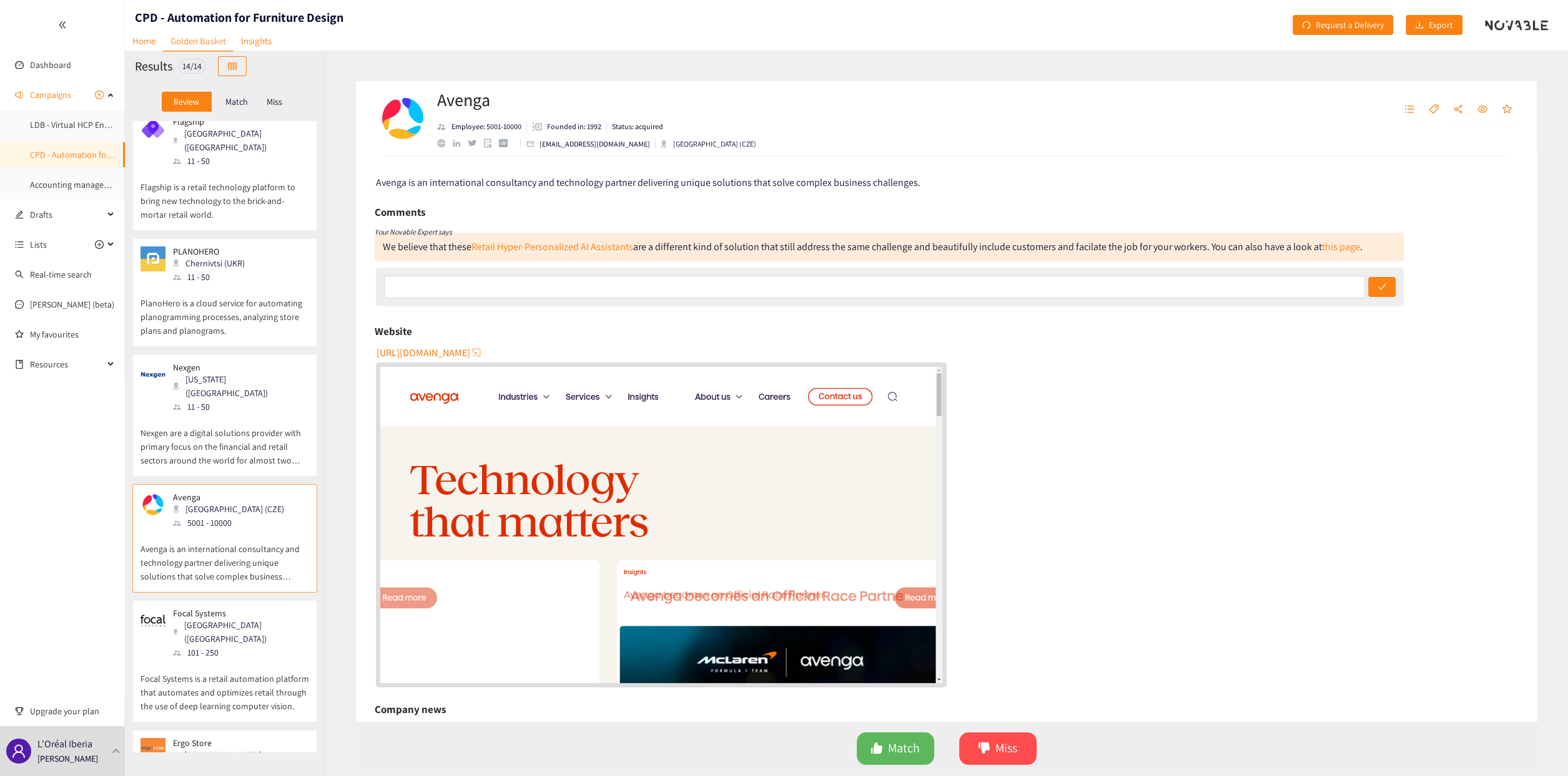
drag, startPoint x: 438, startPoint y: 352, endPoint x: 430, endPoint y: 349, distance: 8.5
click at [430, 349] on span "[URL][DOMAIN_NAME]" at bounding box center [423, 353] width 93 height 16
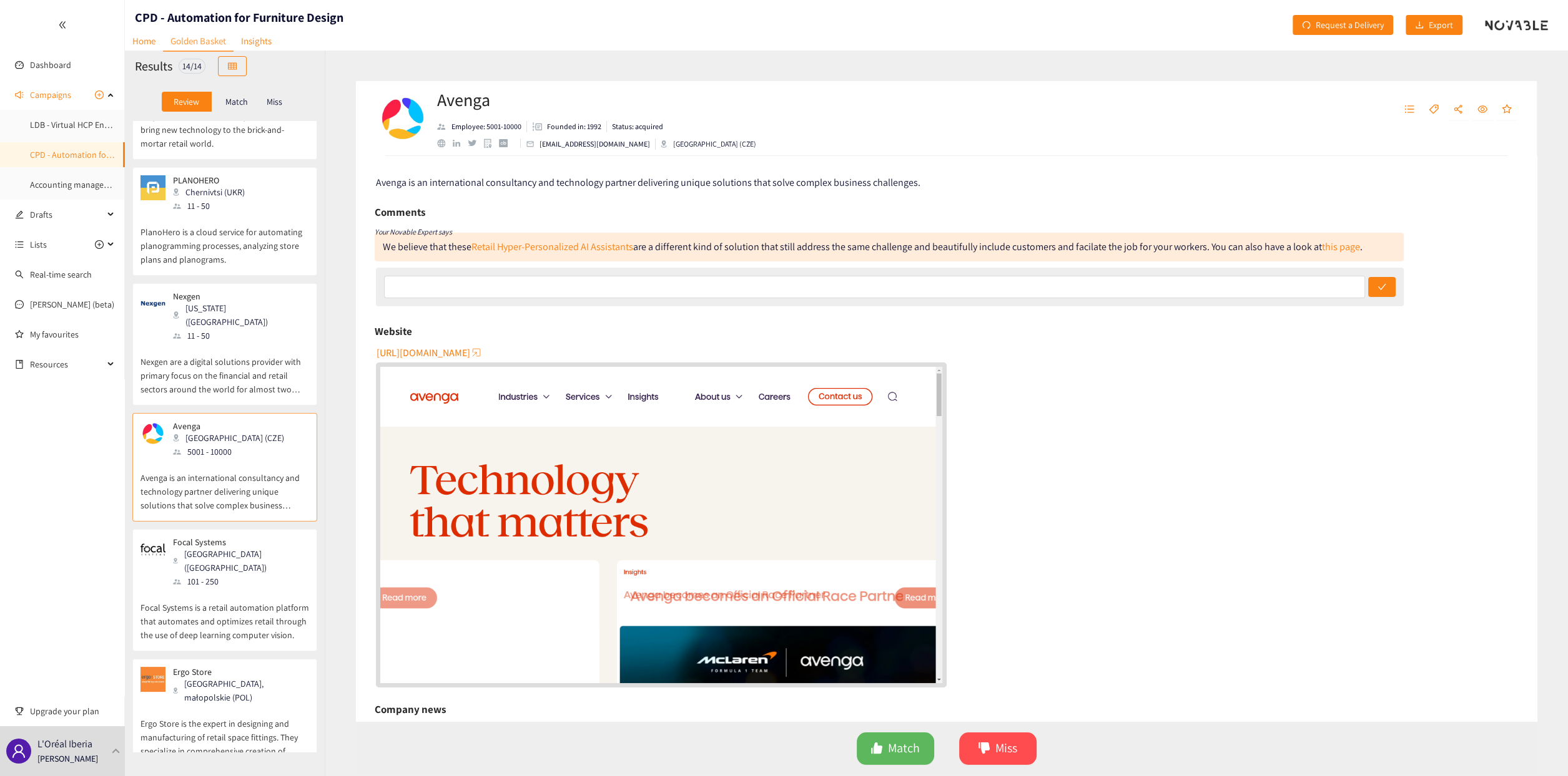
scroll to position [499, 0]
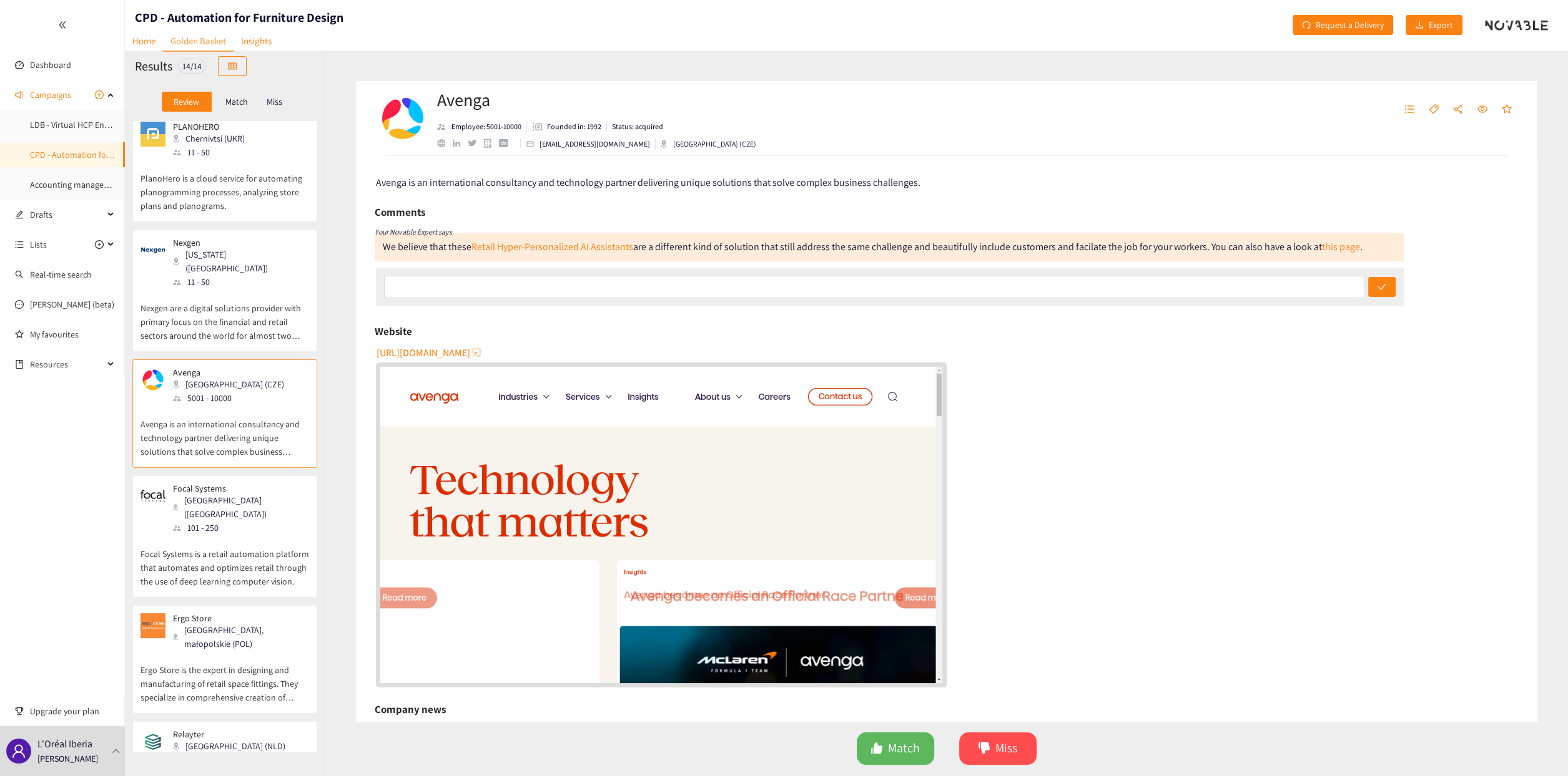
click at [209, 535] on p "Focal Systems is a retail automation platform that automates and optimizes reta…" at bounding box center [225, 562] width 169 height 54
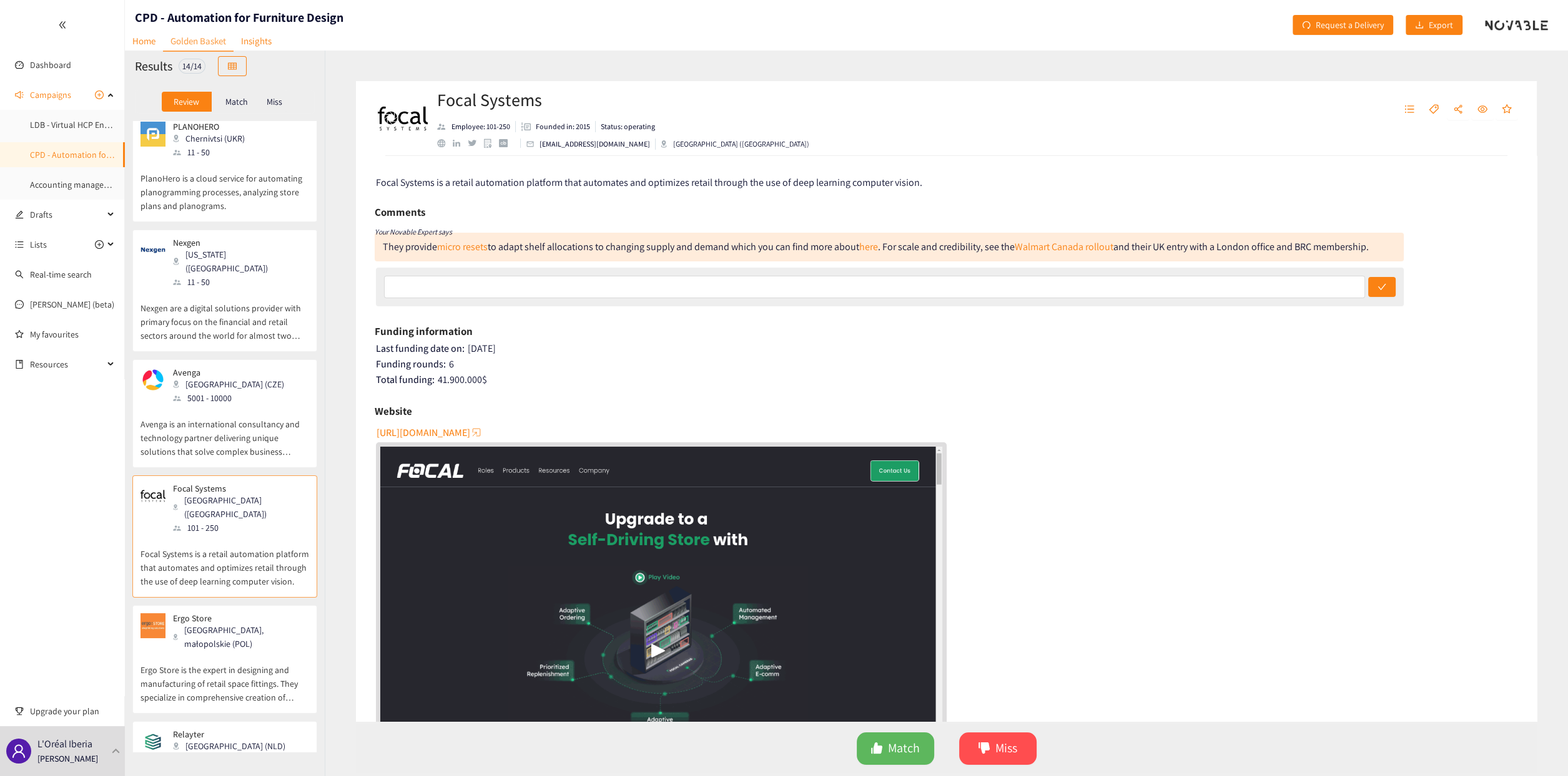
click at [470, 436] on span "[URL][DOMAIN_NAME]" at bounding box center [423, 433] width 93 height 16
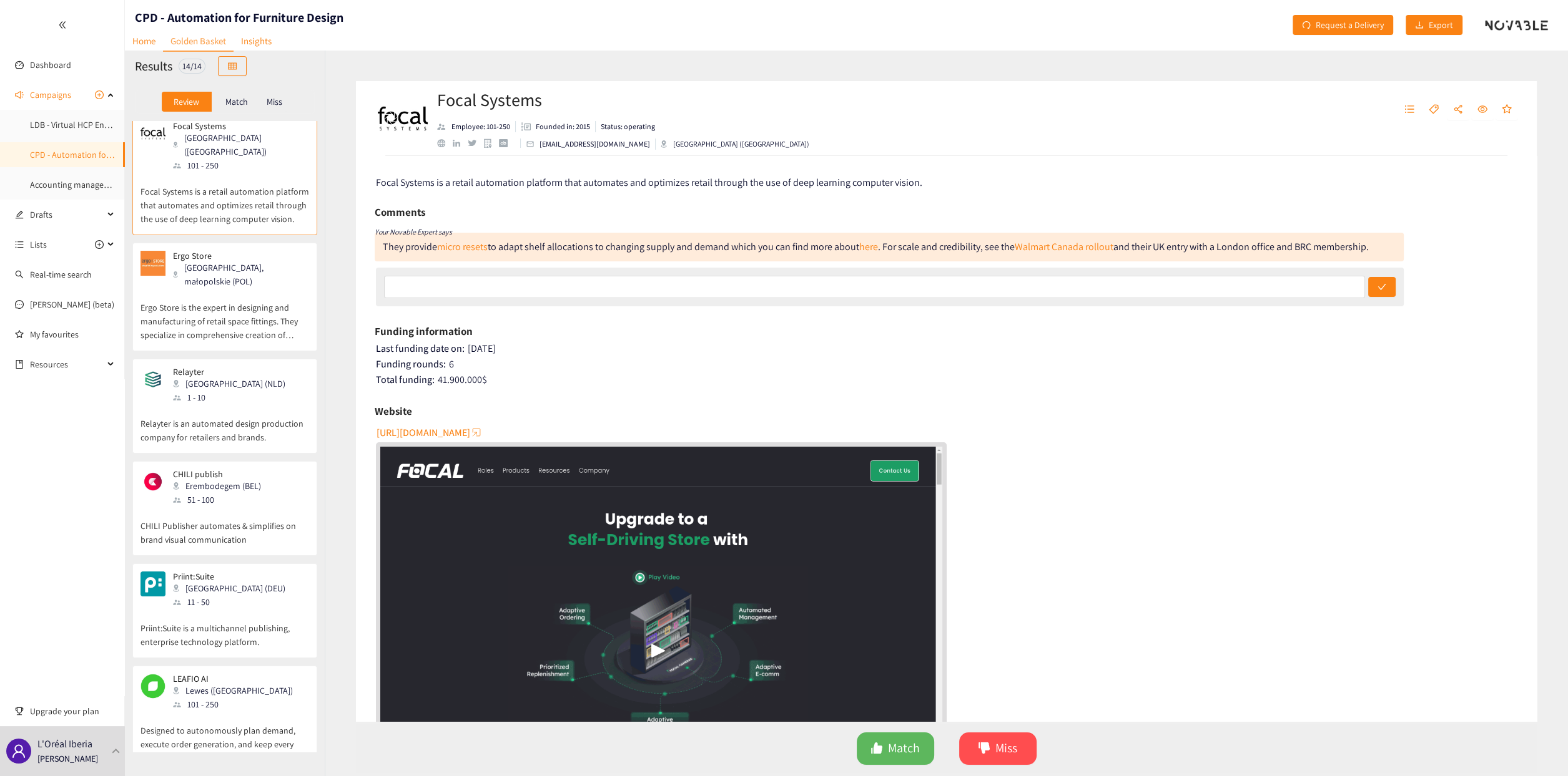
scroll to position [874, 0]
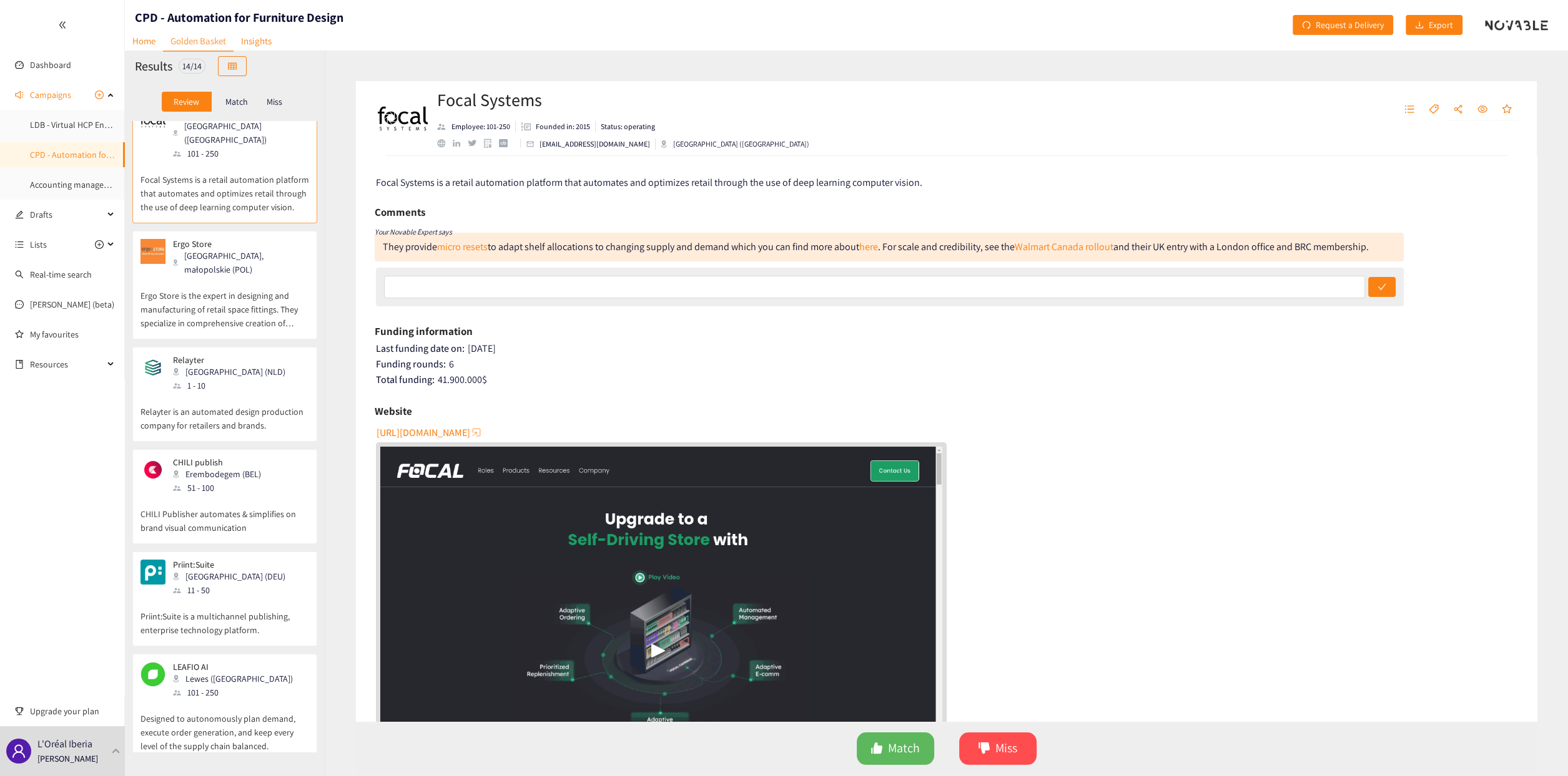
click at [243, 355] on div "Relayter [GEOGRAPHIC_DATA] (NLD) 1 - 10" at bounding box center [225, 374] width 169 height 38
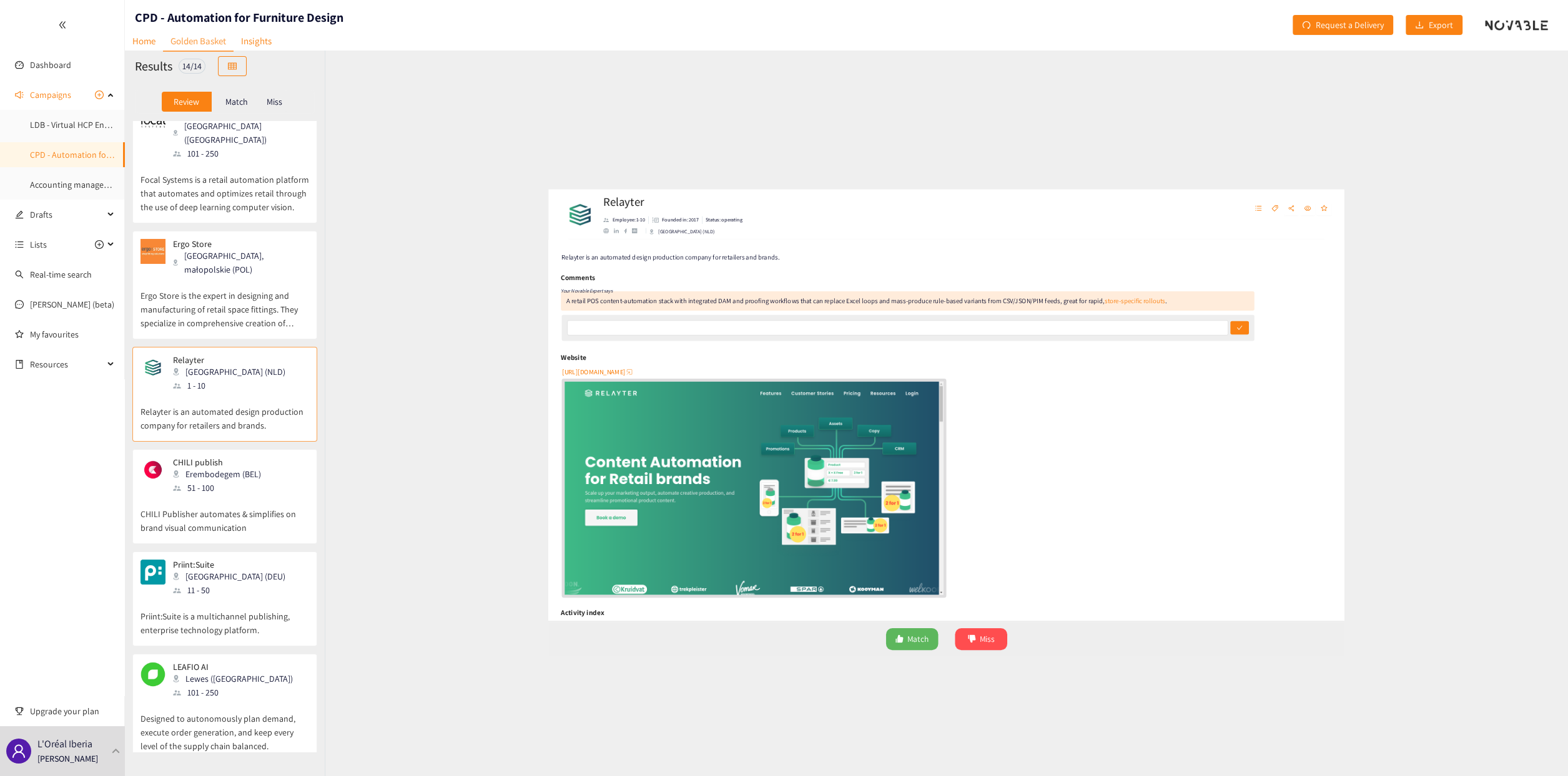
scroll to position [936, 0]
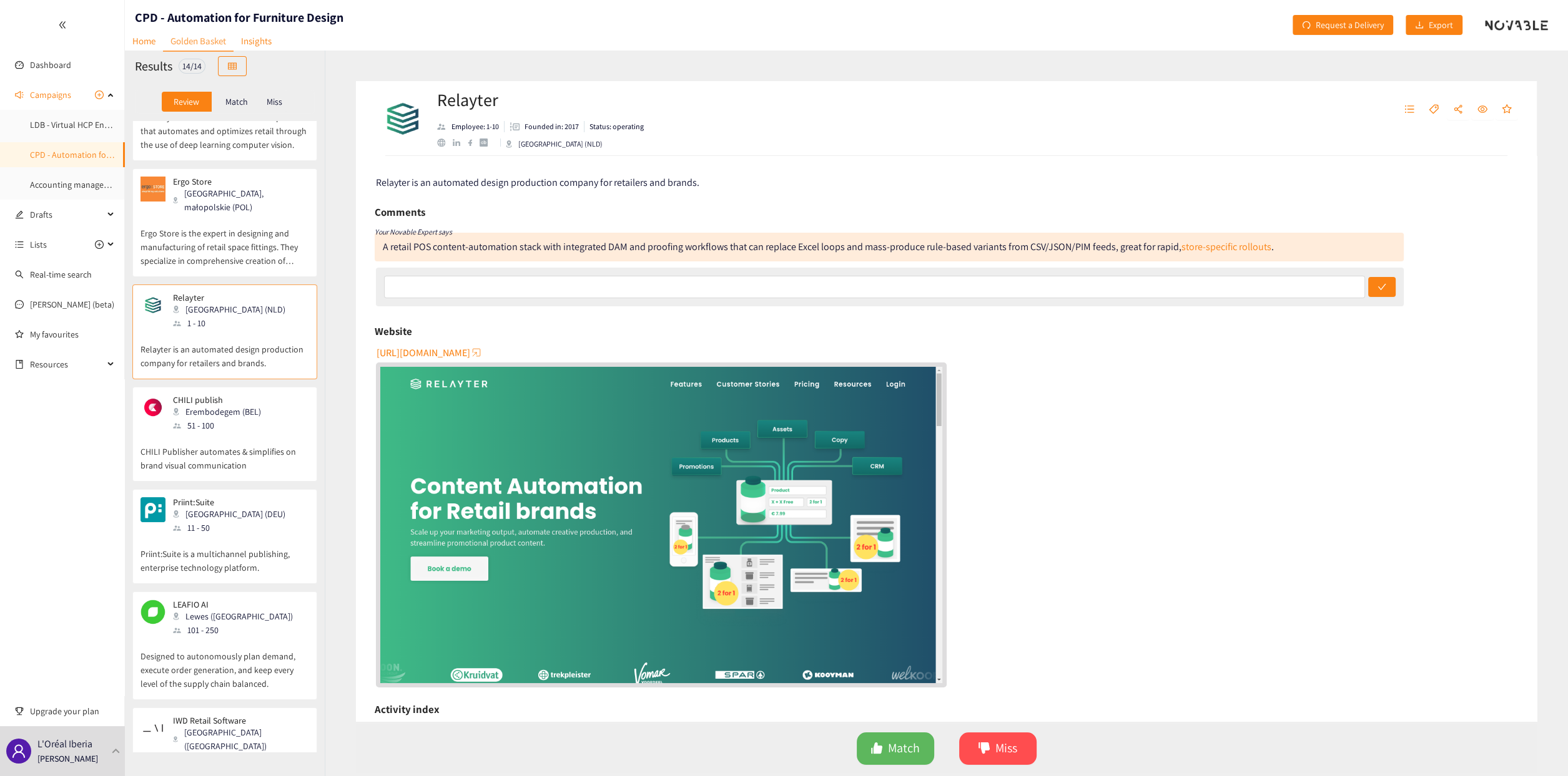
click at [216, 433] on p "CHILI Publisher automates & simplifies on brand visual communication" at bounding box center [225, 453] width 169 height 40
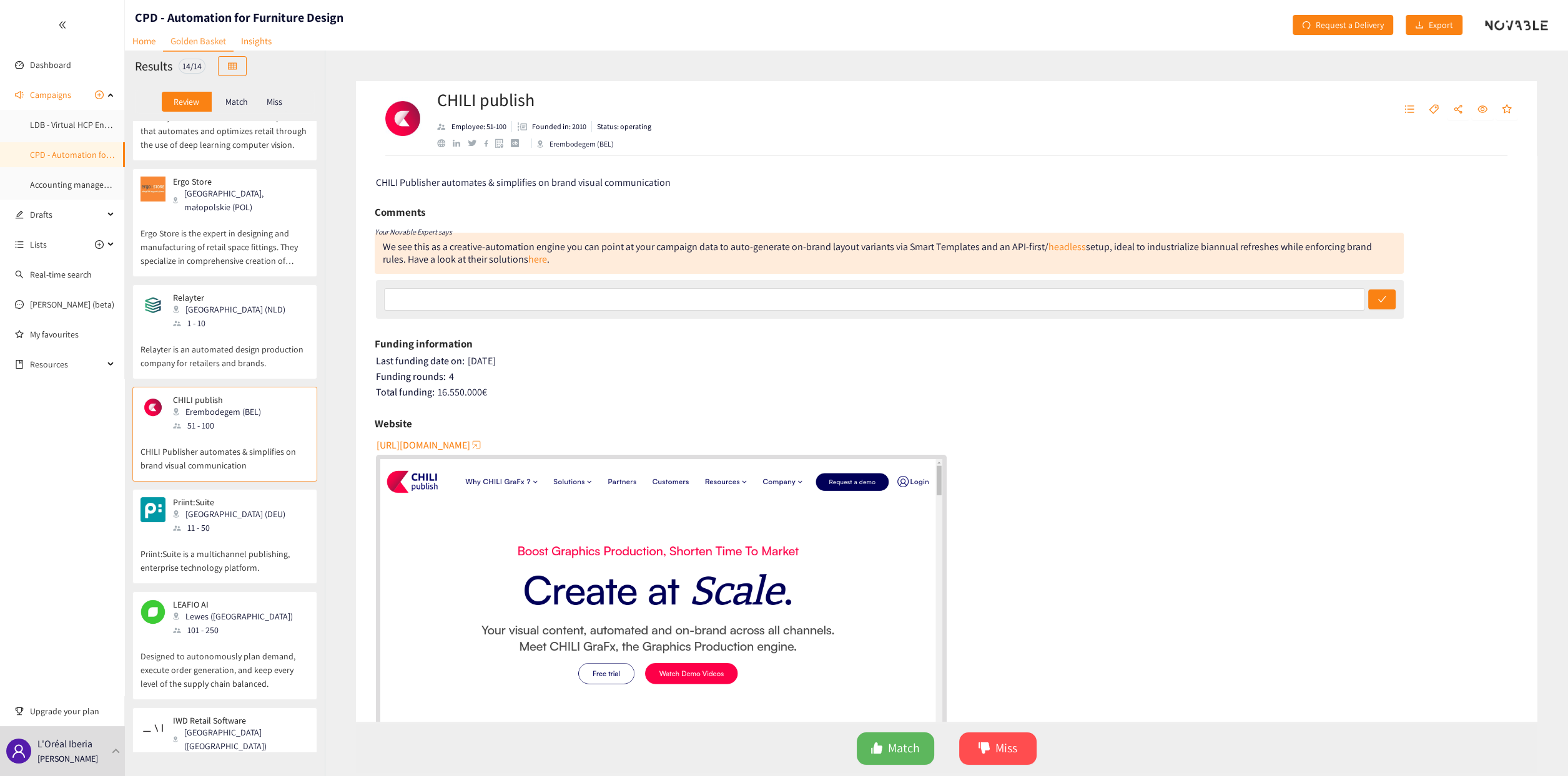
click at [230, 535] on p "Priint:Suite is a multichannel publishing, enterprise technology platform." at bounding box center [225, 555] width 169 height 40
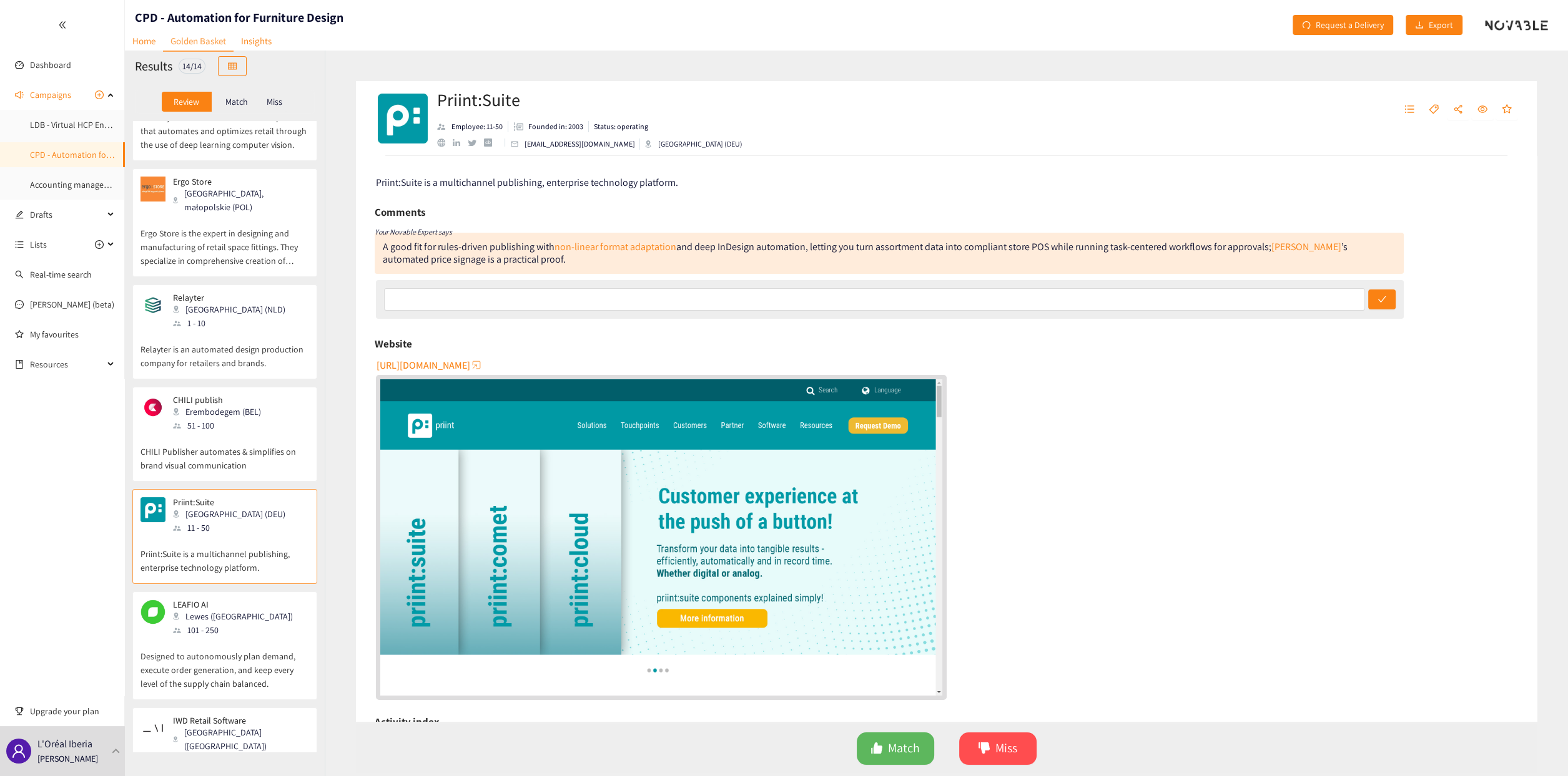
click at [470, 364] on div "button" at bounding box center [477, 365] width 13 height 13
click at [238, 635] on p "Designed to autonomously plan demand, execute order generation, and keep every …" at bounding box center [225, 662] width 169 height 54
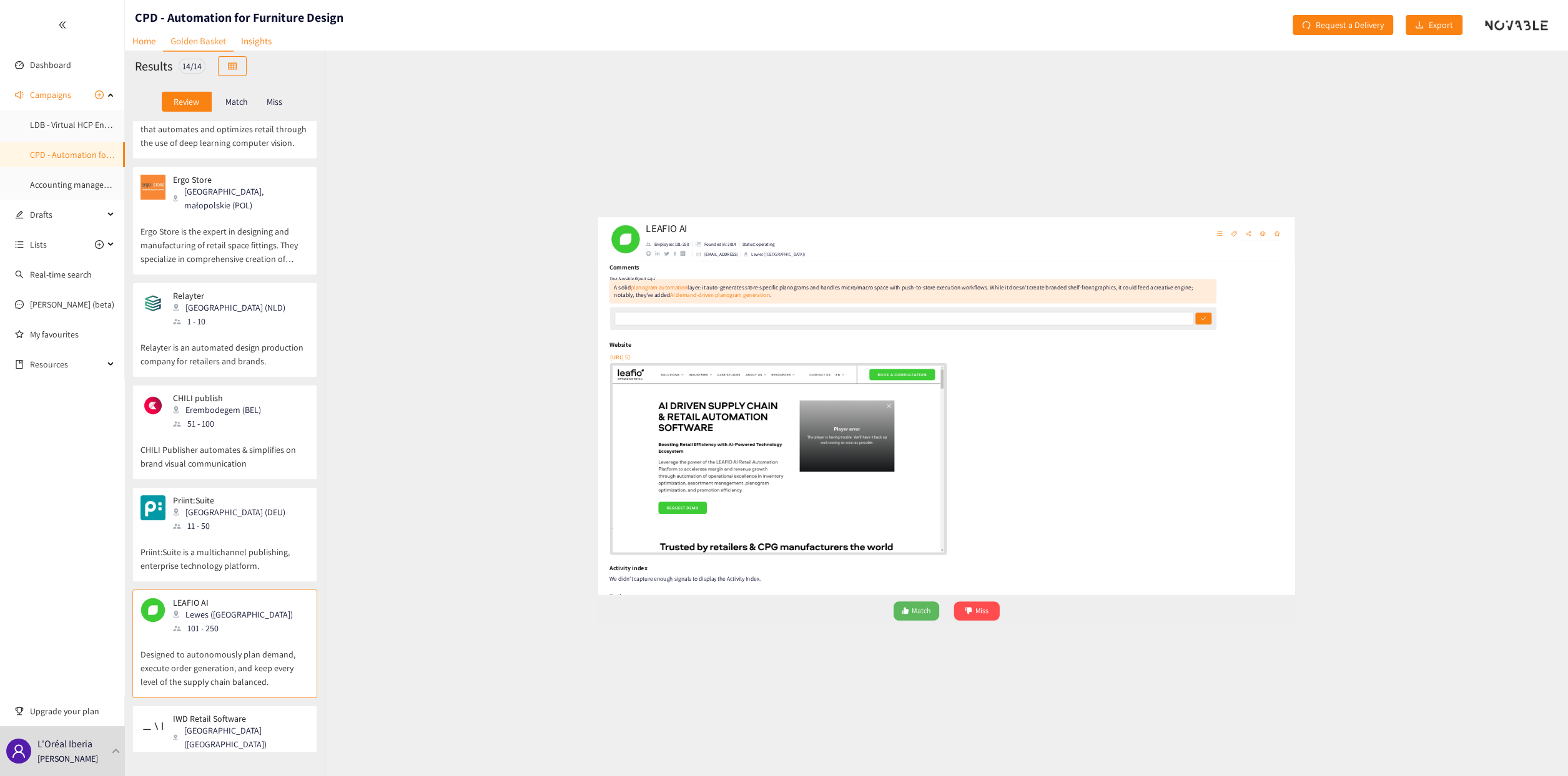
scroll to position [0, 0]
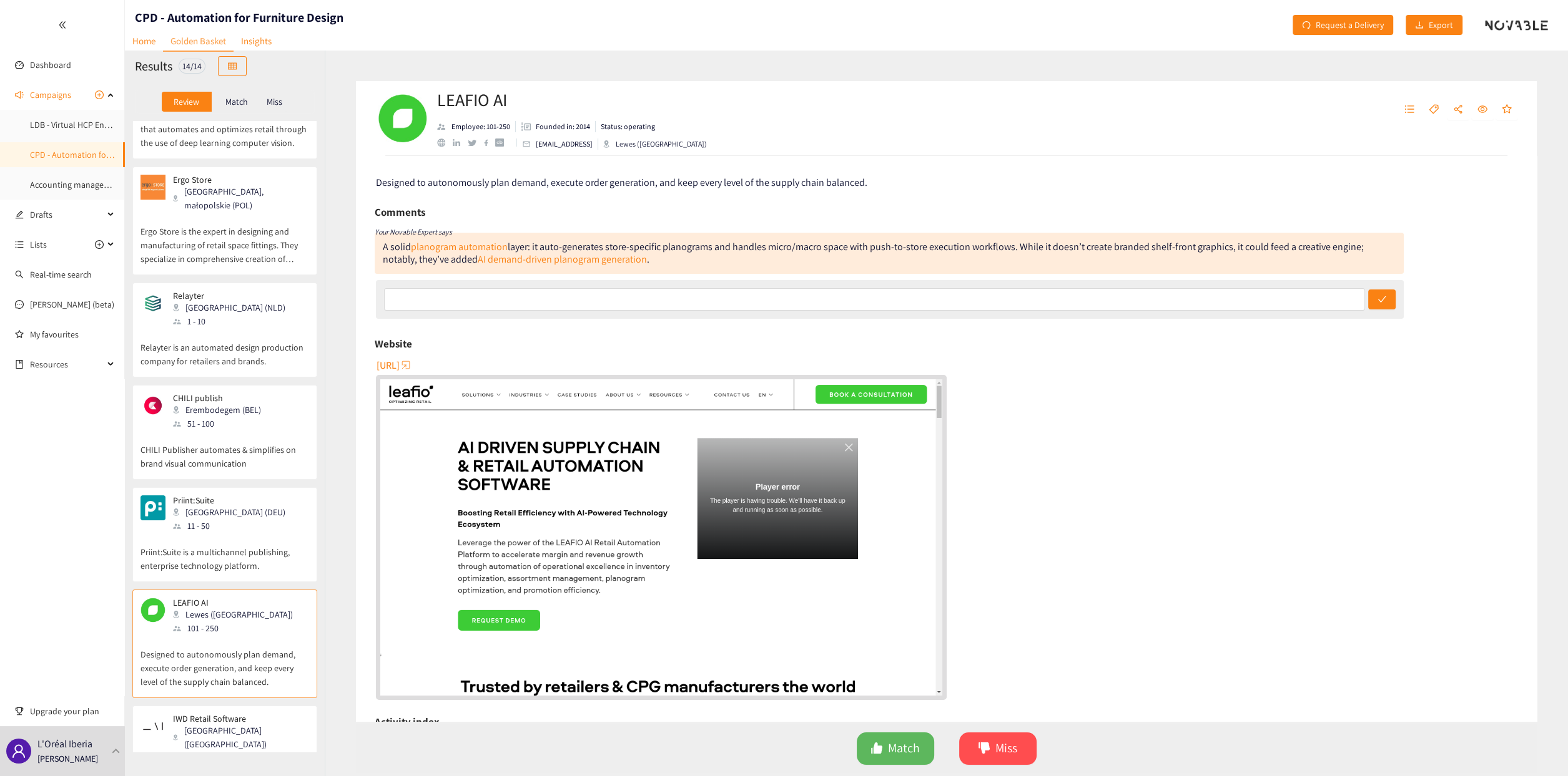
click at [400, 369] on span "https://leafio.ai" at bounding box center [388, 365] width 23 height 16
